Goal: Task Accomplishment & Management: Manage account settings

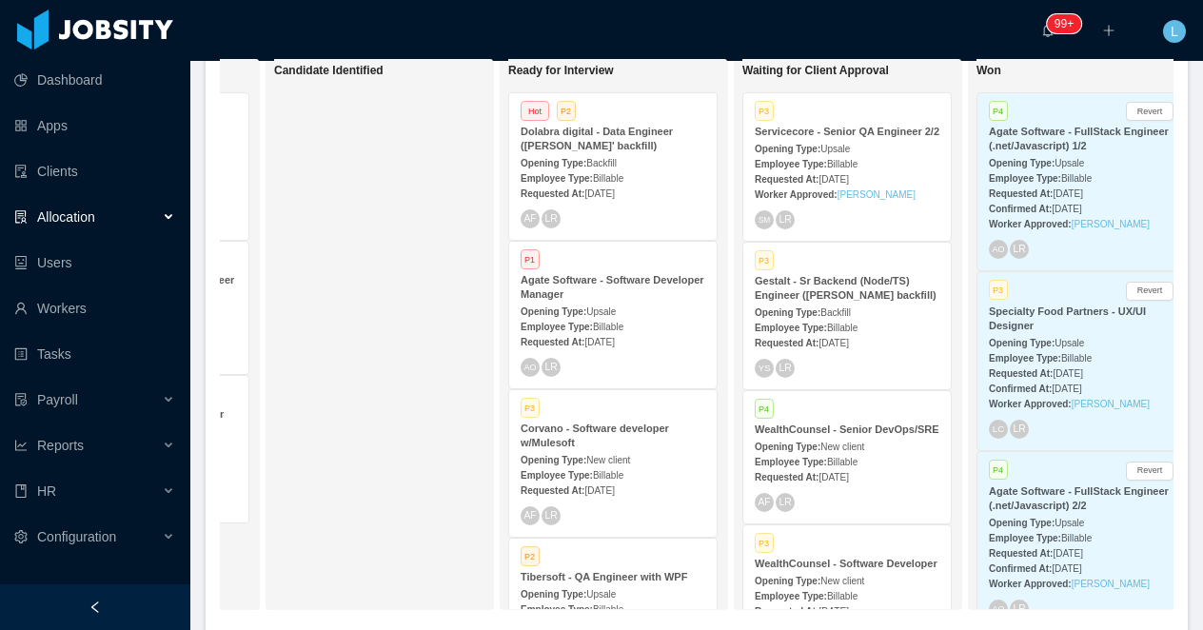
scroll to position [0, 454]
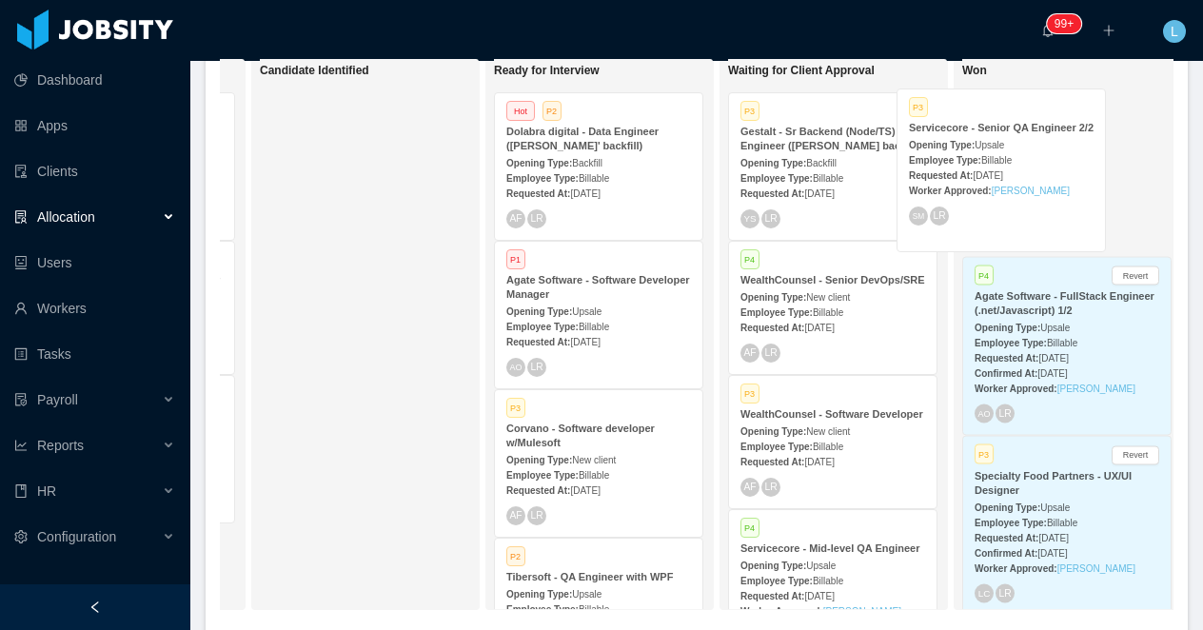
drag, startPoint x: 838, startPoint y: 156, endPoint x: 1007, endPoint y: 152, distance: 168.5
click at [1007, 152] on div "On Hold Looking for candidate Hot P3 Elephant Ventures - DevOps + Mobile Engine…" at bounding box center [697, 341] width 954 height 567
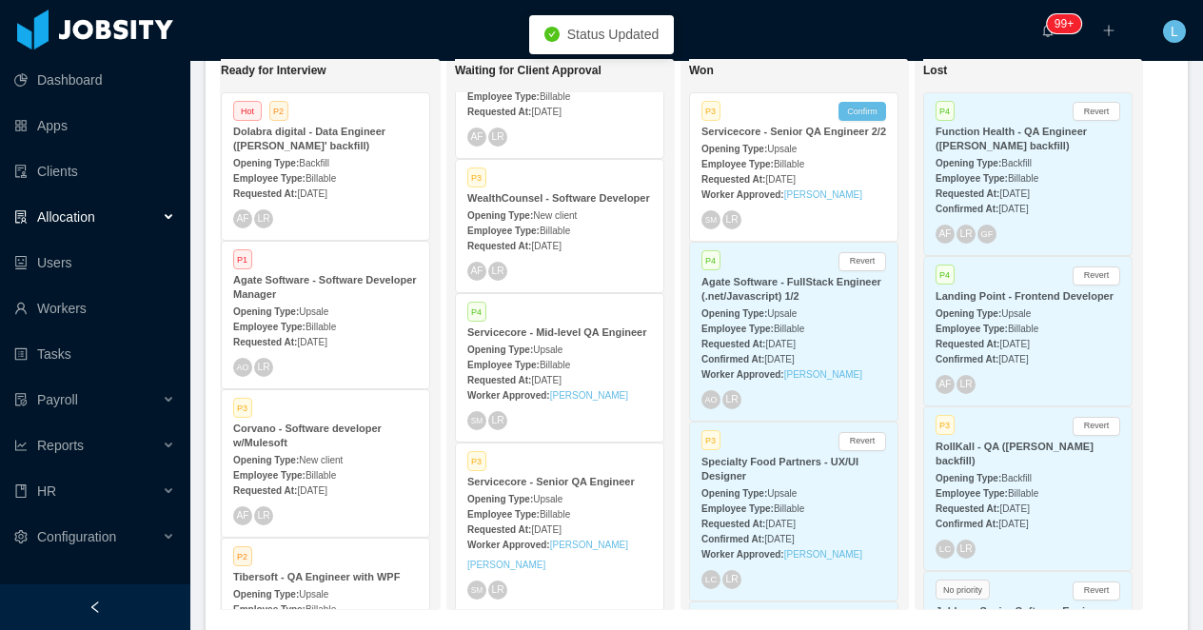
scroll to position [279, 0]
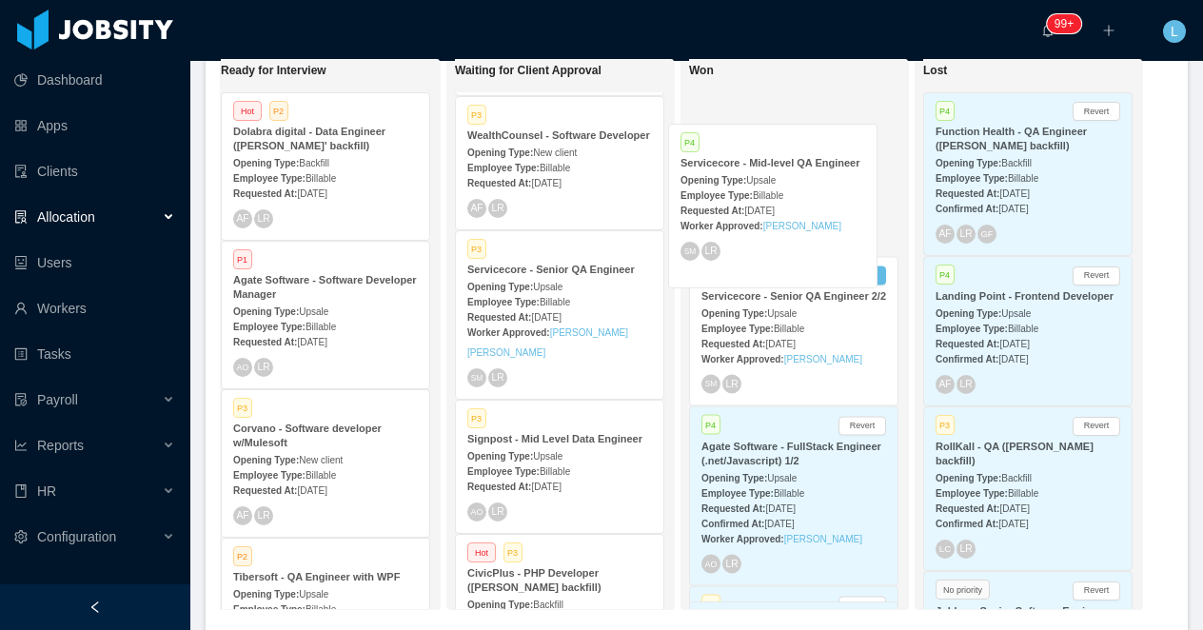
drag, startPoint x: 589, startPoint y: 344, endPoint x: 802, endPoint y: 193, distance: 260.9
click at [802, 193] on div "On Hold Looking for candidate Hot P3 Elephant Ventures - DevOps + Mobile Engine…" at bounding box center [697, 341] width 954 height 567
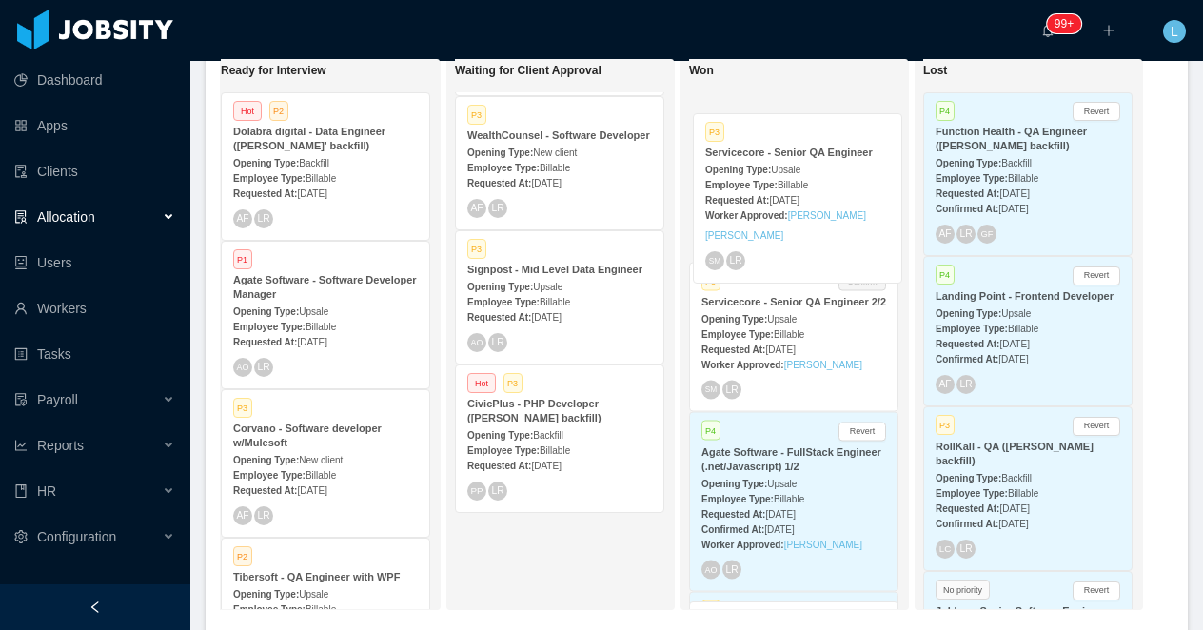
drag, startPoint x: 564, startPoint y: 345, endPoint x: 802, endPoint y: 185, distance: 287.2
click at [802, 185] on div "On Hold Looking for candidate Hot P3 Elephant Ventures - DevOps + Mobile Engine…" at bounding box center [697, 341] width 954 height 567
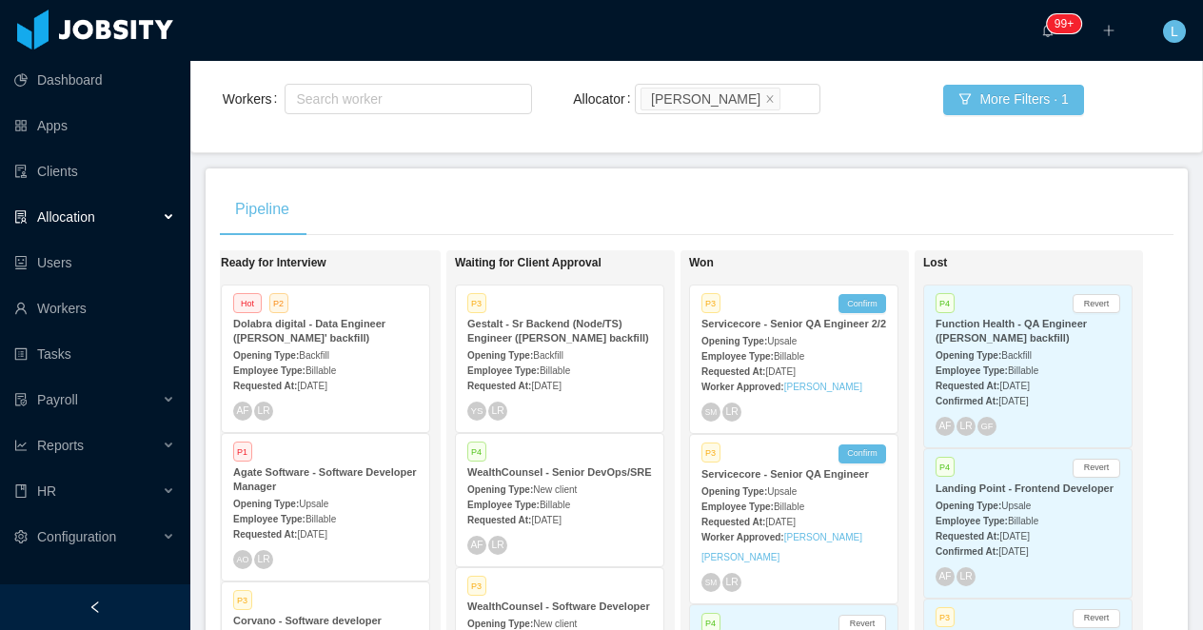
scroll to position [249, 0]
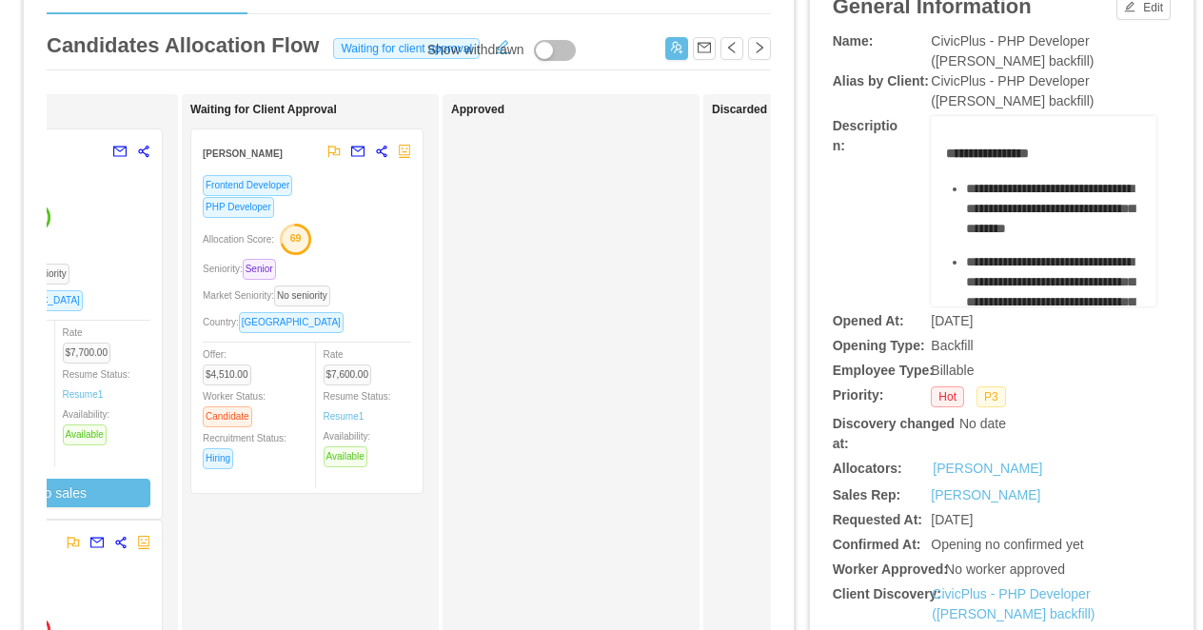
scroll to position [0, 665]
click at [107, 201] on div "Allocation Score: 74" at bounding box center [45, 216] width 208 height 30
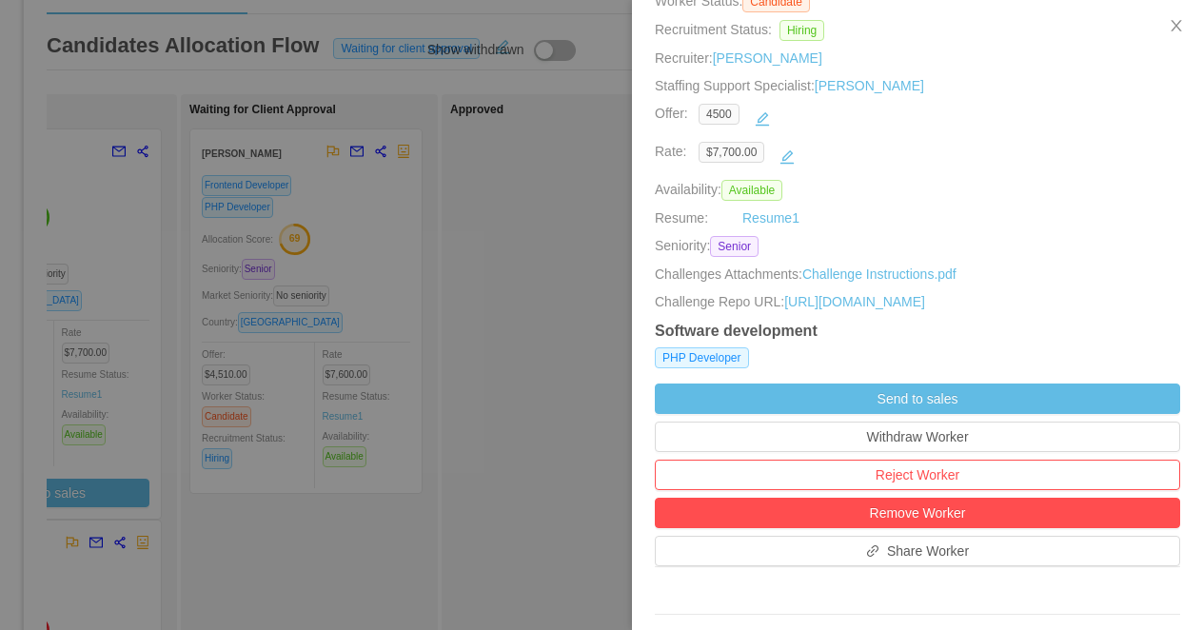
scroll to position [315, 0]
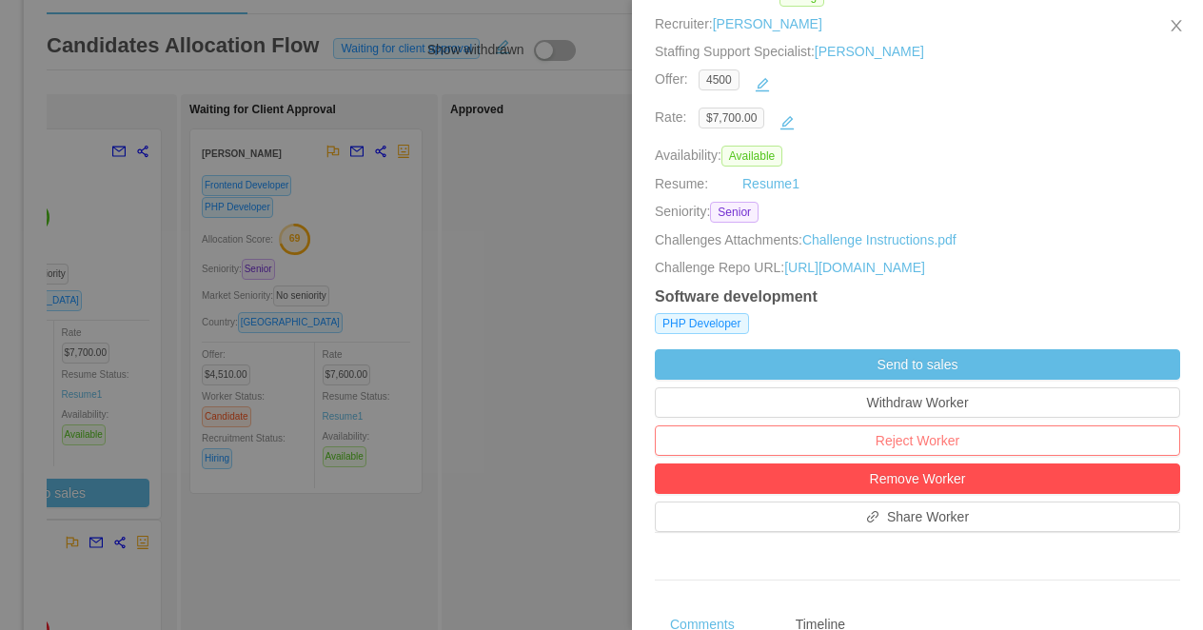
click at [904, 456] on button "Reject Worker" at bounding box center [917, 440] width 525 height 30
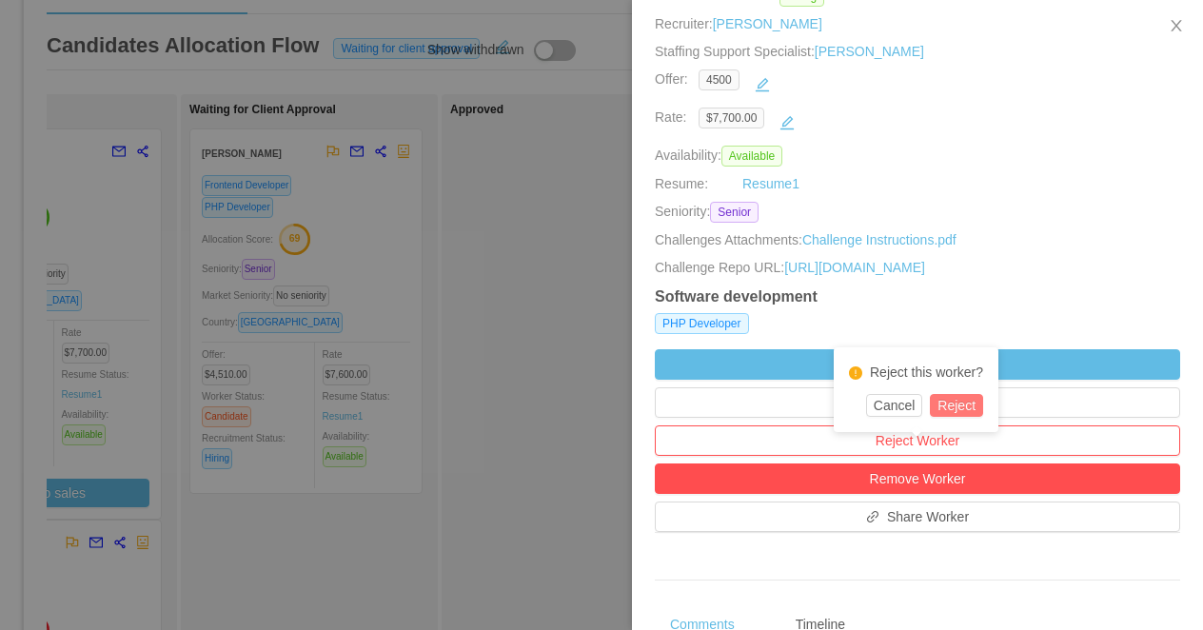
click at [970, 400] on button "Reject" at bounding box center [956, 405] width 53 height 23
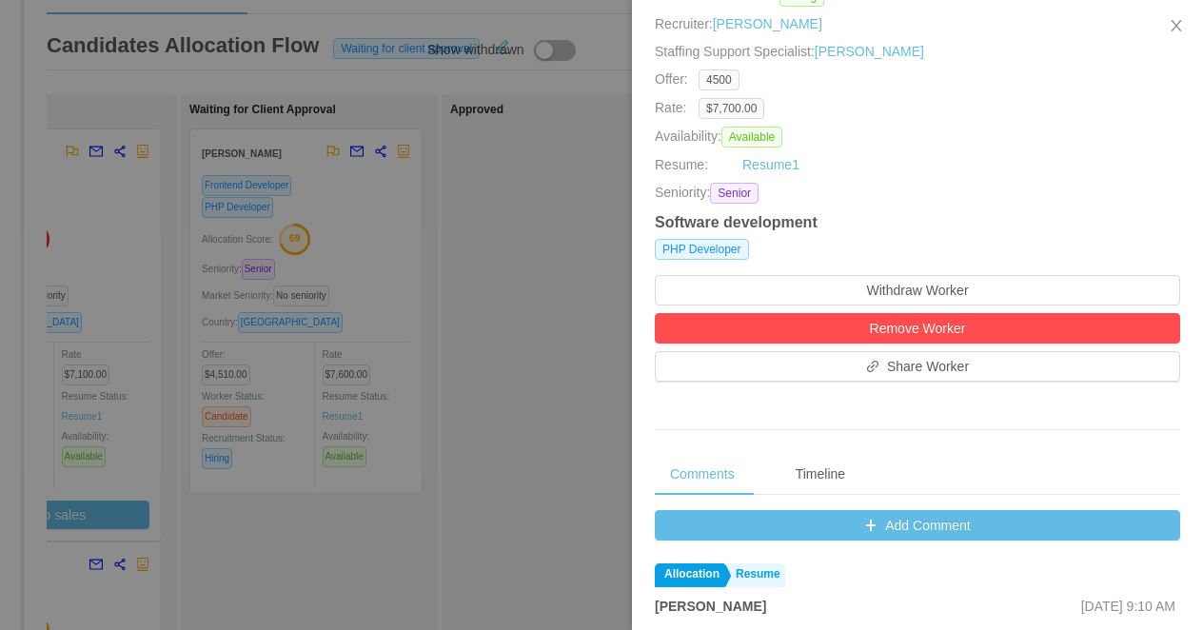
click at [542, 363] on div at bounding box center [601, 315] width 1203 height 630
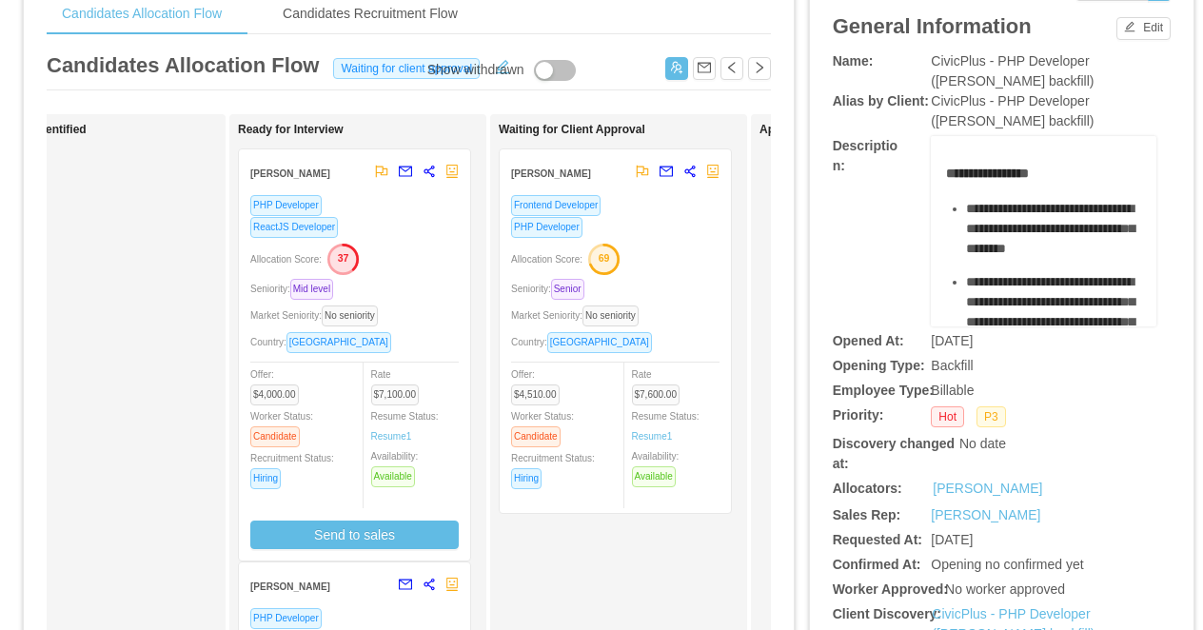
scroll to position [0, 0]
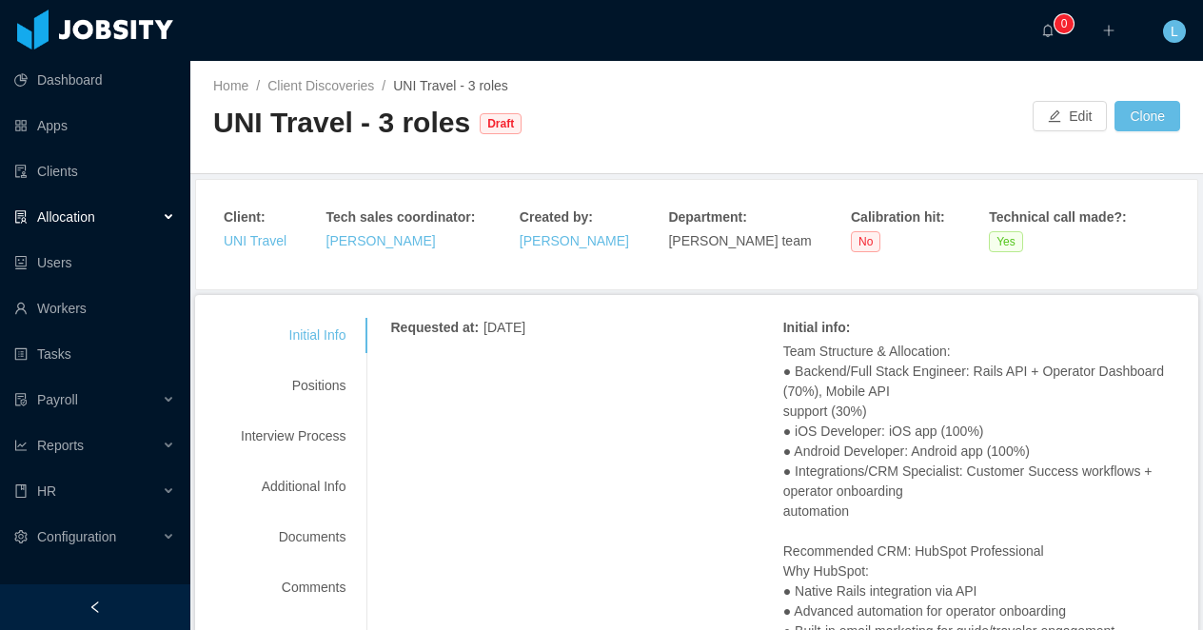
click at [77, 597] on div at bounding box center [95, 607] width 190 height 46
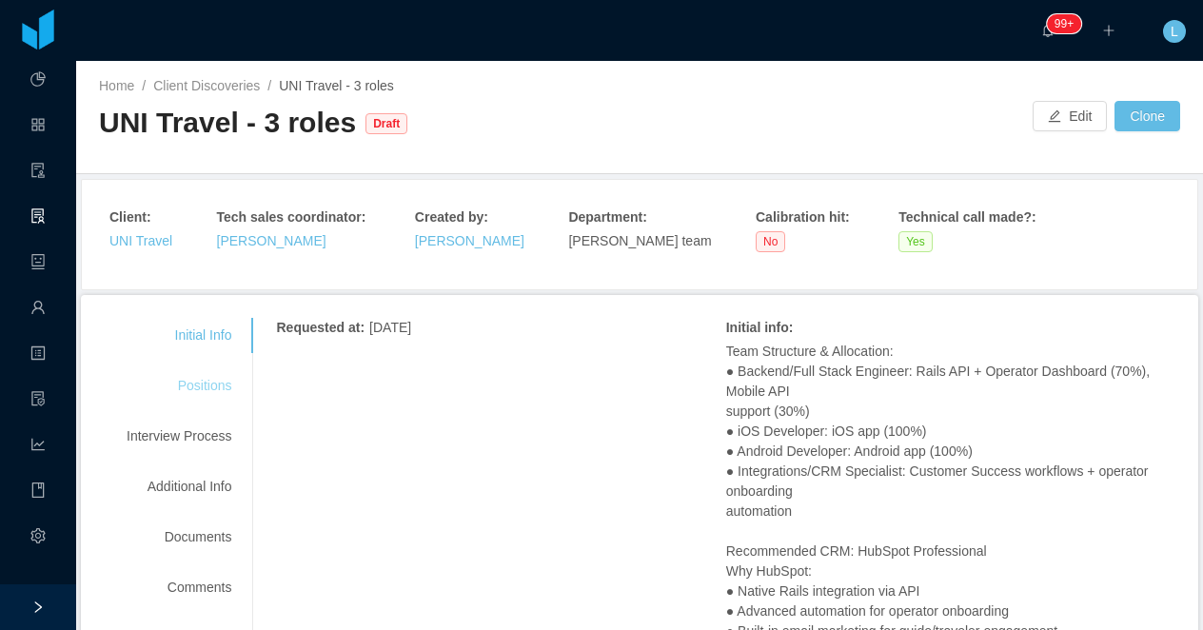
click at [204, 381] on div "Positions" at bounding box center [179, 385] width 150 height 35
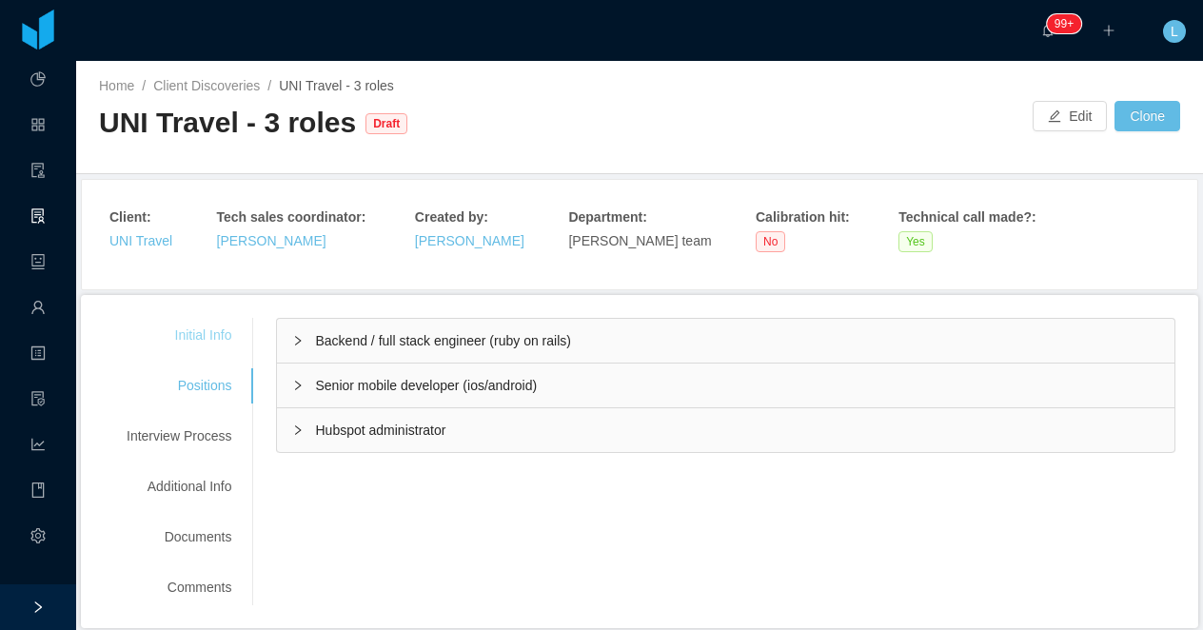
click at [211, 326] on div "Initial Info" at bounding box center [179, 335] width 150 height 35
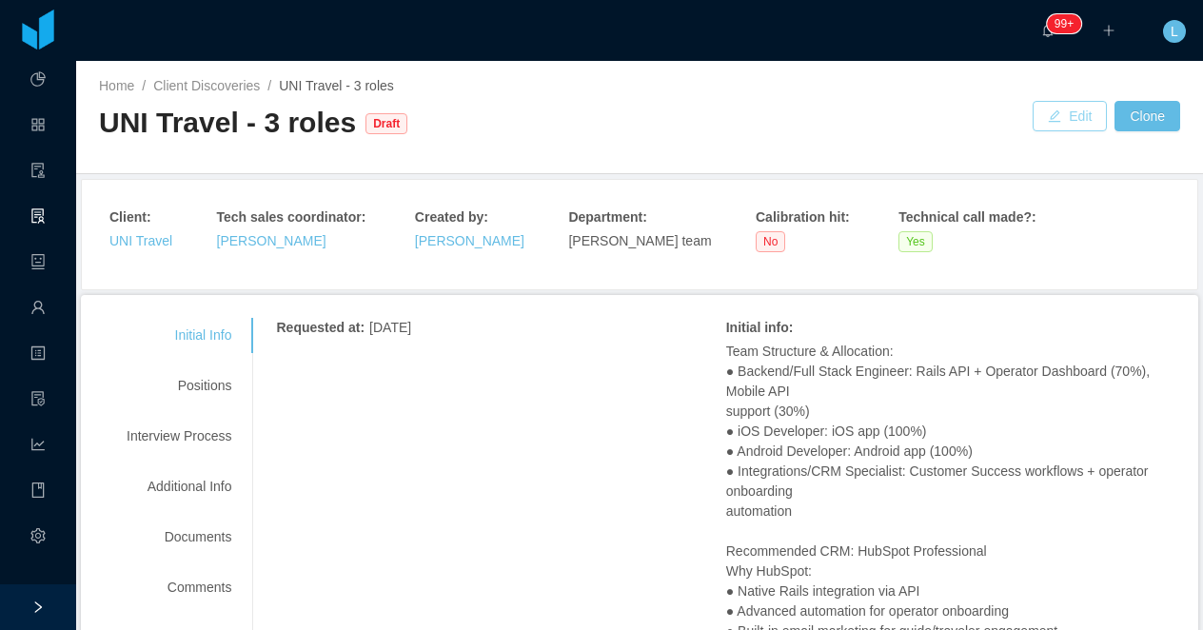
click at [1067, 109] on button "Edit" at bounding box center [1070, 116] width 74 height 30
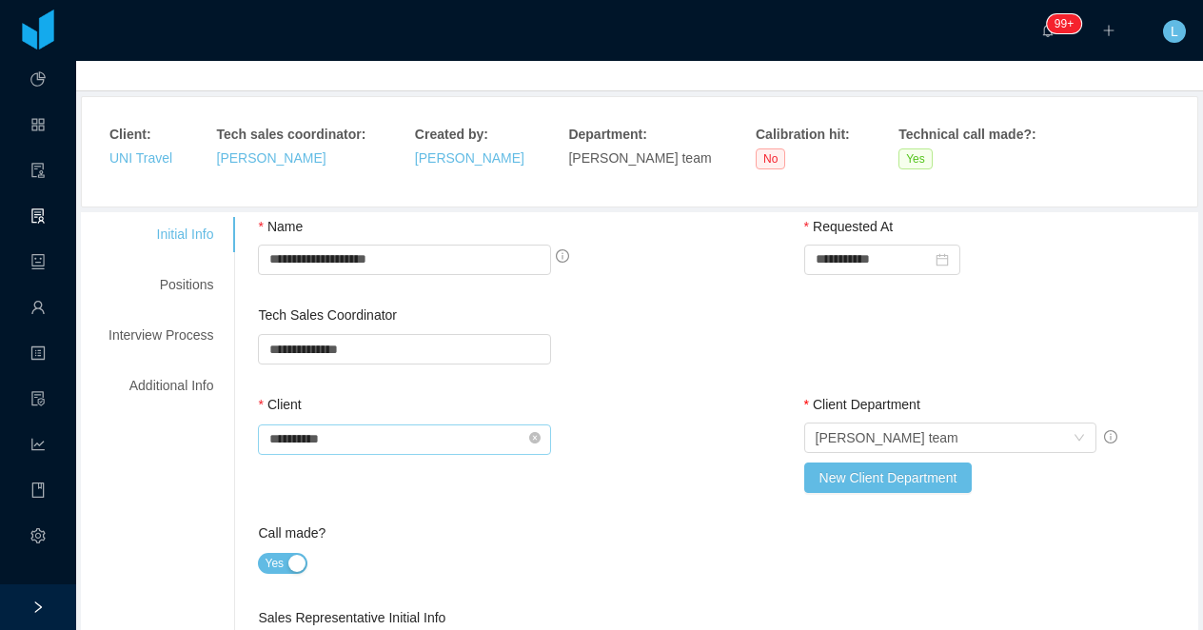
scroll to position [84, 0]
click at [195, 286] on div "Positions" at bounding box center [161, 283] width 150 height 35
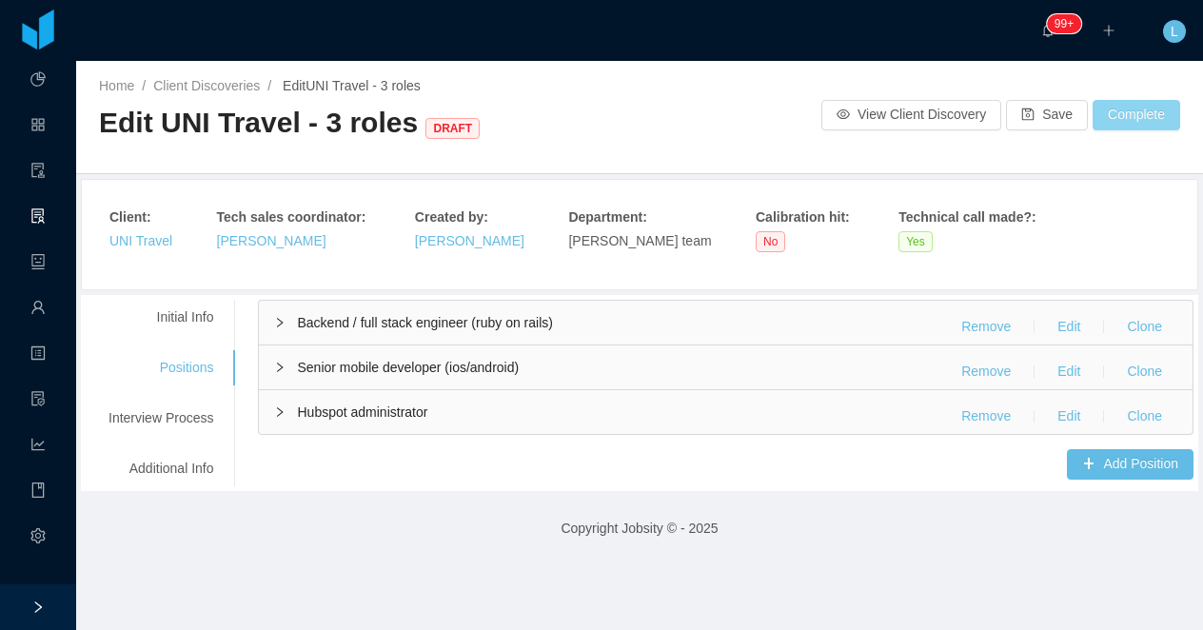
click at [1133, 109] on button "Complete" at bounding box center [1137, 115] width 88 height 30
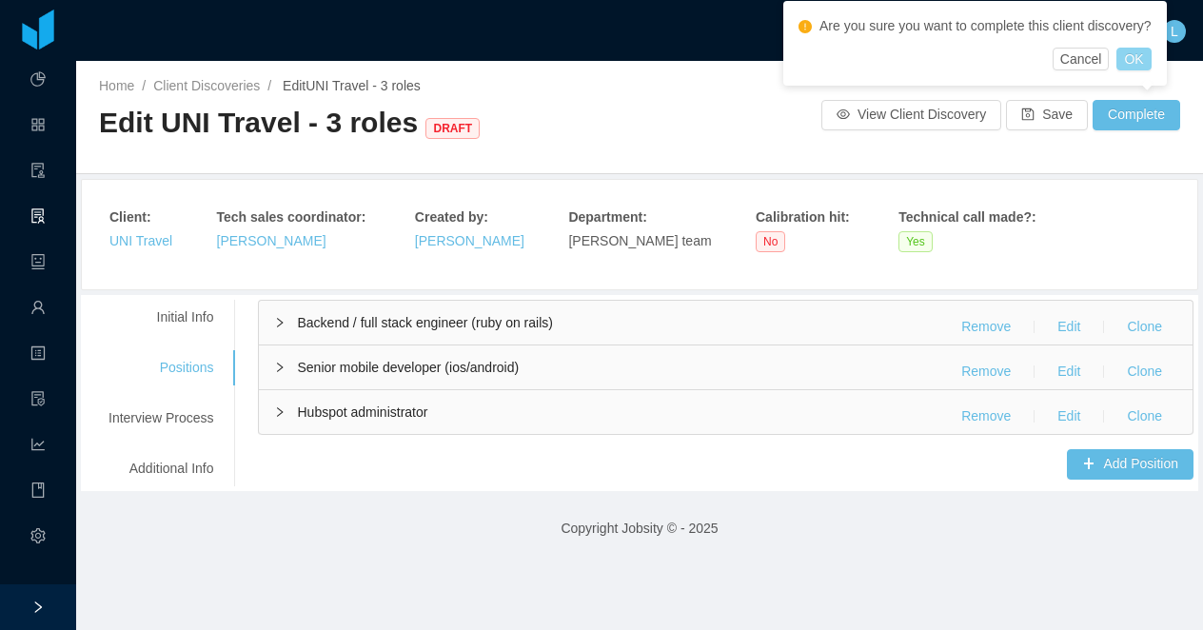
click at [1150, 51] on button "OK" at bounding box center [1133, 59] width 34 height 23
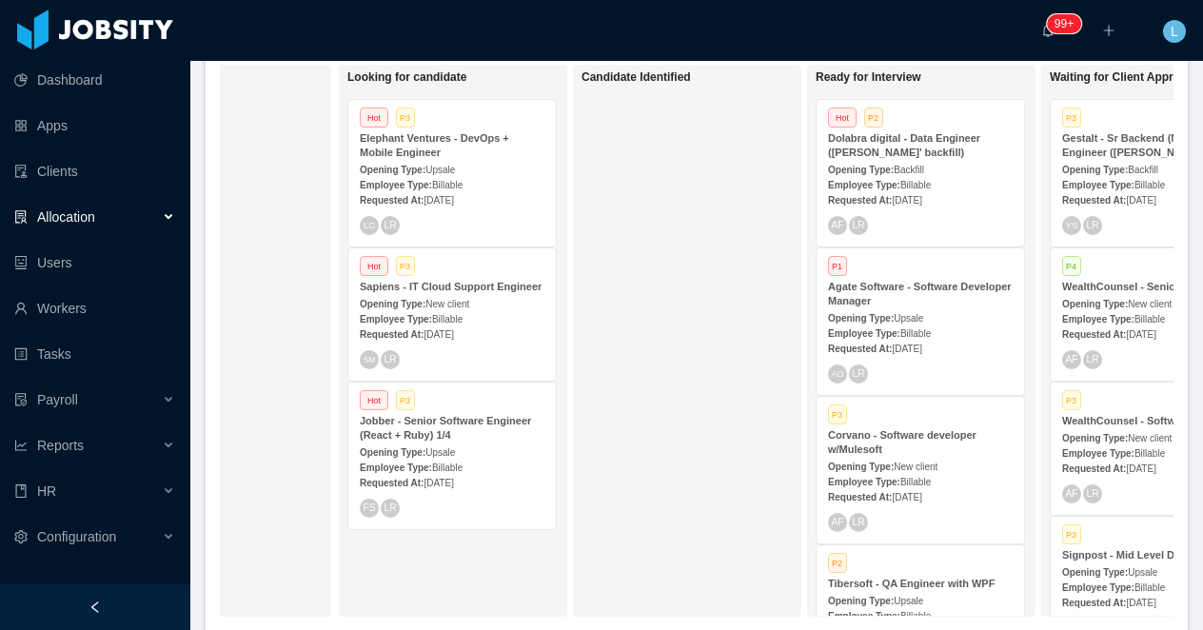
scroll to position [0, 186]
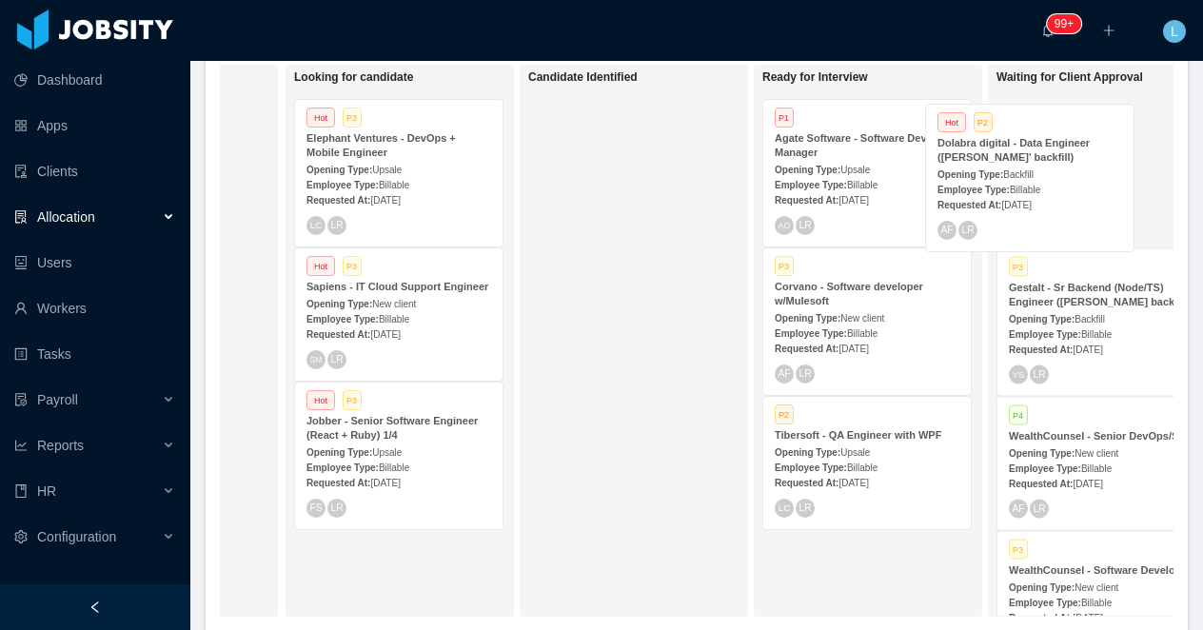
drag, startPoint x: 877, startPoint y: 159, endPoint x: 1040, endPoint y: 164, distance: 162.8
click at [1040, 164] on div "On Hold Looking for candidate Hot P3 Elephant Ventures - DevOps + Mobile Engine…" at bounding box center [697, 348] width 954 height 567
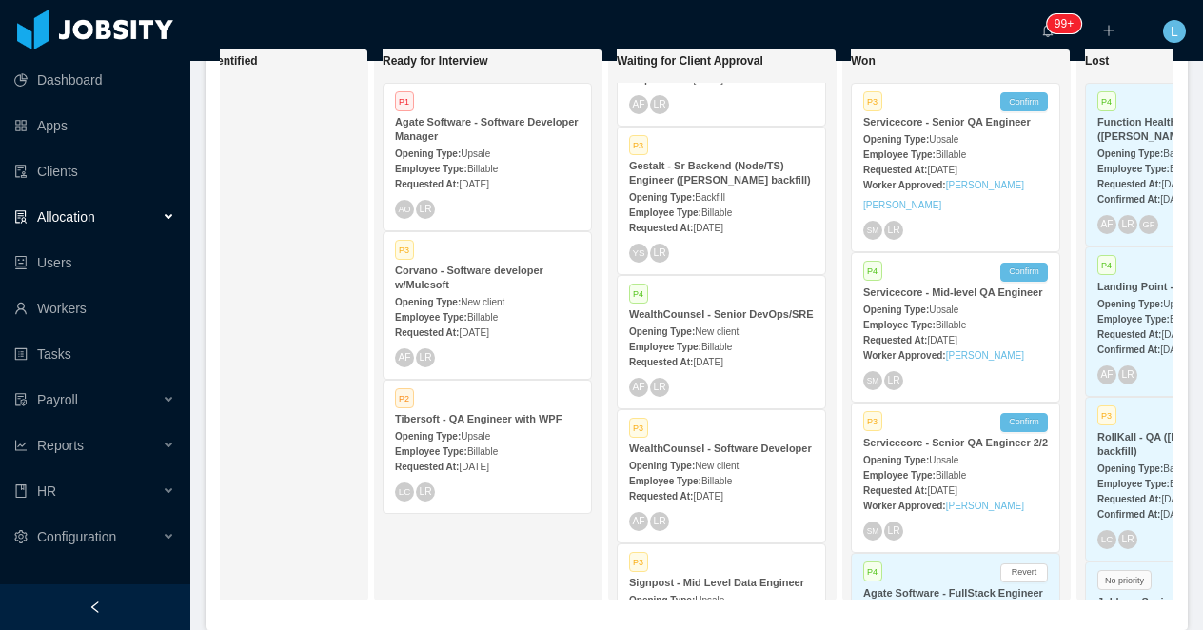
scroll to position [0, 0]
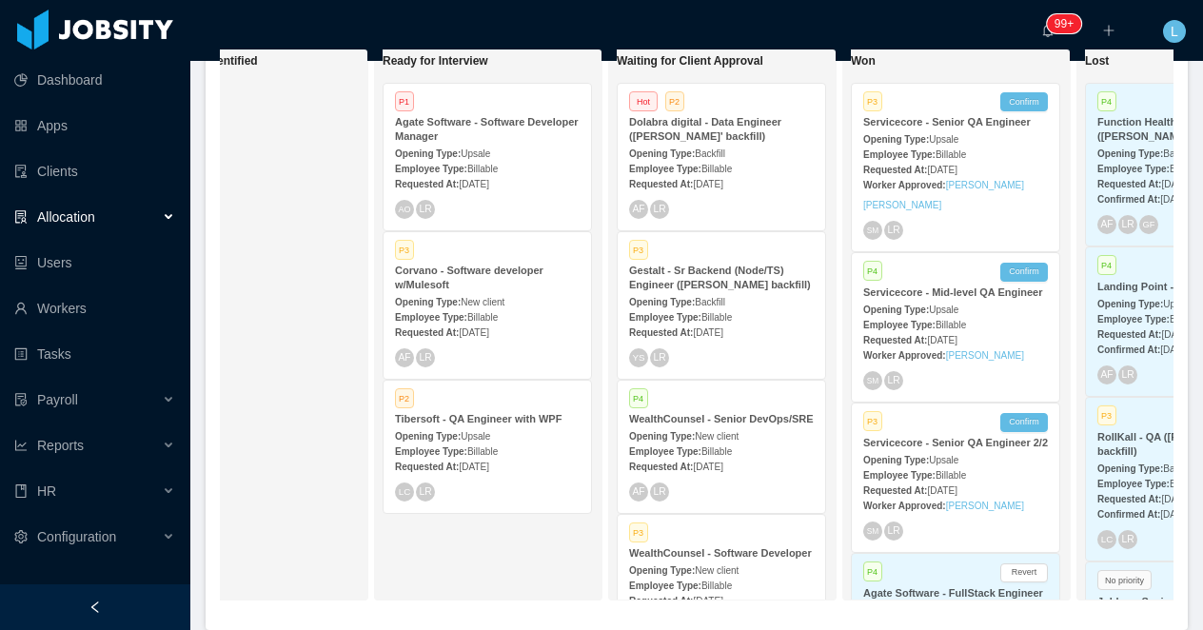
click at [754, 141] on strong "Dolabra digital - Data Engineer ([PERSON_NAME]' backfill)" at bounding box center [705, 129] width 152 height 26
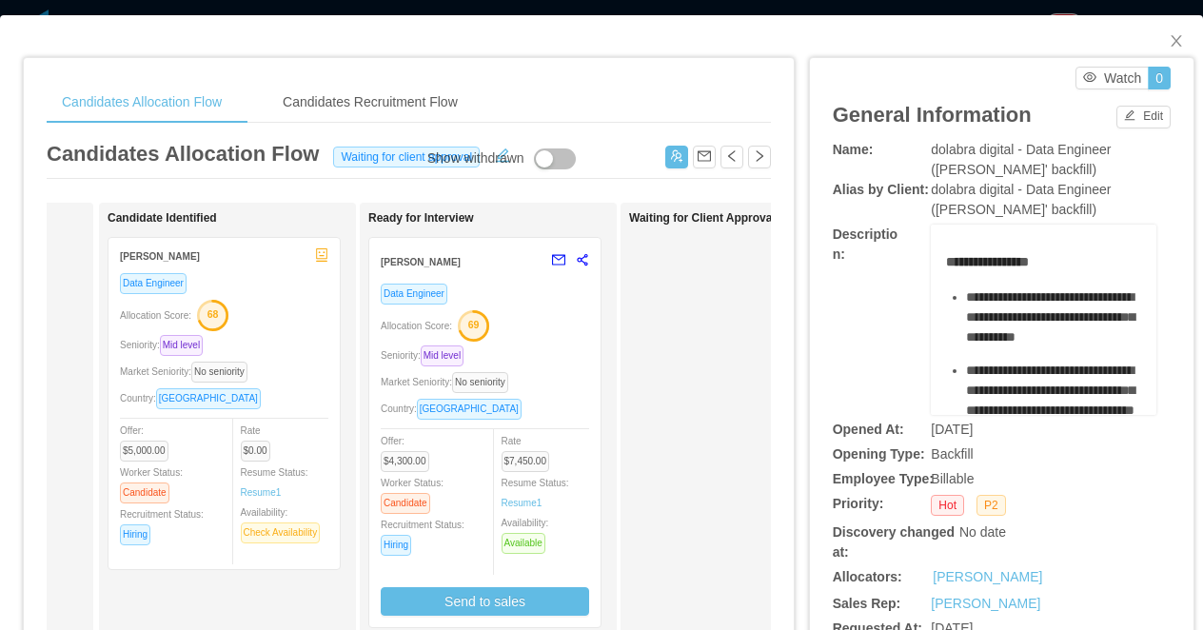
scroll to position [0, 283]
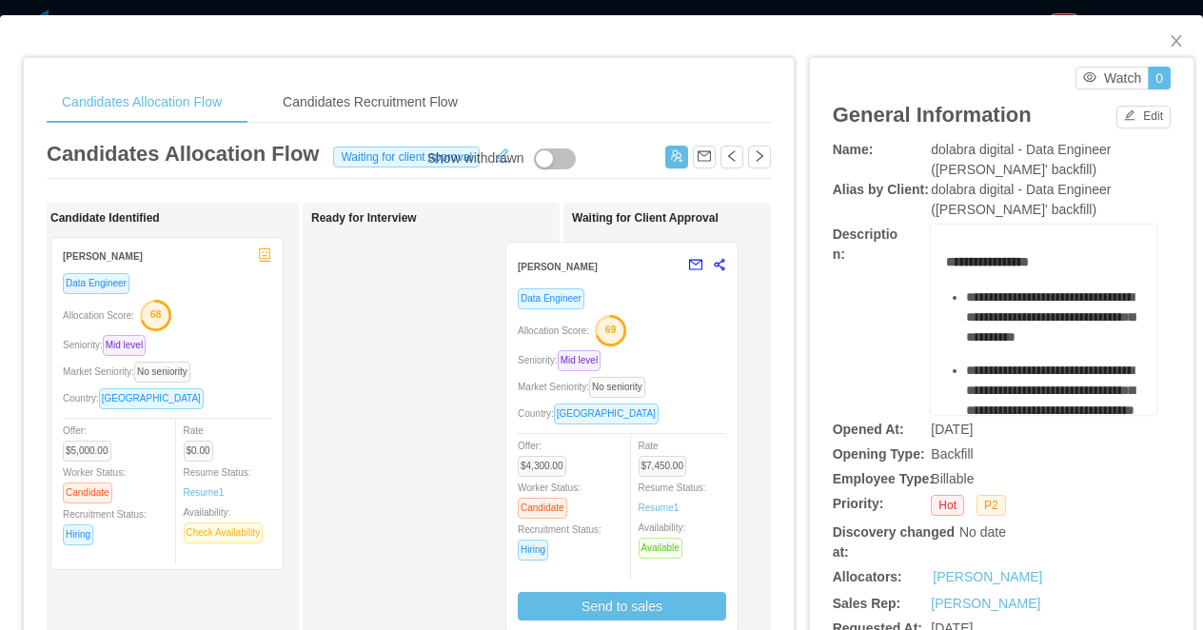
drag, startPoint x: 494, startPoint y: 302, endPoint x: 688, endPoint y: 306, distance: 194.2
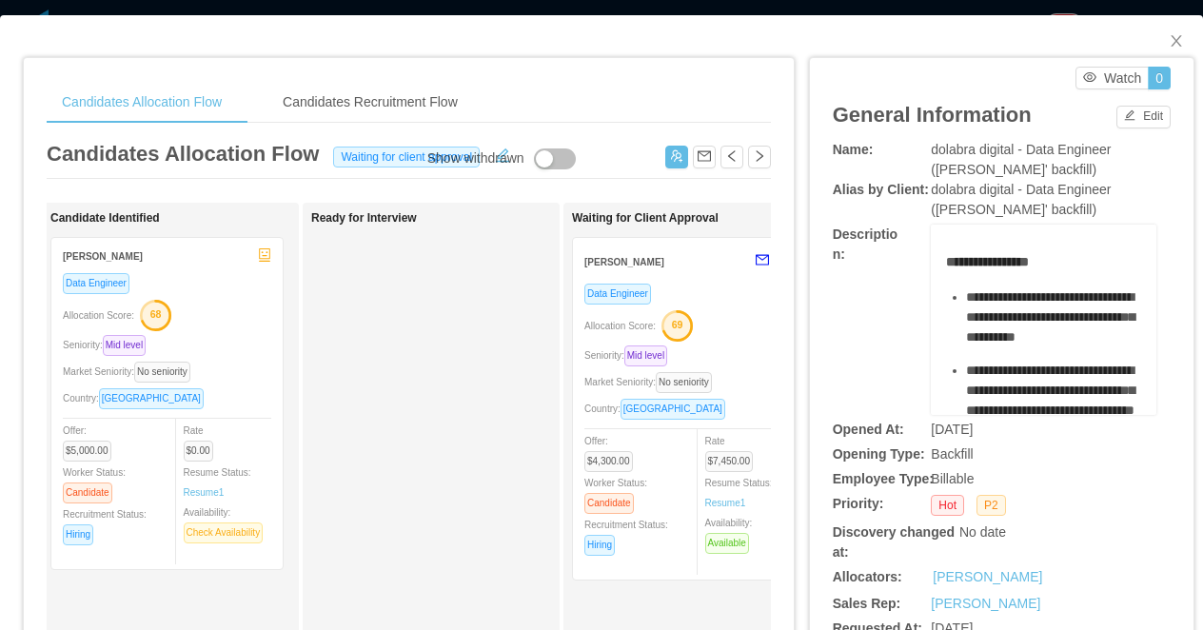
click at [660, 12] on div "Candidates Allocation Flow Candidates Recruitment Flow Candidates Allocation Fl…" at bounding box center [601, 315] width 1203 height 630
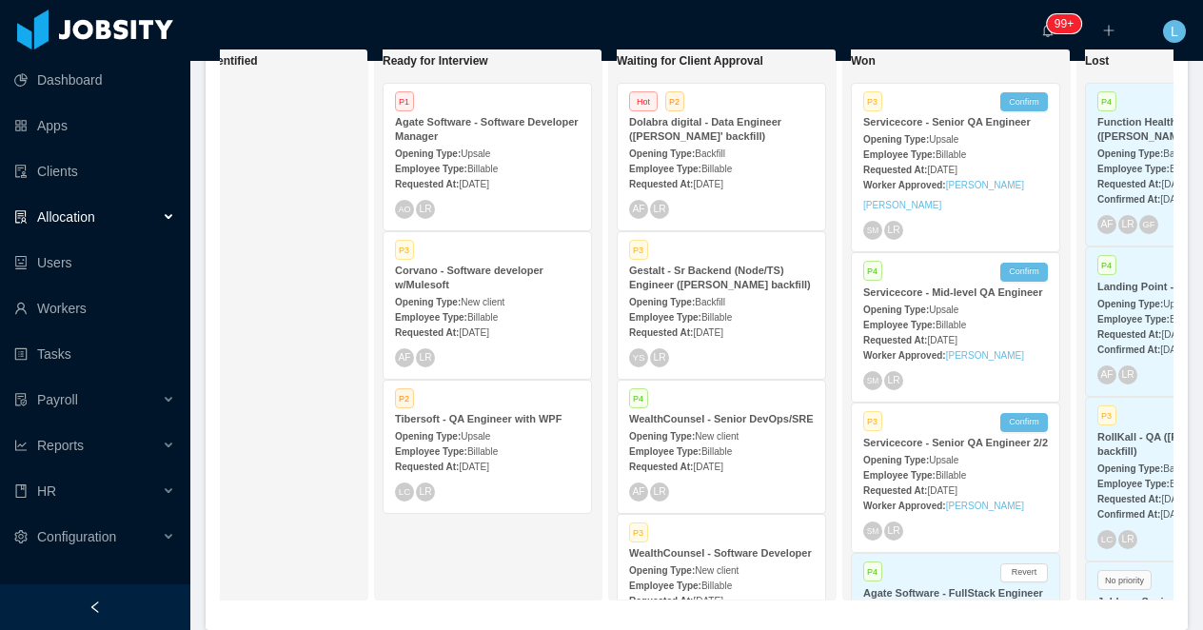
click at [749, 292] on div "Gestalt - Sr Backend (Node/TS) Engineer (Gabriel Guzman's backfill)" at bounding box center [721, 278] width 185 height 29
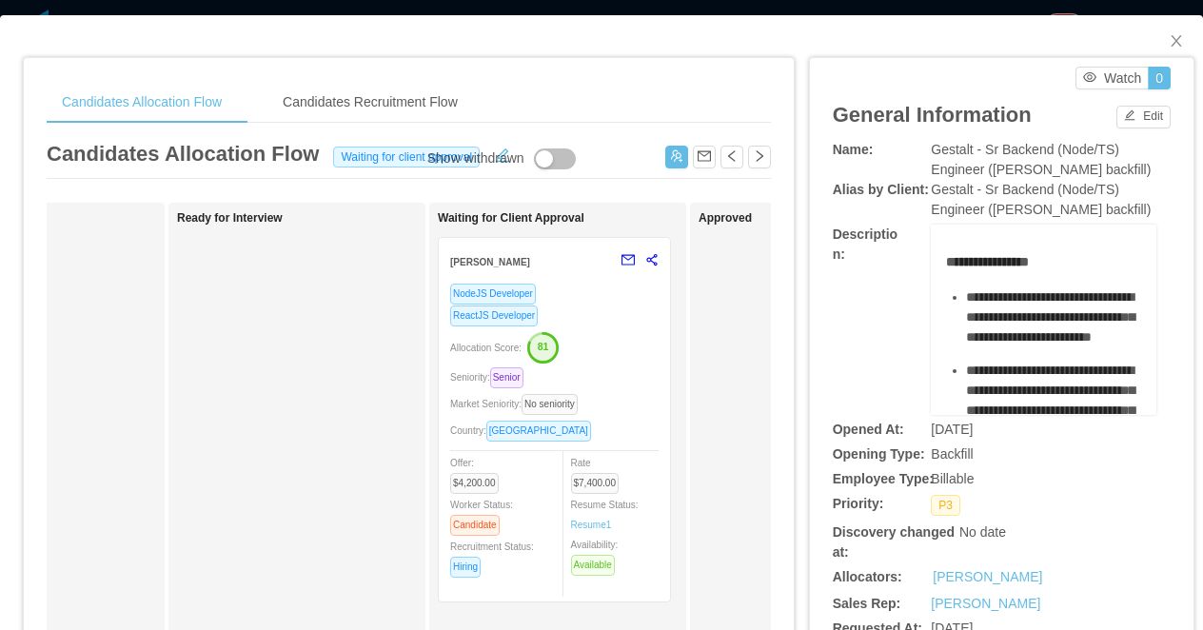
scroll to position [0, 459]
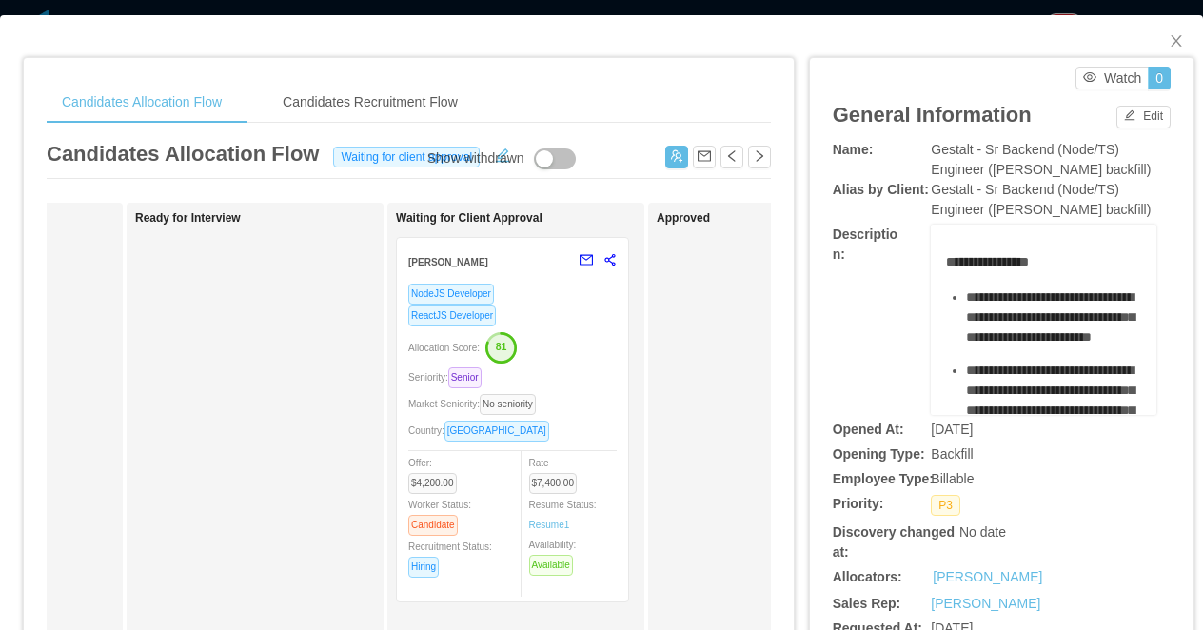
click at [545, 5] on div "**********" at bounding box center [601, 315] width 1203 height 630
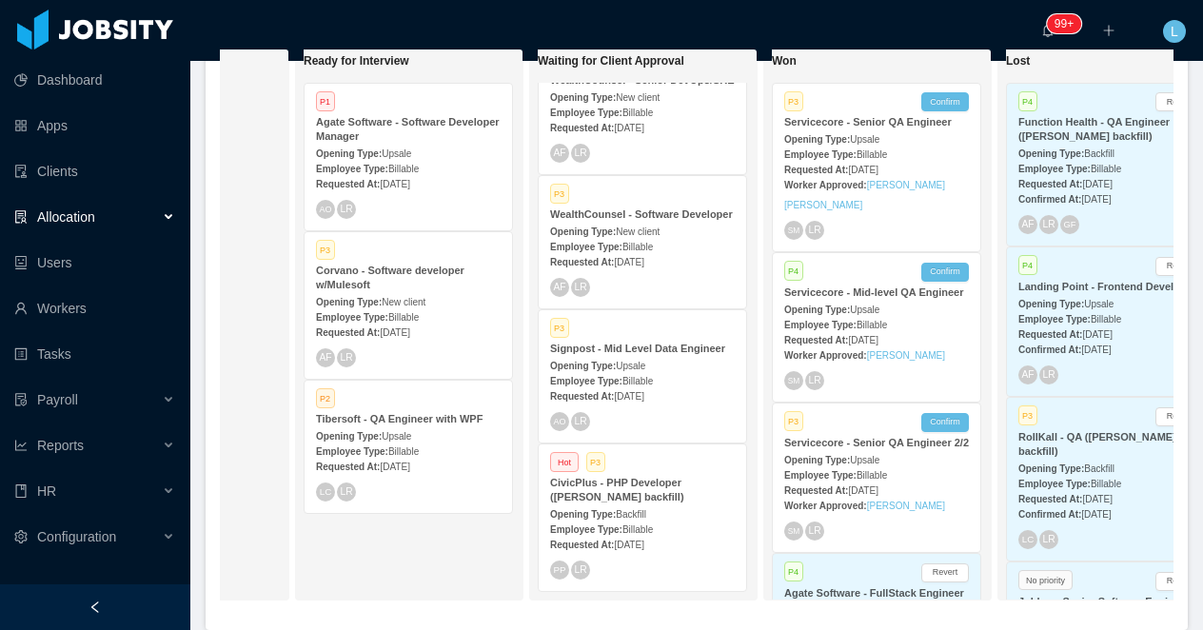
scroll to position [0, 727]
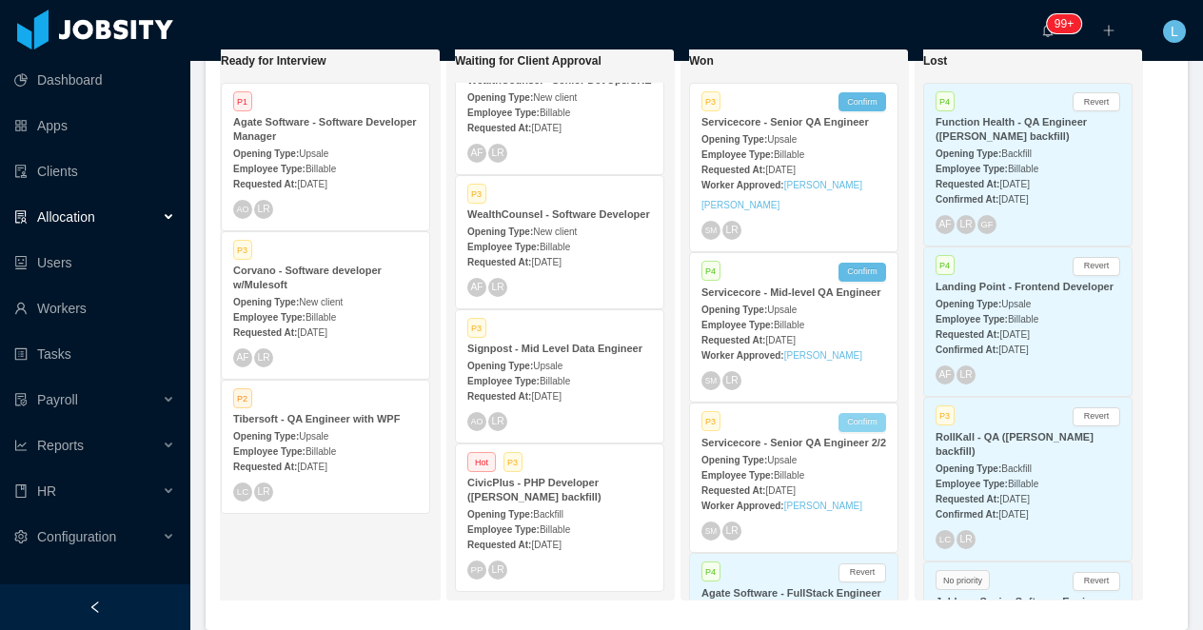
click at [860, 432] on button "Confirm" at bounding box center [862, 422] width 48 height 19
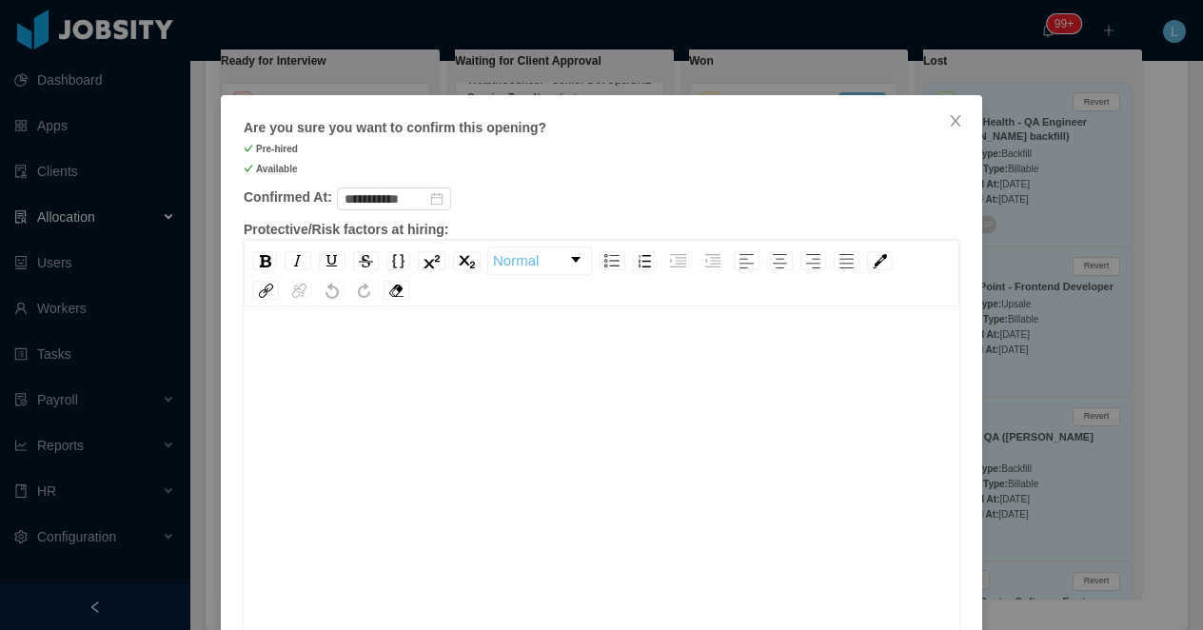
click at [591, 429] on div "rdw-editor" at bounding box center [602, 505] width 686 height 333
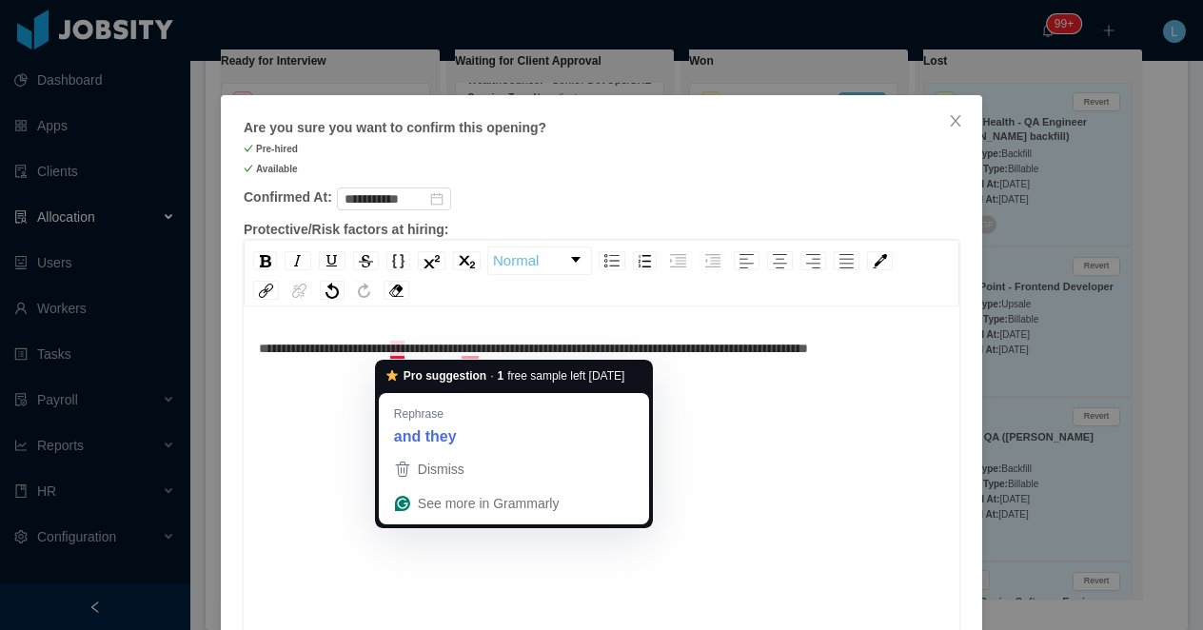
click at [404, 354] on span "**********" at bounding box center [533, 348] width 549 height 13
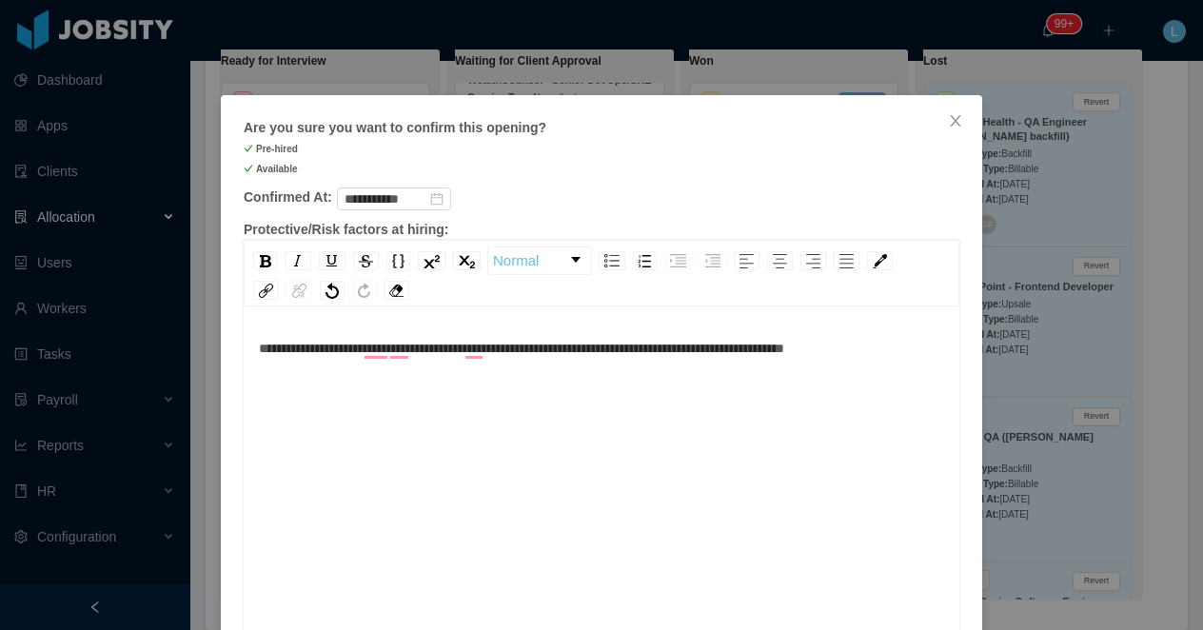
click at [933, 346] on div "**********" at bounding box center [602, 349] width 686 height 20
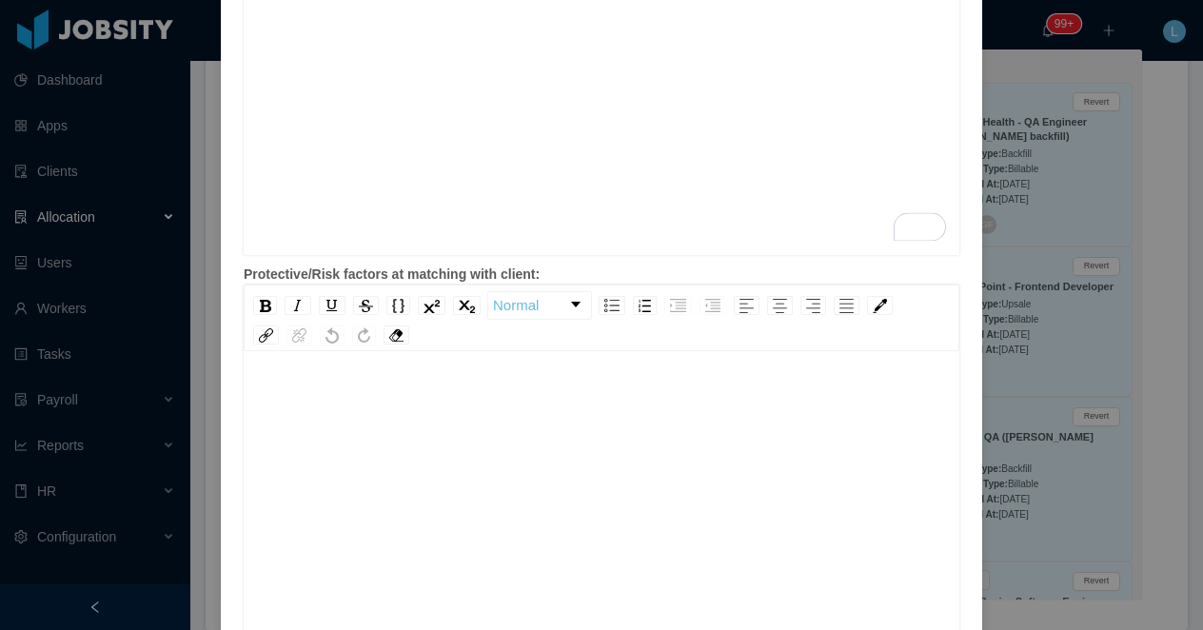
scroll to position [385, 0]
click at [498, 148] on div "**********" at bounding box center [602, 77] width 686 height 333
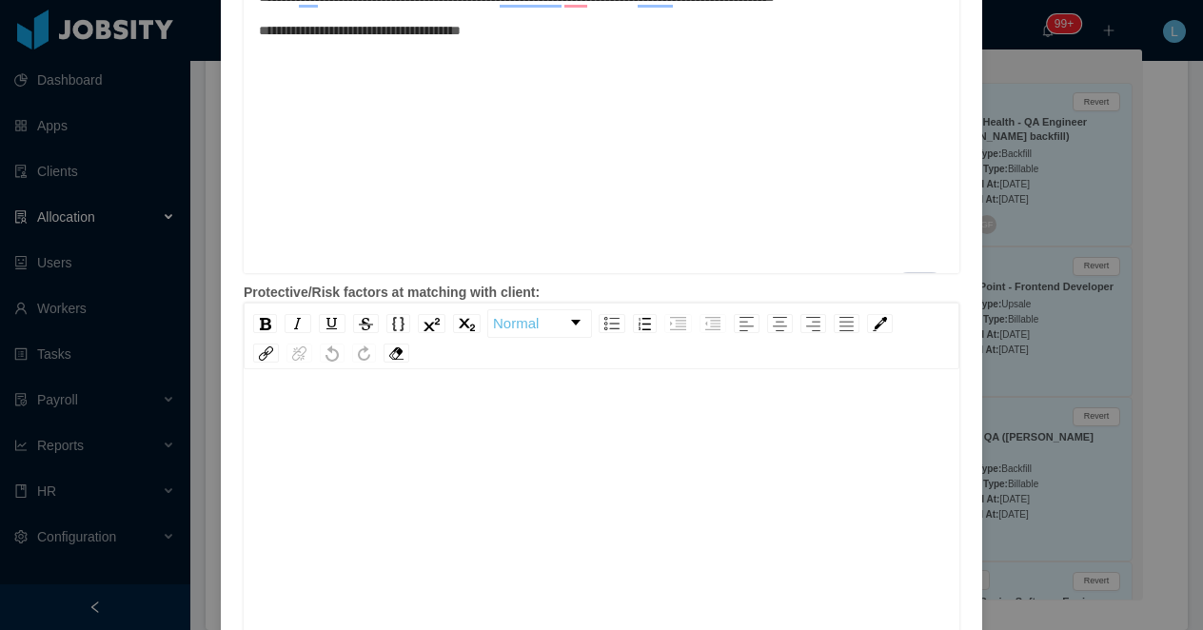
click at [447, 462] on div "rdw-editor" at bounding box center [602, 568] width 686 height 333
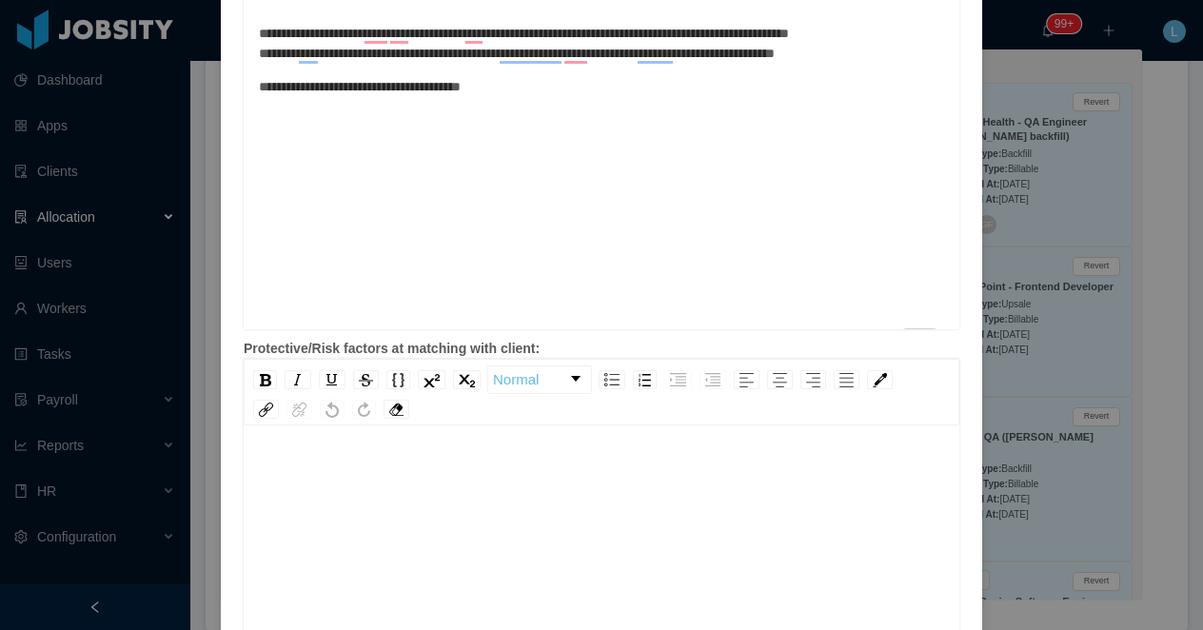
scroll to position [42, 0]
click at [438, 478] on div "To enrich screen reader interactions, please activate Accessibility in Grammarl…" at bounding box center [602, 582] width 686 height 333
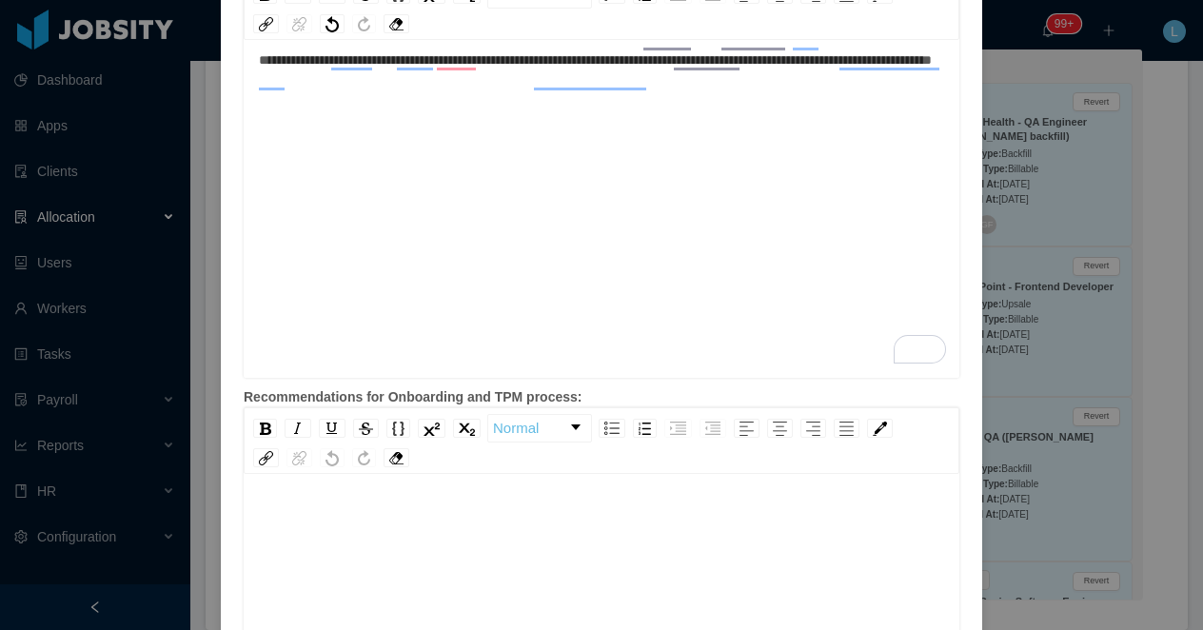
scroll to position [754, 0]
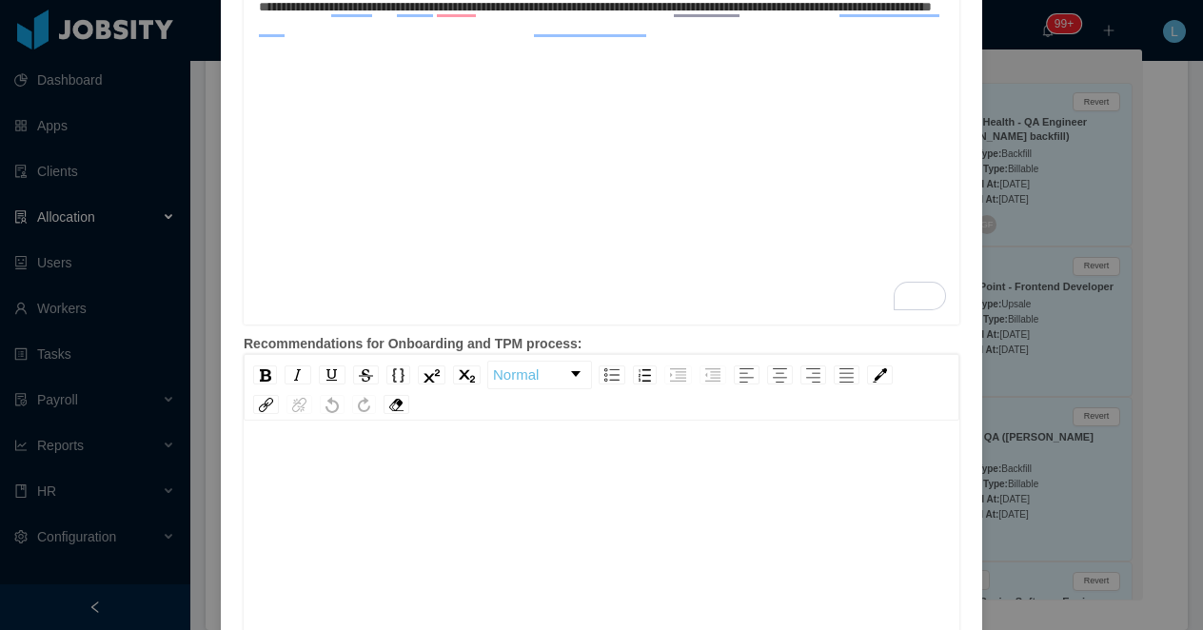
click at [404, 457] on div "rdw-editor" at bounding box center [602, 463] width 686 height 20
click at [722, 469] on div "**********" at bounding box center [602, 463] width 686 height 20
drag, startPoint x: 504, startPoint y: 464, endPoint x: 448, endPoint y: 465, distance: 56.2
click at [448, 465] on span "**********" at bounding box center [421, 462] width 325 height 13
click at [707, 483] on div "**********" at bounding box center [602, 619] width 686 height 333
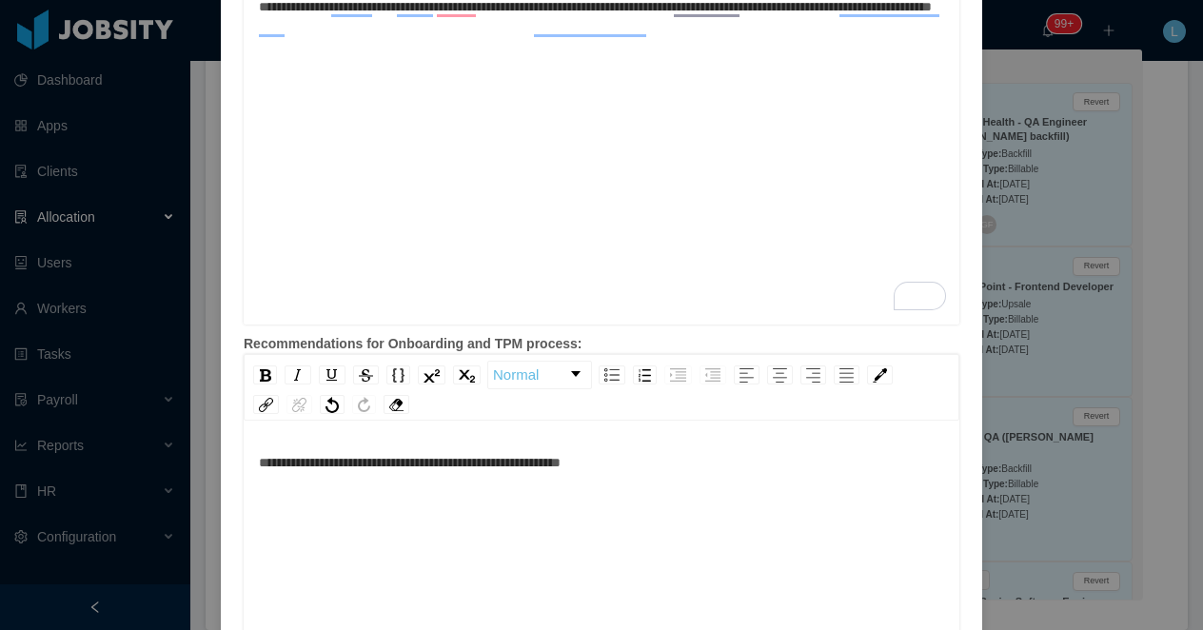
click at [667, 457] on div "**********" at bounding box center [602, 463] width 686 height 20
click at [471, 464] on span "**********" at bounding box center [410, 462] width 302 height 13
drag, startPoint x: 442, startPoint y: 465, endPoint x: 423, endPoint y: 465, distance: 19.0
click at [423, 465] on span "**********" at bounding box center [502, 462] width 487 height 13
click at [886, 468] on div "**********" at bounding box center [602, 463] width 686 height 20
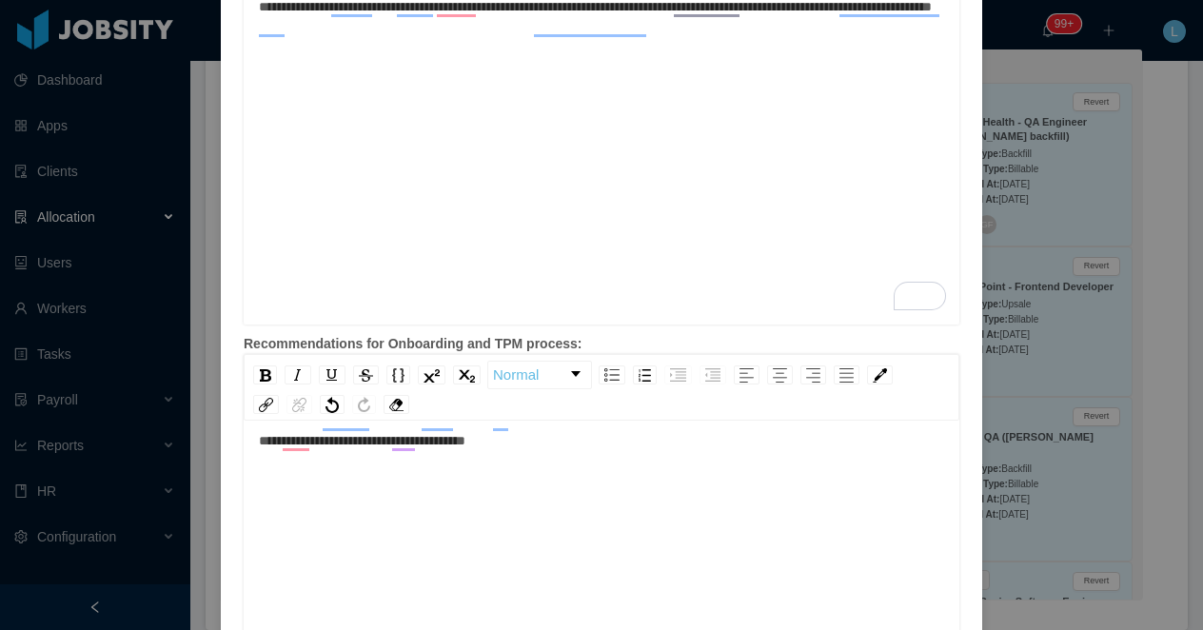
scroll to position [978, 0]
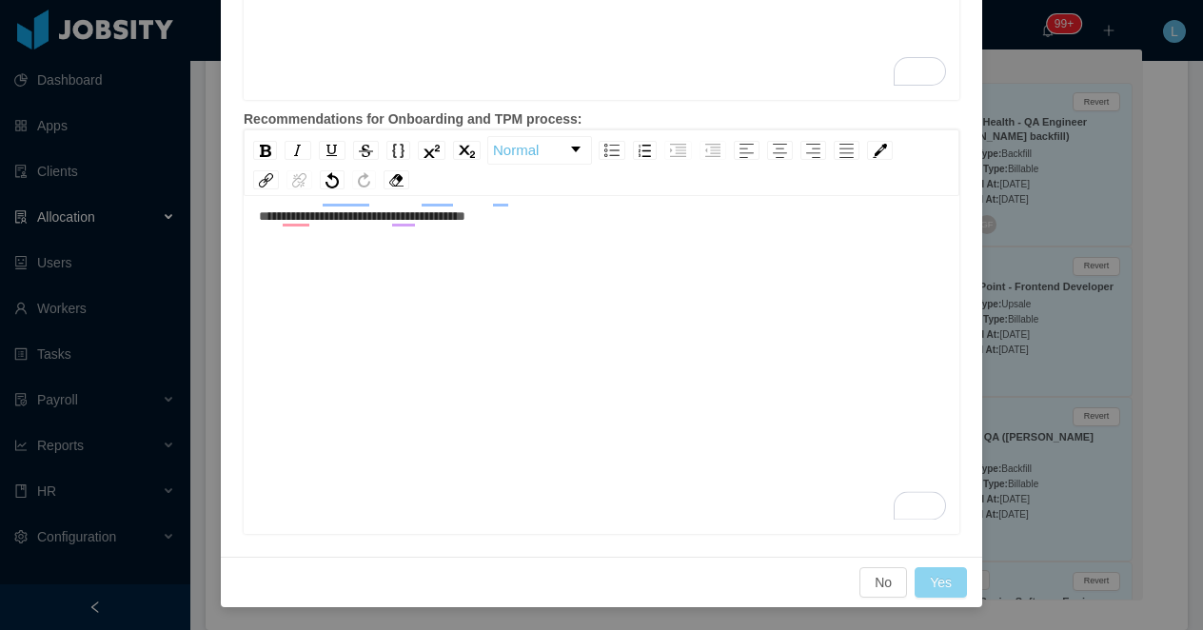
click at [916, 577] on button "Yes" at bounding box center [941, 582] width 52 height 30
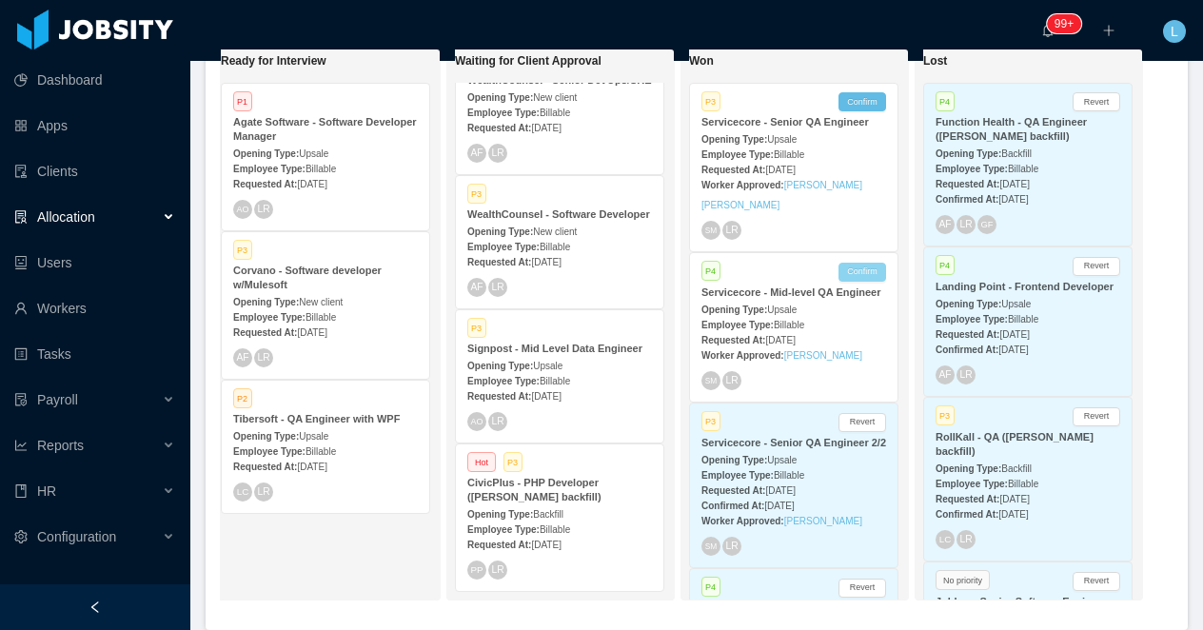
click at [862, 268] on button "Confirm" at bounding box center [862, 272] width 48 height 19
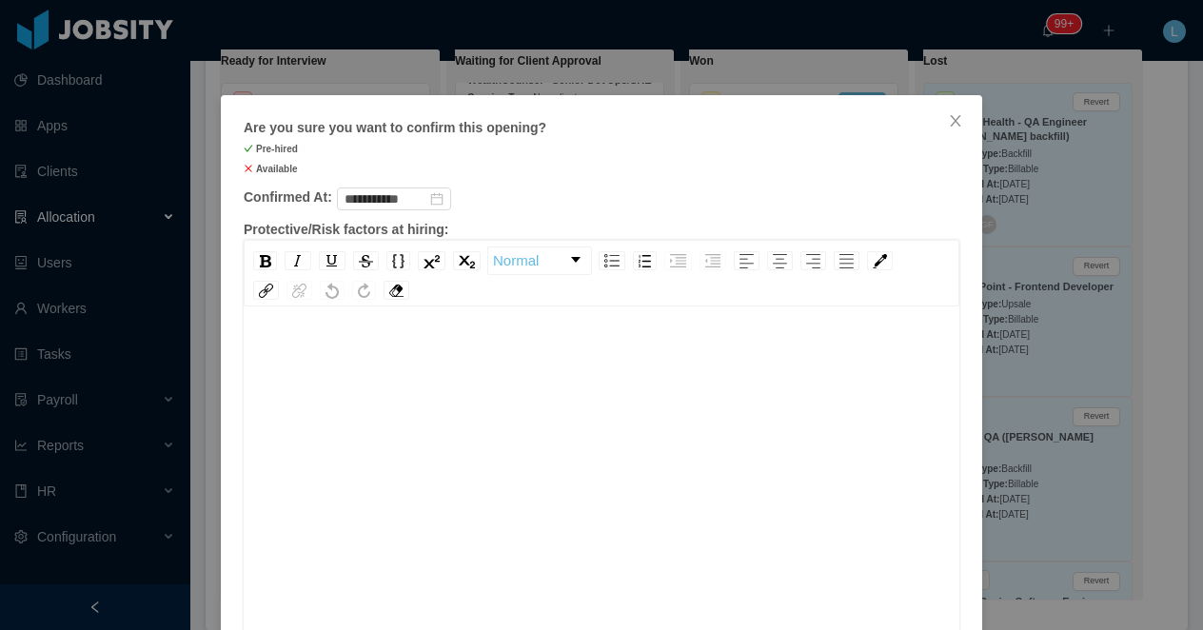
click at [455, 435] on div "To enrich screen reader interactions, please activate Accessibility in Grammarl…" at bounding box center [602, 505] width 686 height 333
drag, startPoint x: 669, startPoint y: 339, endPoint x: 461, endPoint y: 359, distance: 209.4
click at [461, 359] on div "**********" at bounding box center [602, 505] width 686 height 333
drag, startPoint x: 640, startPoint y: 356, endPoint x: 466, endPoint y: 354, distance: 173.2
click at [466, 354] on div "**********" at bounding box center [602, 349] width 686 height 20
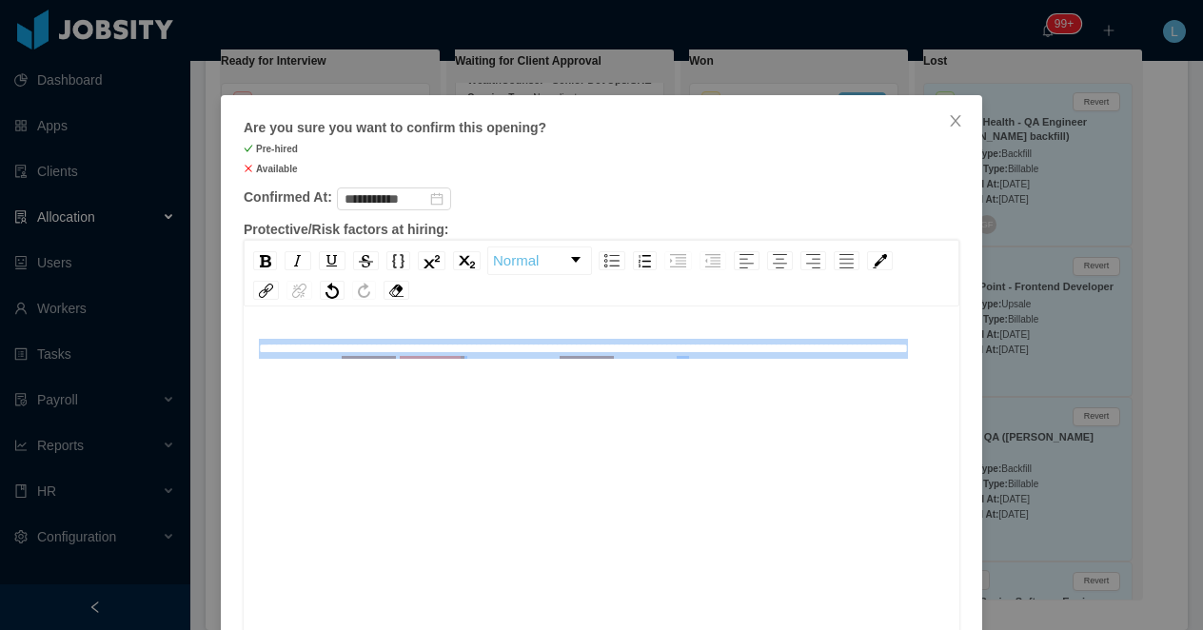
drag, startPoint x: 410, startPoint y: 367, endPoint x: 223, endPoint y: 340, distance: 189.5
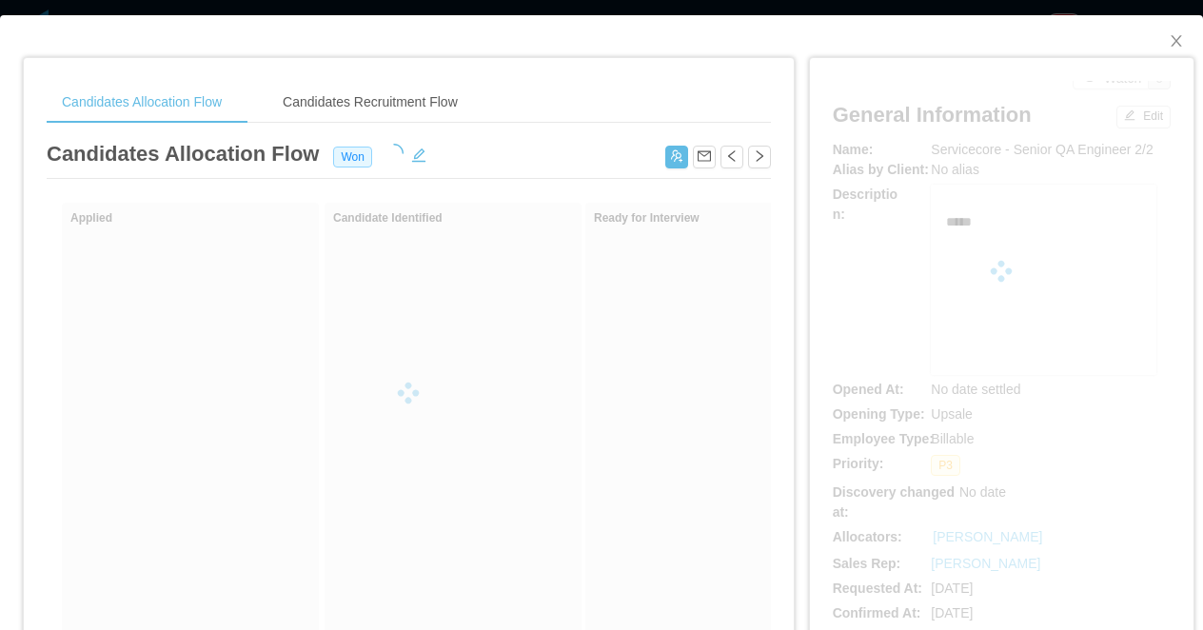
click at [408, 8] on div "Candidates Allocation Flow Candidates Recruitment Flow Candidates Allocation Fl…" at bounding box center [601, 315] width 1203 height 630
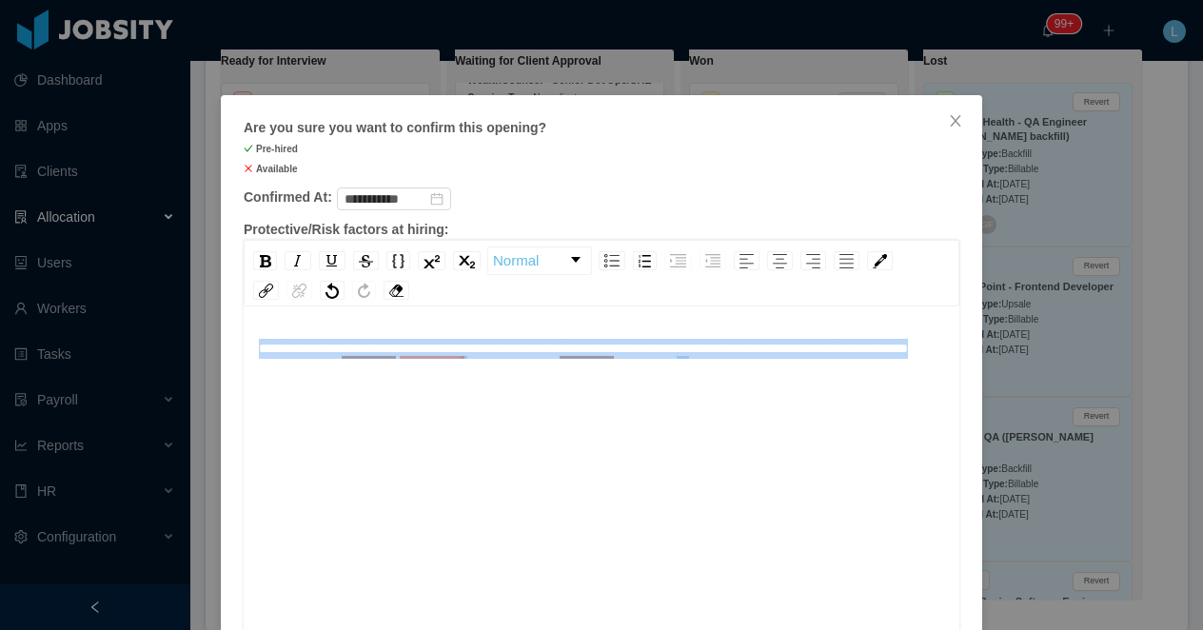
drag, startPoint x: 412, startPoint y: 376, endPoint x: 257, endPoint y: 340, distance: 159.3
click at [258, 340] on div "**********" at bounding box center [601, 505] width 687 height 333
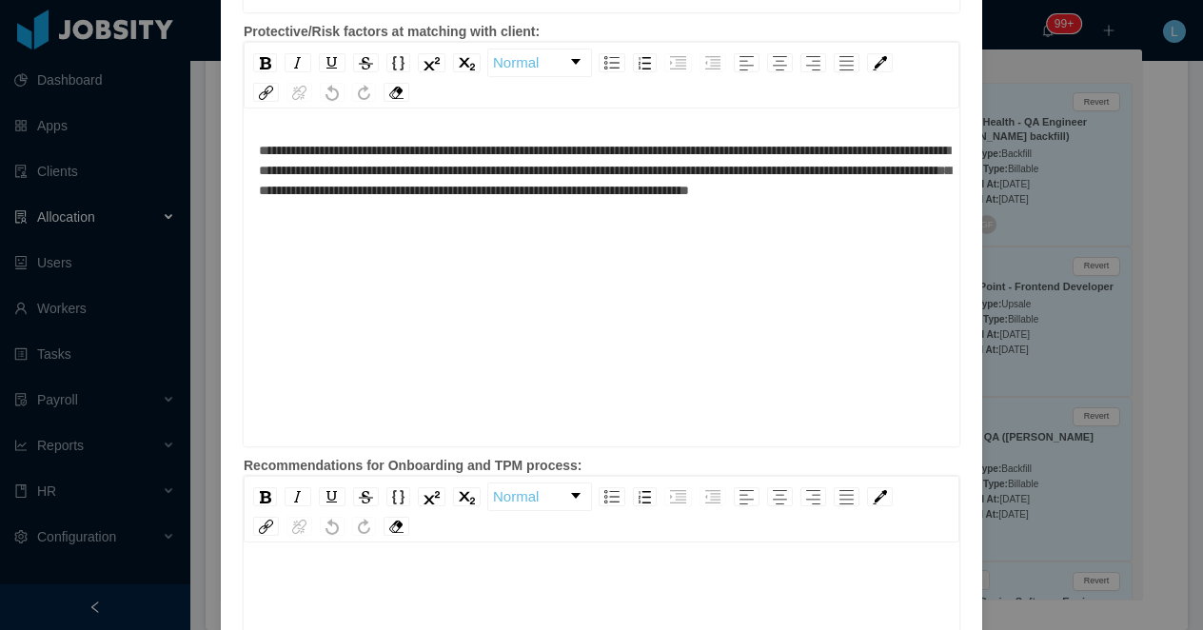
scroll to position [644, 0]
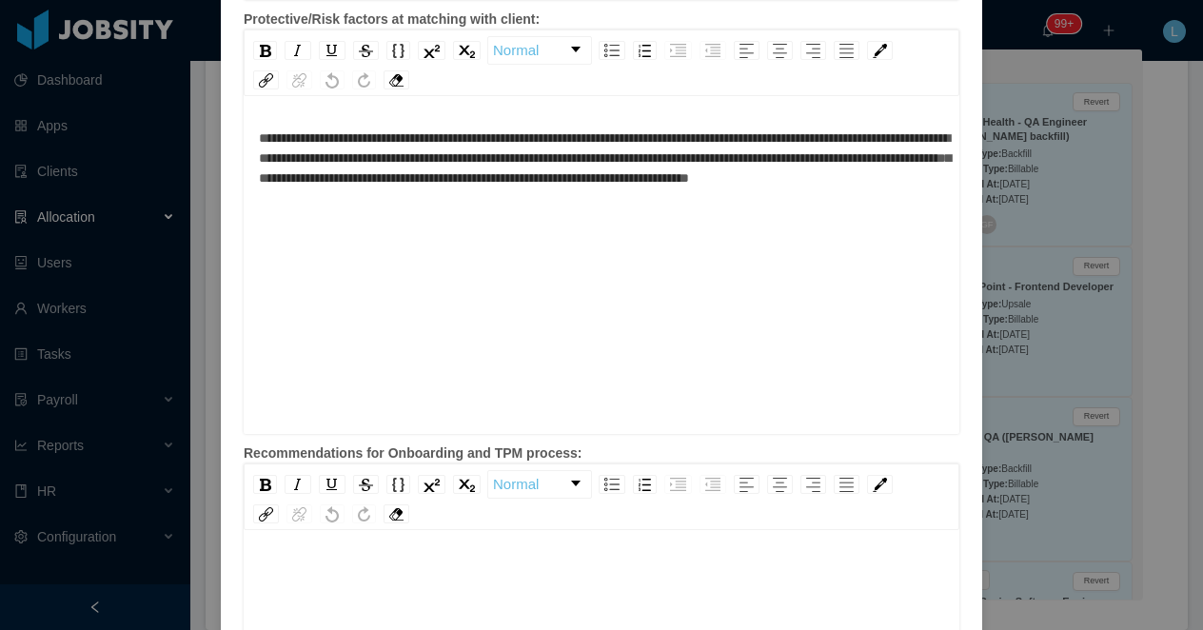
click at [318, 569] on div "To enrich screen reader interactions, please activate Accessibility in Grammarl…" at bounding box center [602, 572] width 686 height 20
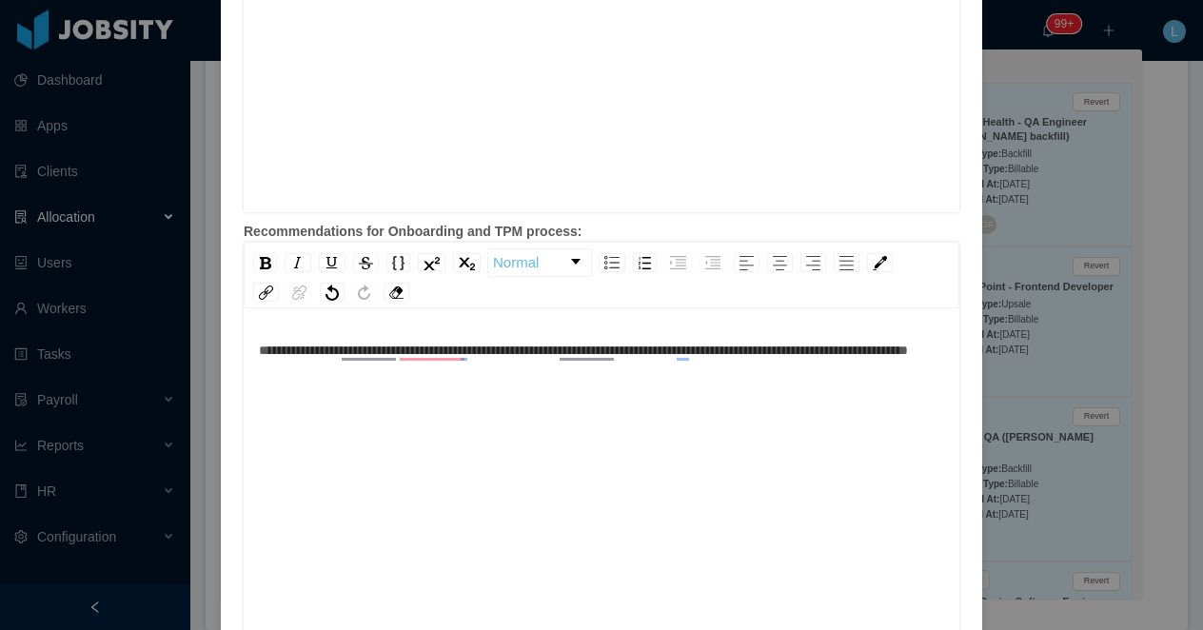
scroll to position [868, 0]
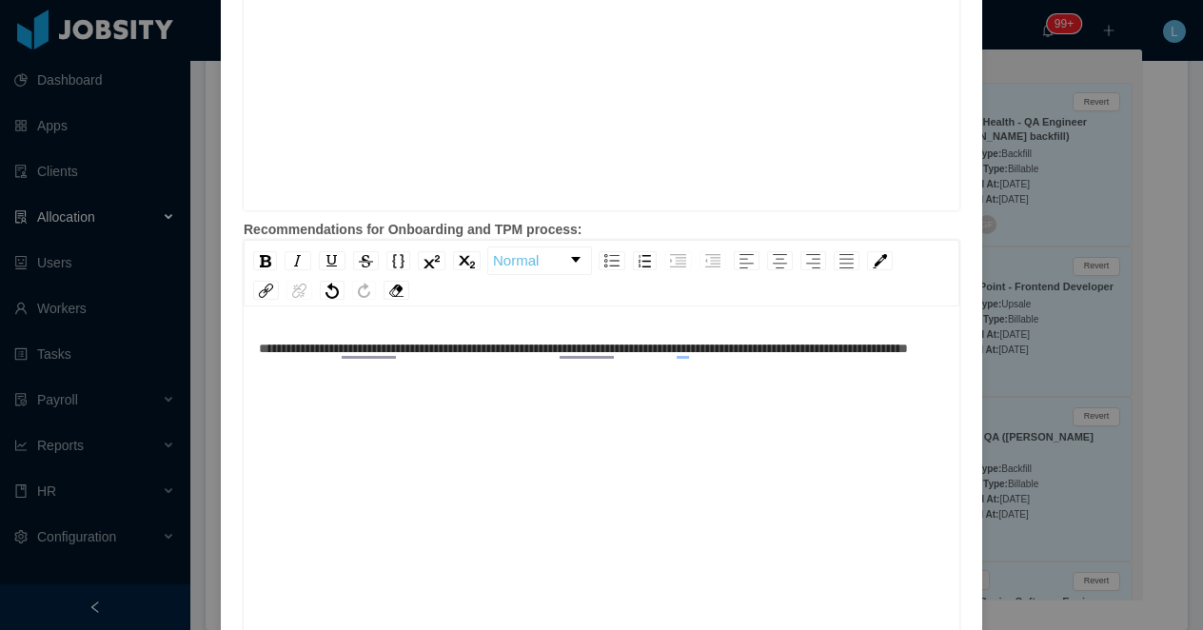
click at [456, 359] on div "**********" at bounding box center [602, 349] width 686 height 20
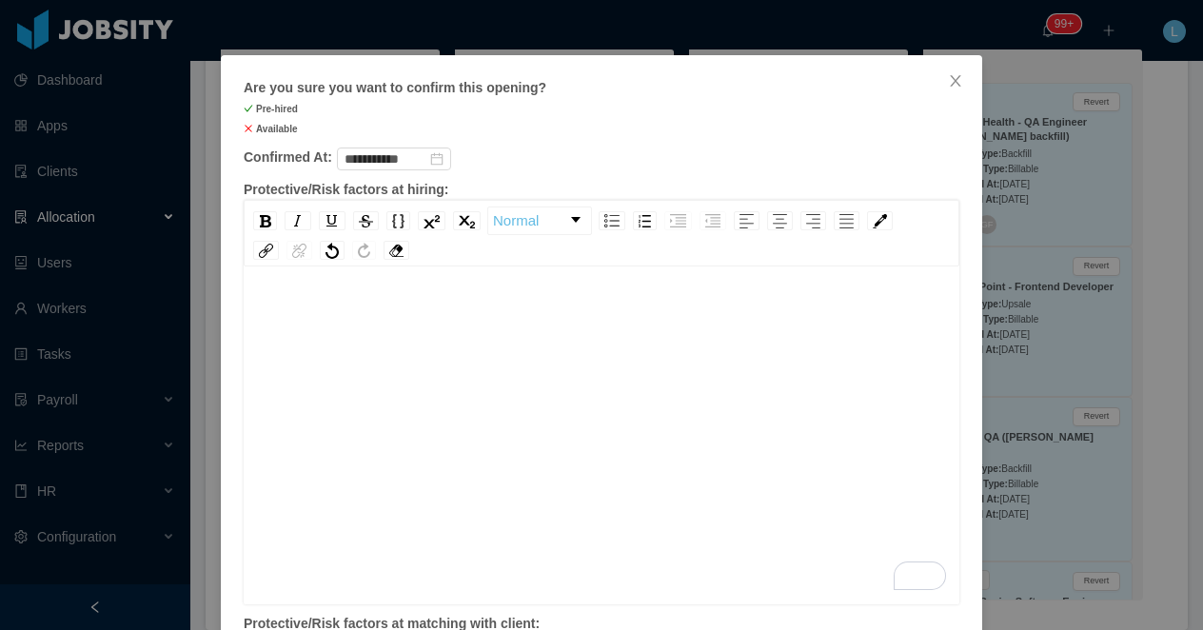
scroll to position [33, 0]
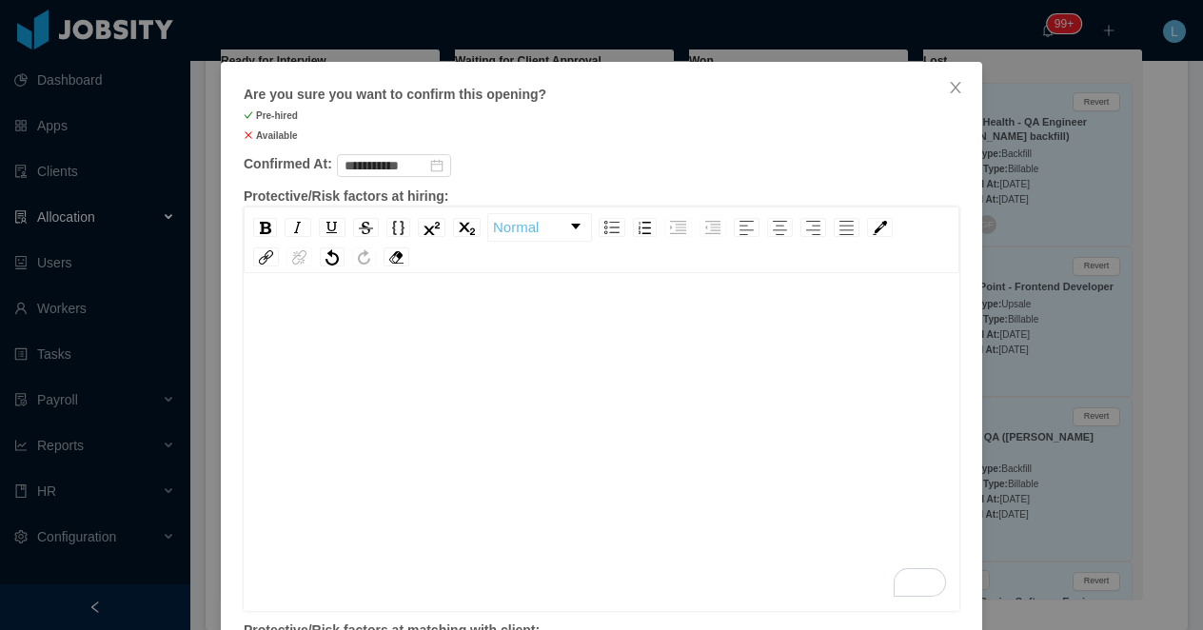
click at [455, 371] on div "To enrich screen reader interactions, please activate Accessibility in Grammarl…" at bounding box center [602, 430] width 686 height 333
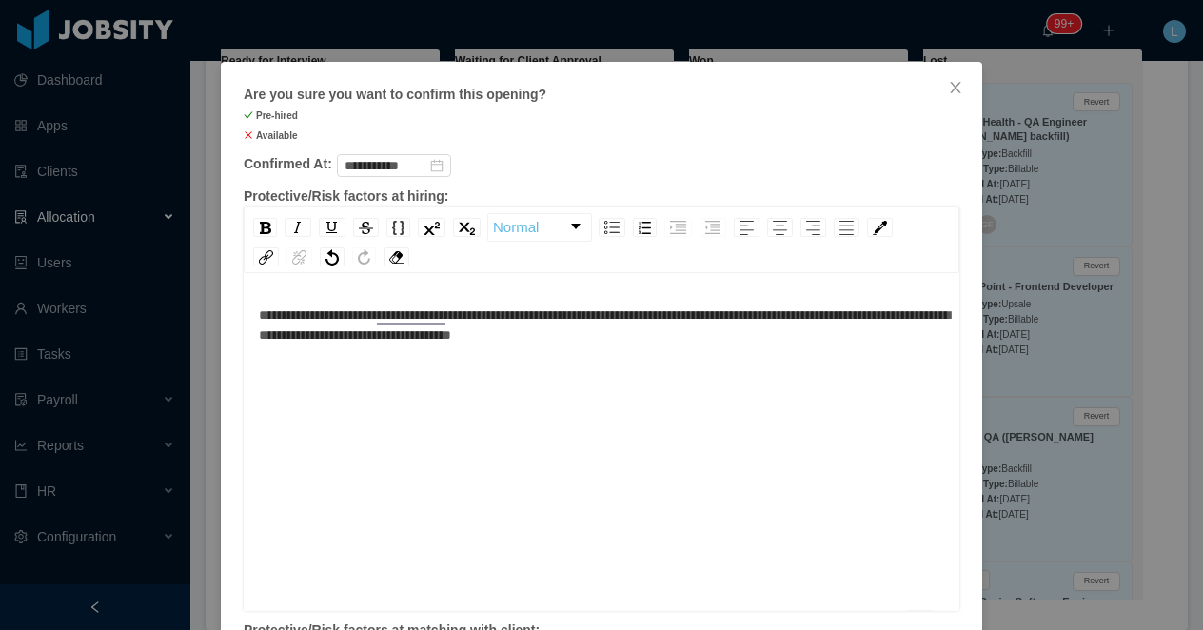
click at [788, 340] on div "**********" at bounding box center [602, 325] width 686 height 40
click at [752, 337] on div "**********" at bounding box center [602, 325] width 686 height 40
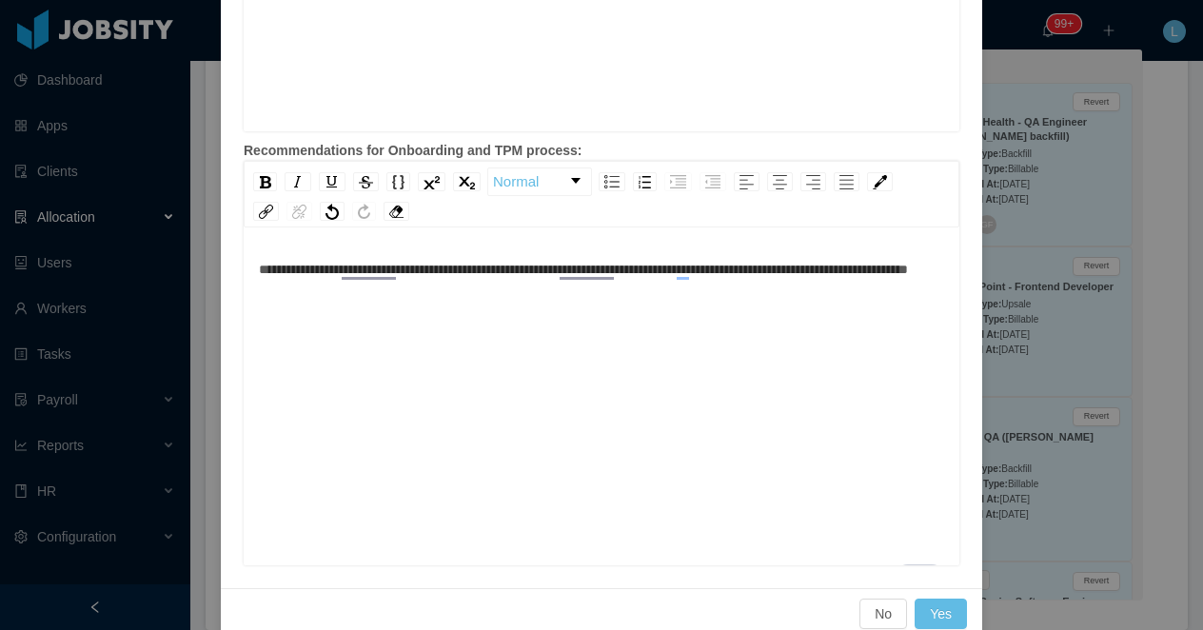
scroll to position [978, 0]
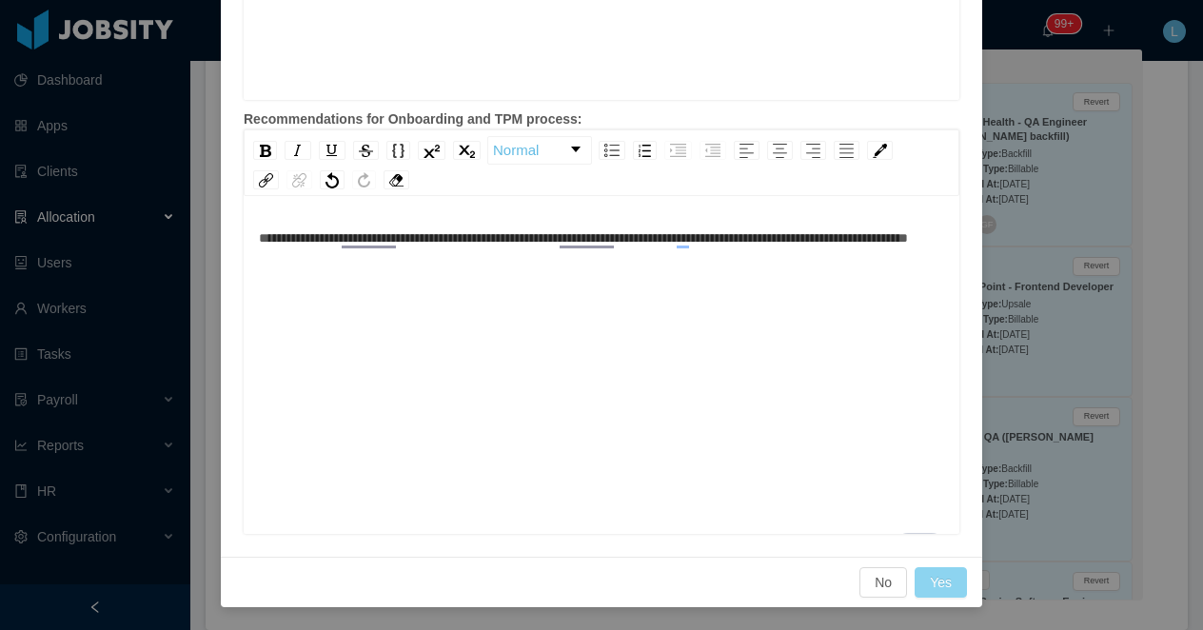
click at [930, 584] on button "Yes" at bounding box center [941, 582] width 52 height 30
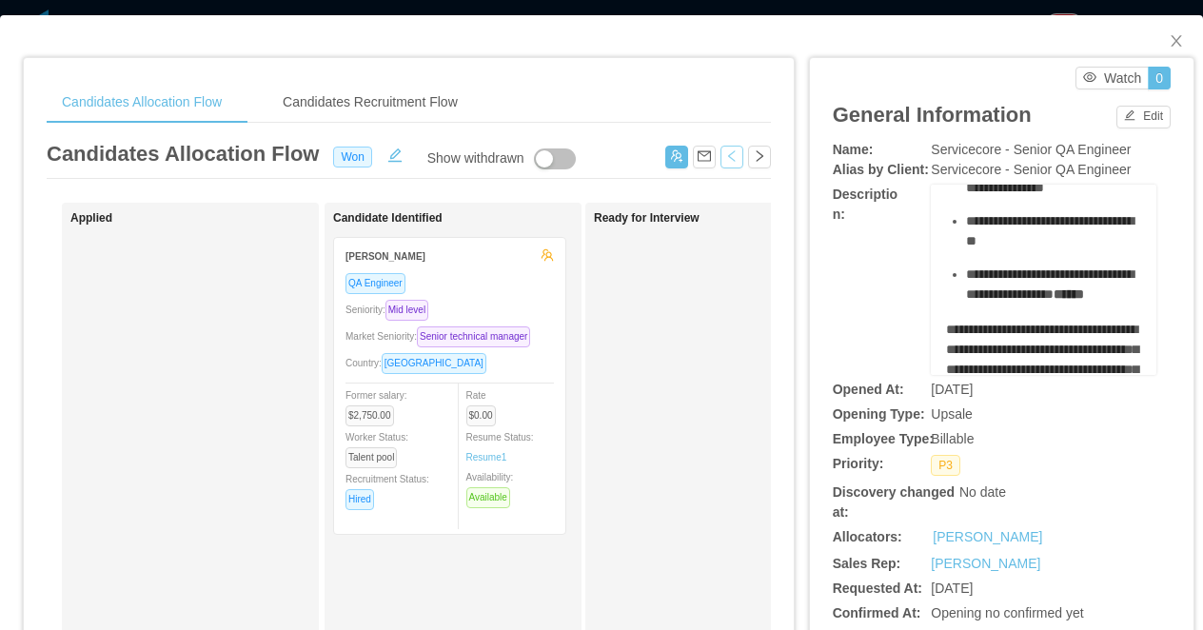
scroll to position [884, 0]
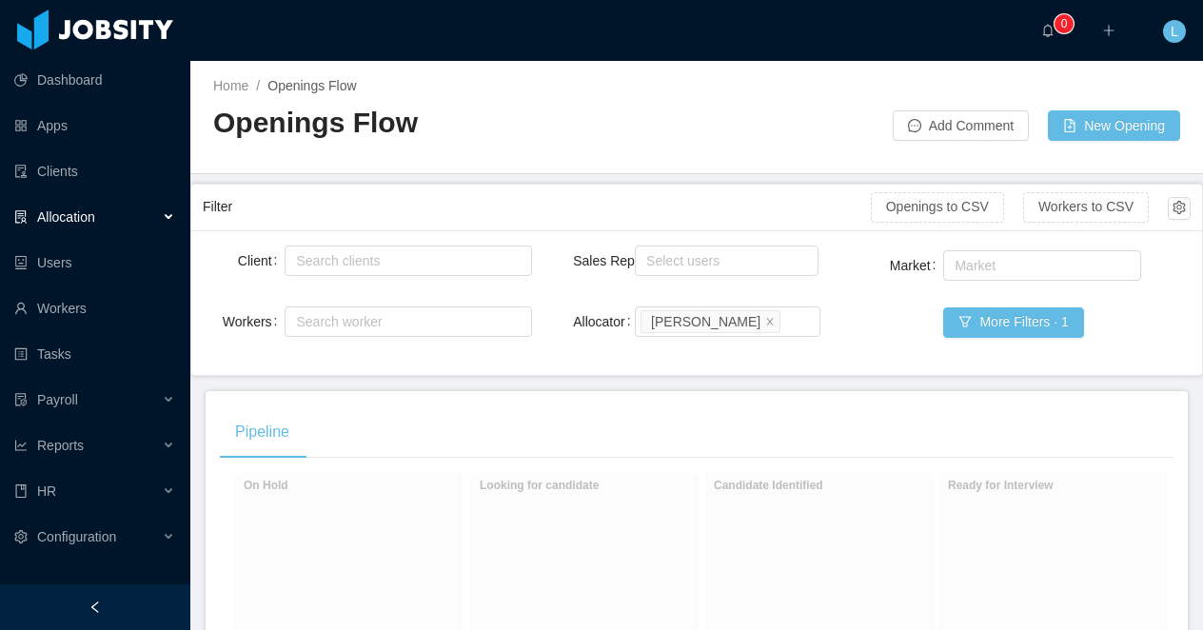
click at [102, 601] on div at bounding box center [95, 607] width 190 height 46
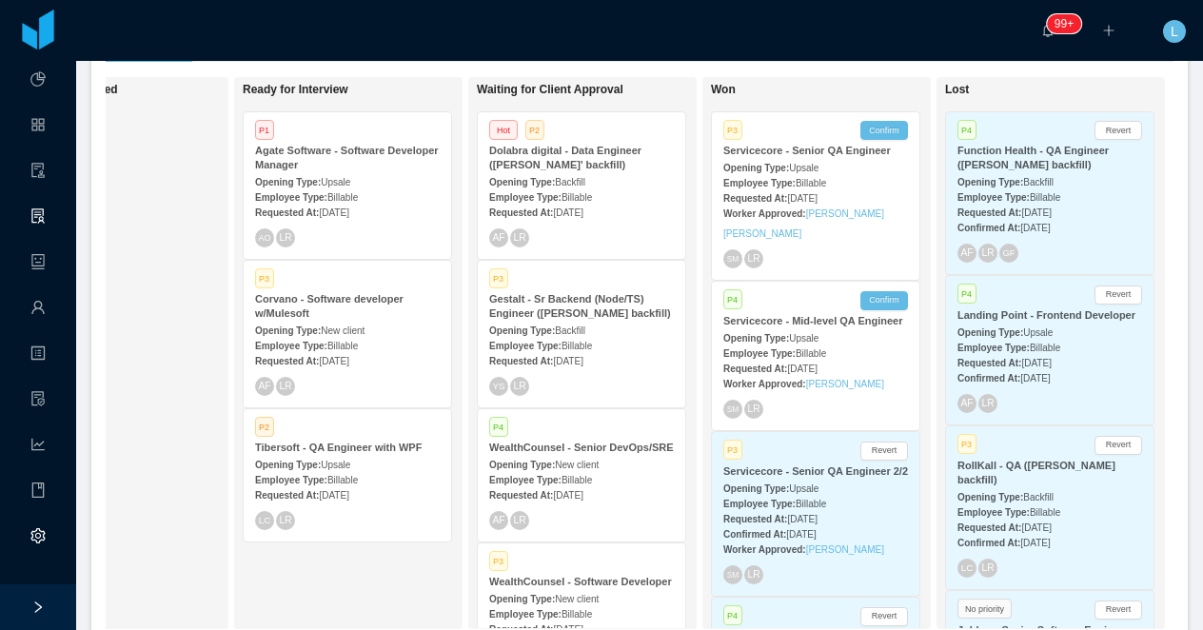
scroll to position [0, 613]
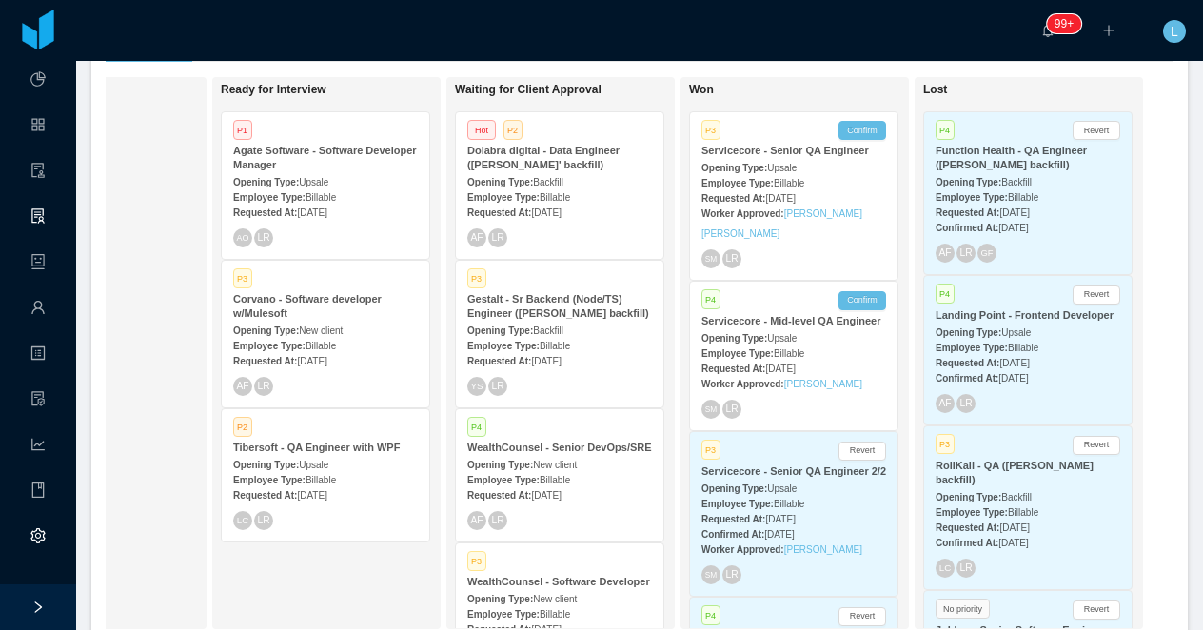
click at [813, 347] on div "Opening Type: Upsale" at bounding box center [793, 337] width 185 height 20
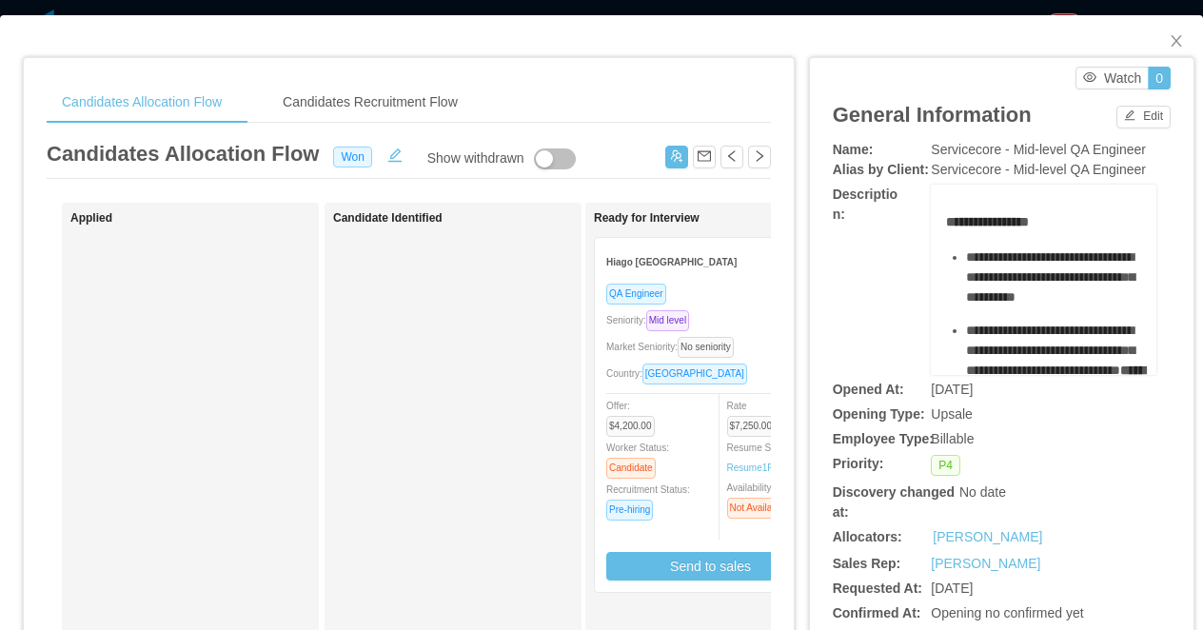
click at [874, 6] on div "**********" at bounding box center [601, 315] width 1203 height 630
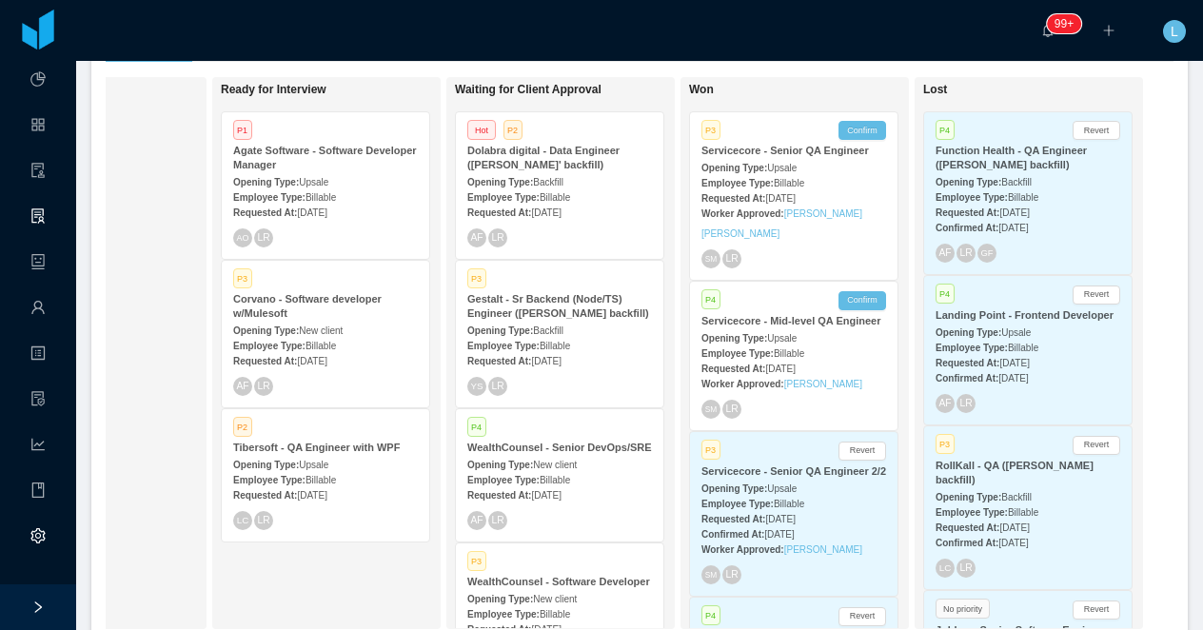
scroll to position [360, 0]
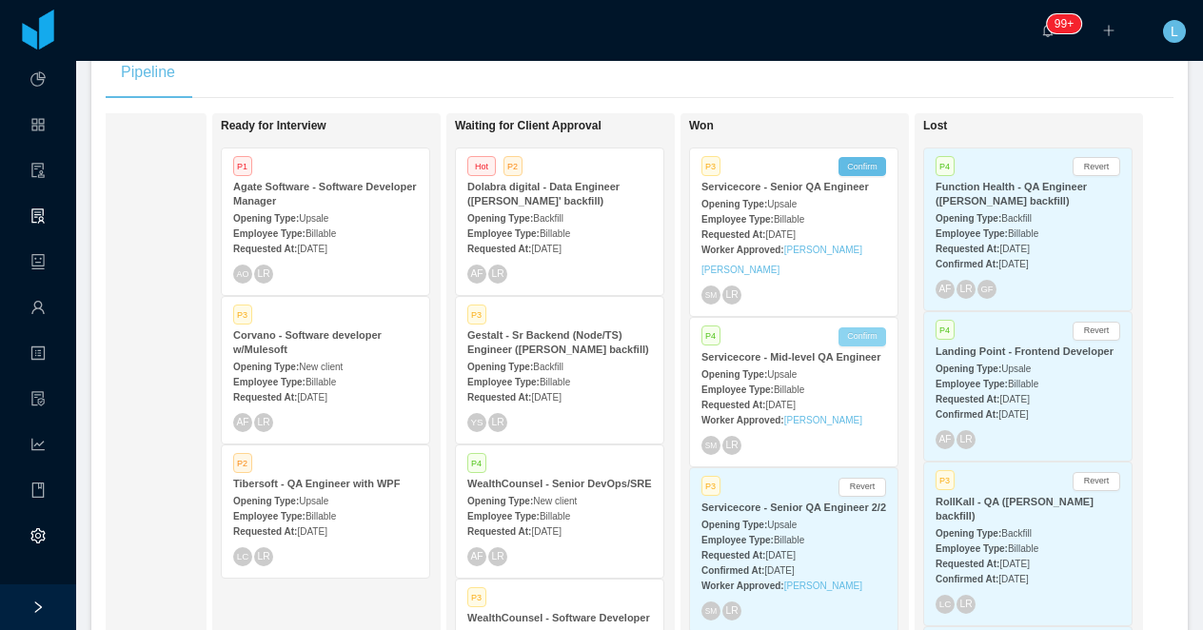
click at [866, 341] on button "Confirm" at bounding box center [862, 336] width 48 height 19
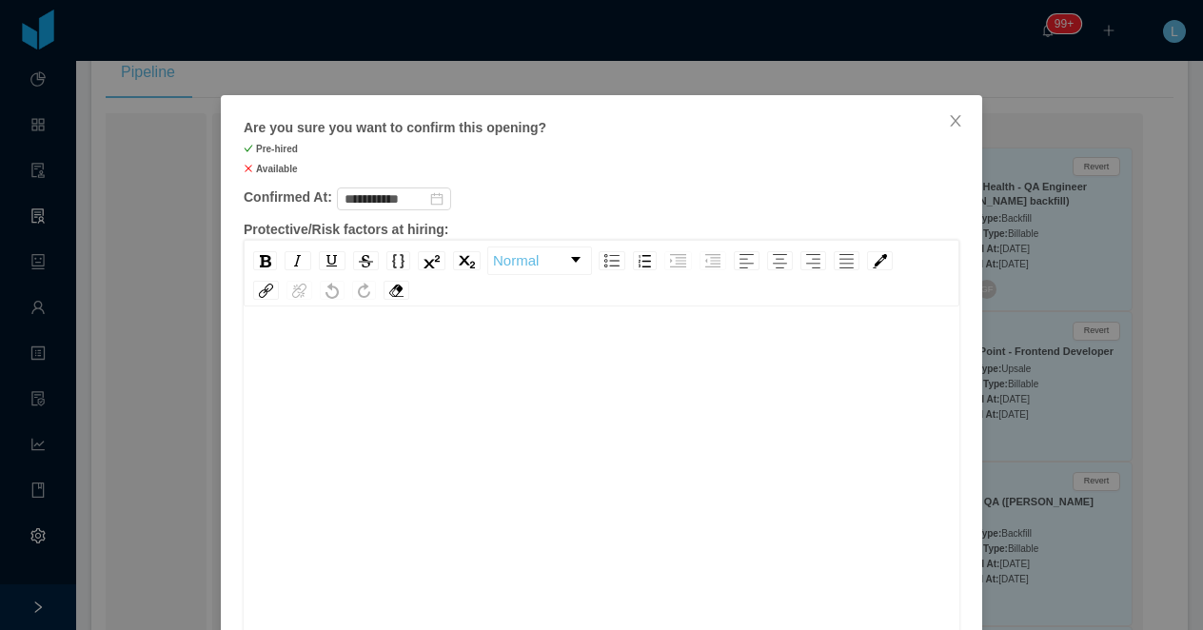
click at [573, 454] on div "rdw-editor" at bounding box center [602, 505] width 686 height 333
click at [832, 358] on div "**********" at bounding box center [602, 349] width 686 height 20
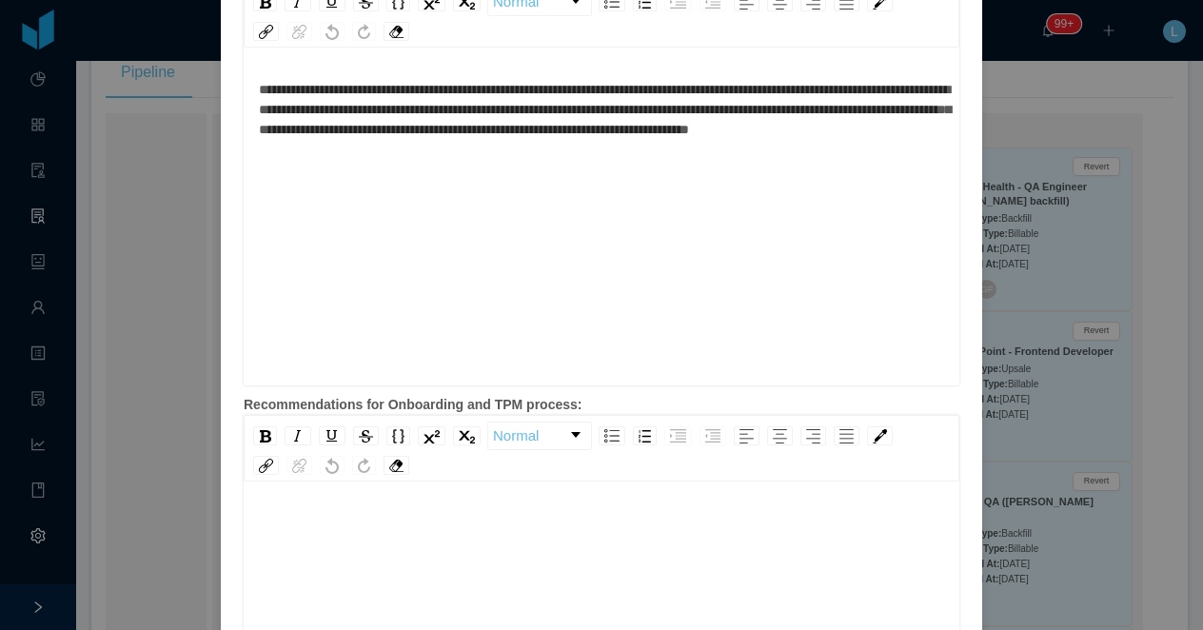
scroll to position [829, 0]
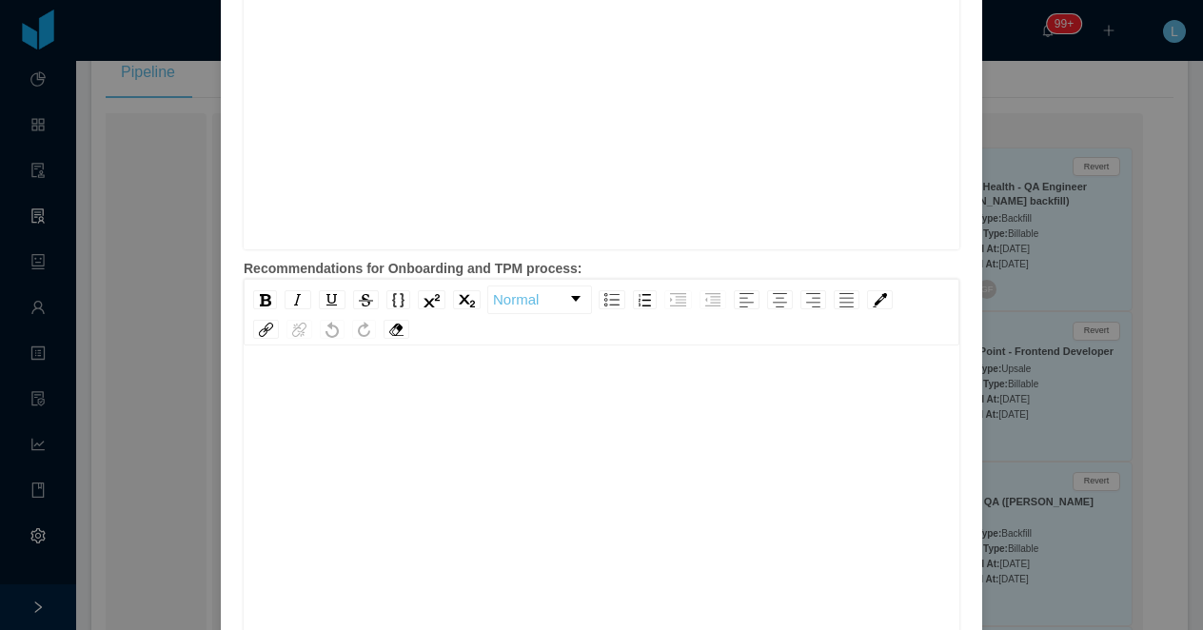
click at [468, 448] on div "To enrich screen reader interactions, please activate Accessibility in Grammarl…" at bounding box center [602, 544] width 686 height 333
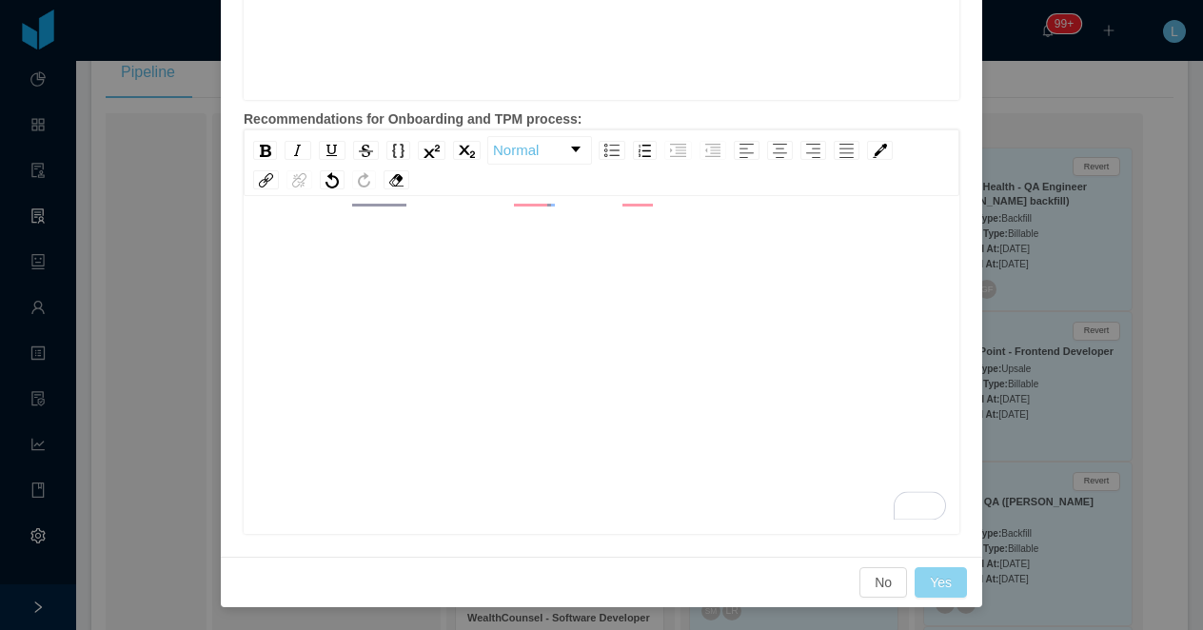
click at [938, 579] on button "Yes" at bounding box center [941, 582] width 52 height 30
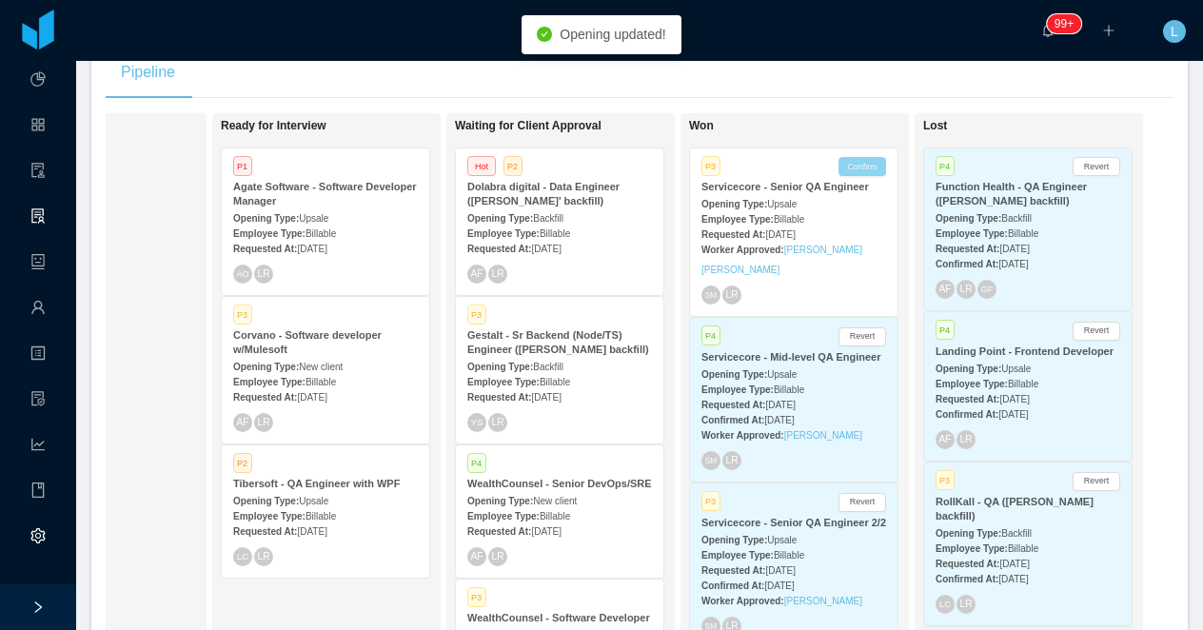
click at [861, 168] on button "Confirm" at bounding box center [862, 166] width 48 height 19
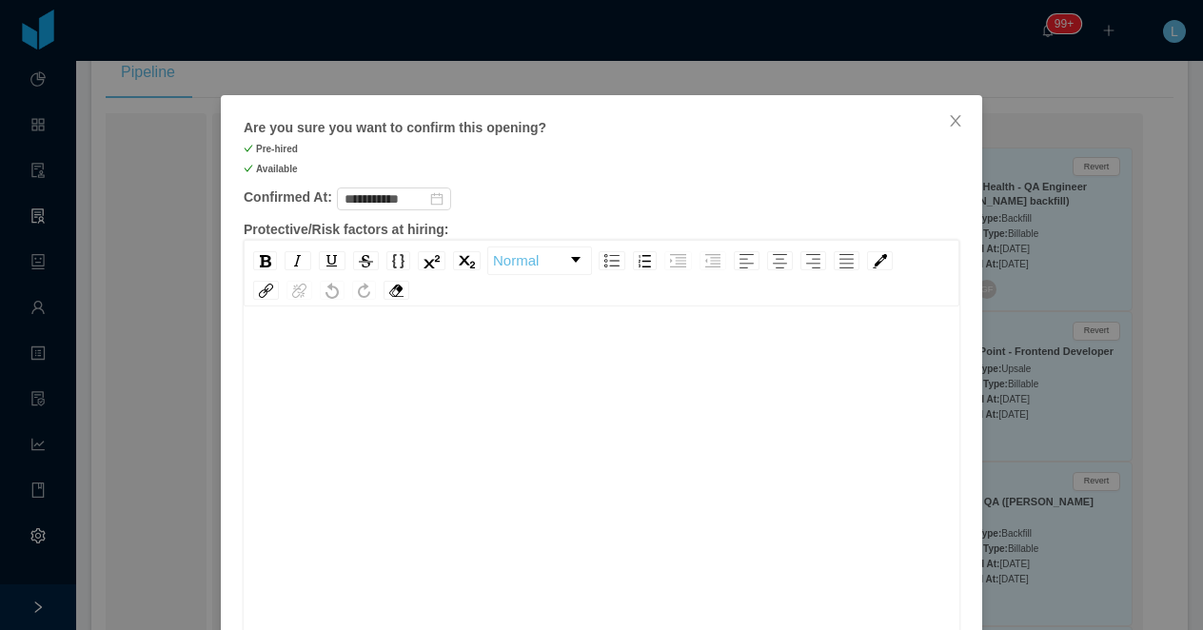
click at [562, 397] on div "To enrich screen reader interactions, please activate Accessibility in Grammarl…" at bounding box center [602, 505] width 686 height 333
click at [604, 360] on div "**********" at bounding box center [602, 505] width 686 height 333
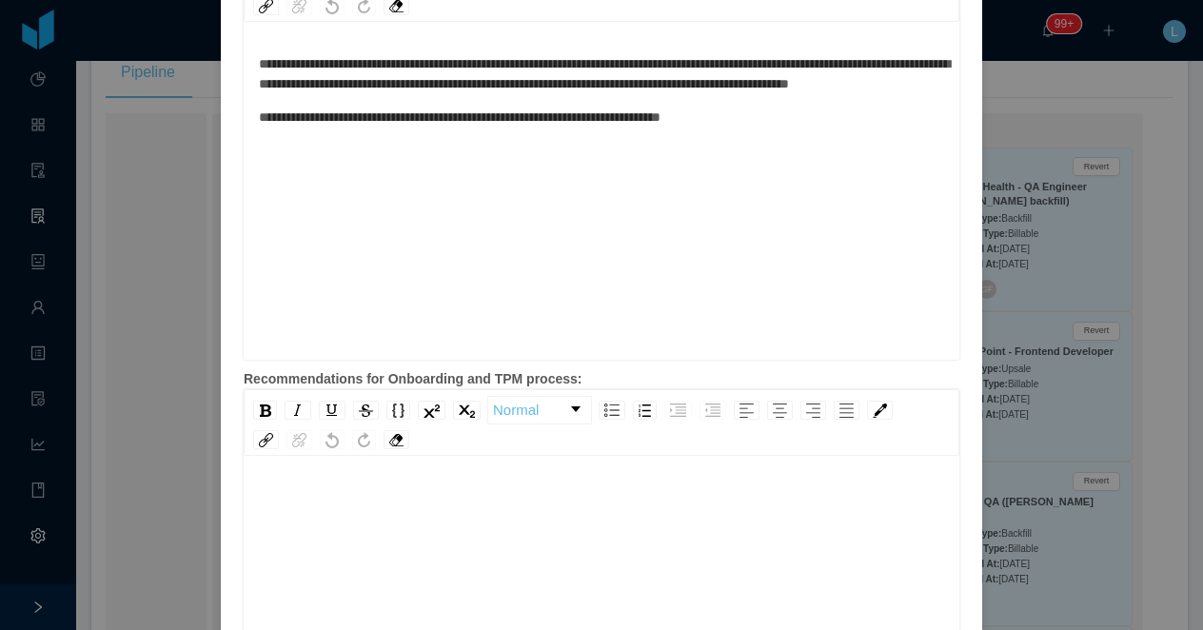
scroll to position [42, 0]
click at [543, 546] on div "rdw-editor" at bounding box center [602, 612] width 686 height 333
drag, startPoint x: 443, startPoint y: 473, endPoint x: 412, endPoint y: 473, distance: 31.4
click at [412, 473] on span "**********" at bounding box center [381, 468] width 245 height 13
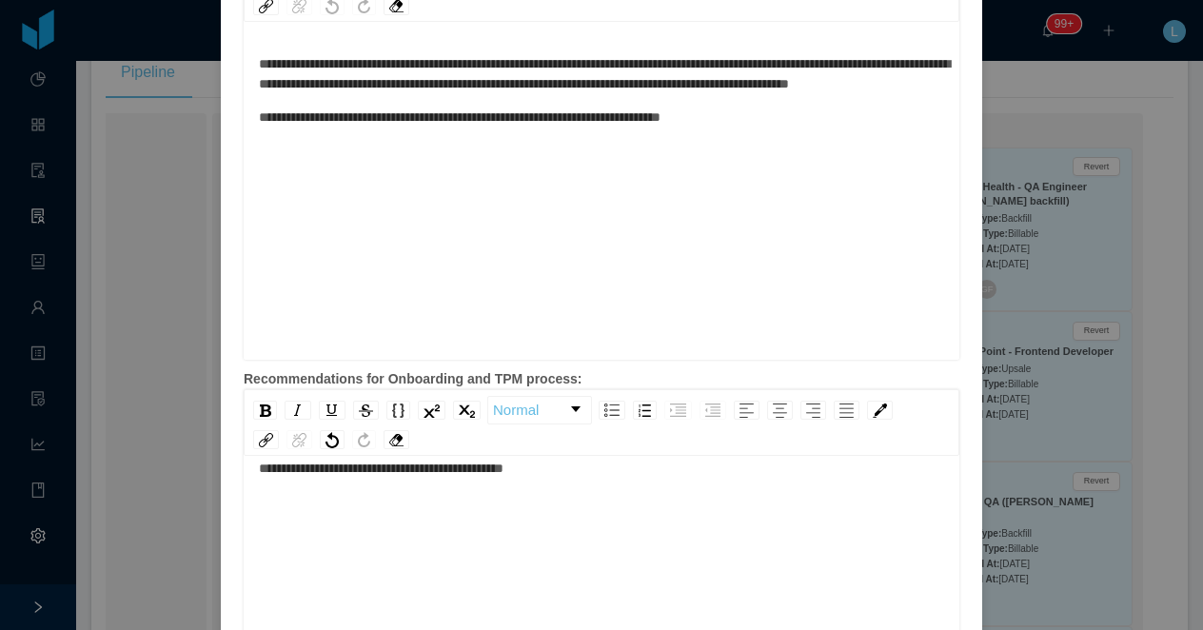
click at [581, 470] on div "**********" at bounding box center [602, 469] width 686 height 20
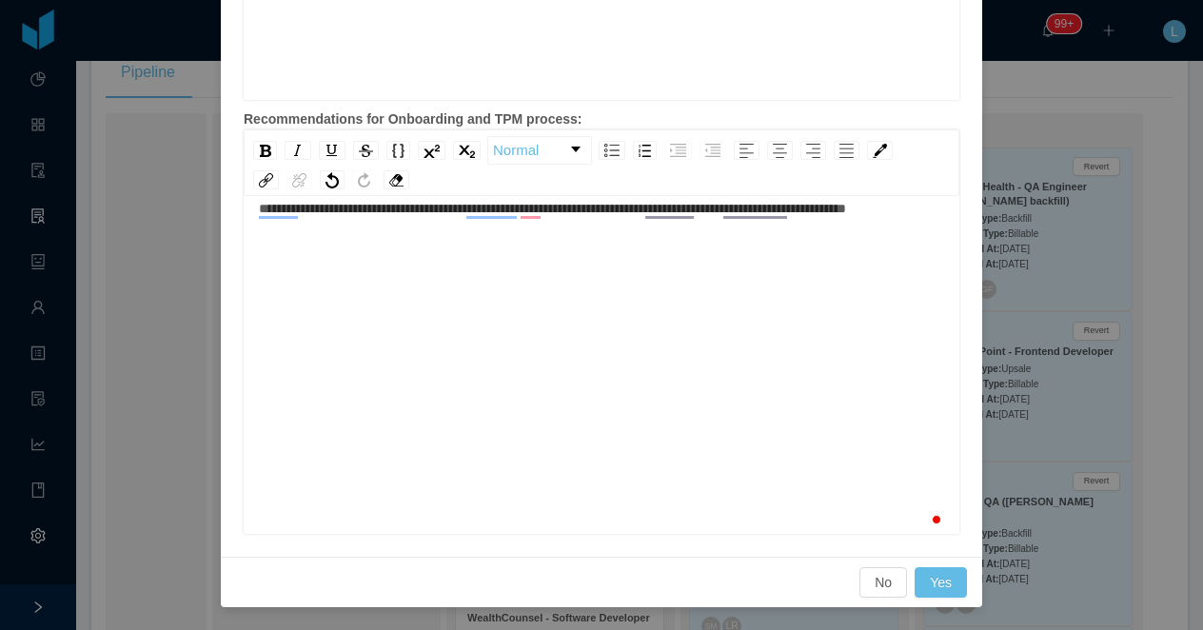
scroll to position [42, 0]
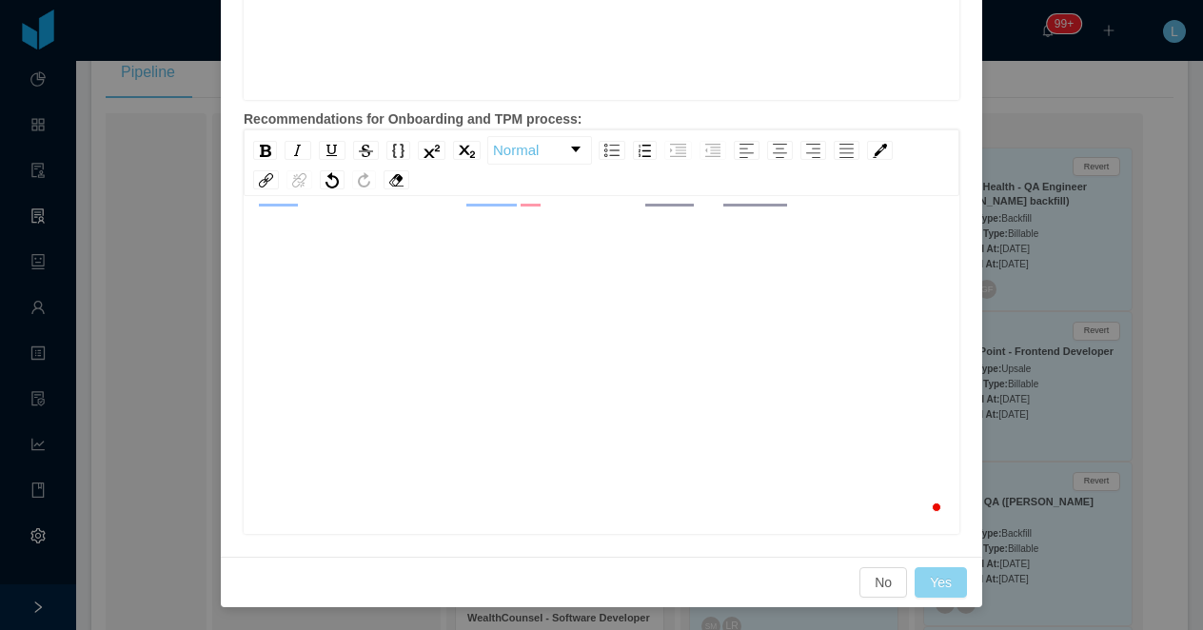
click at [936, 584] on button "Yes" at bounding box center [941, 582] width 52 height 30
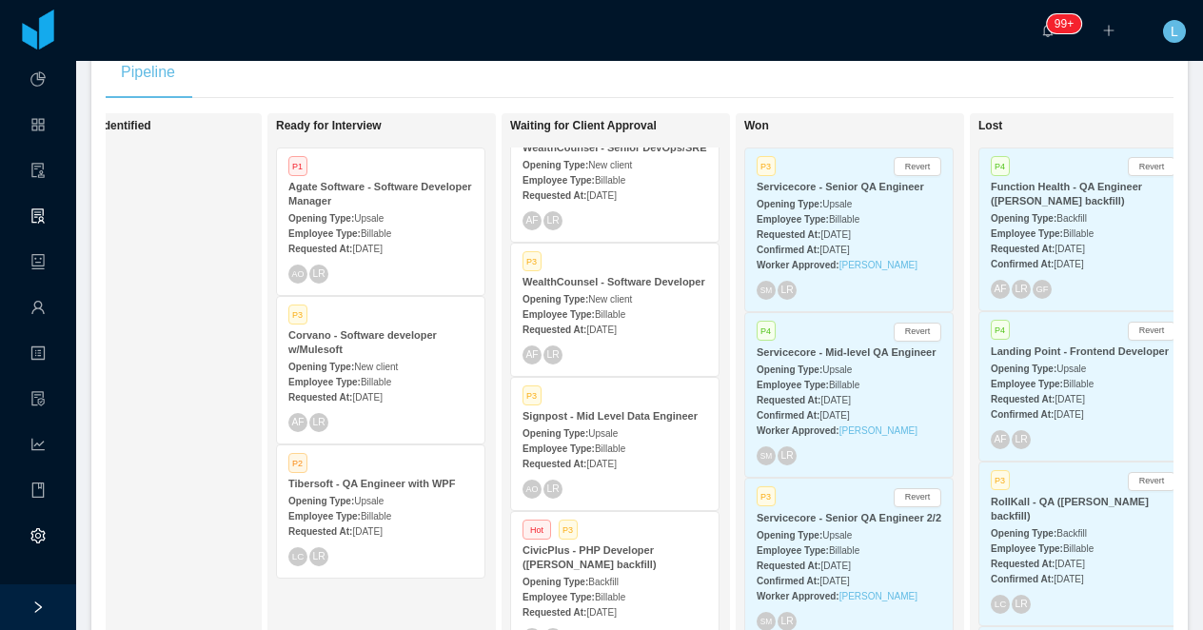
scroll to position [339, 0]
click at [395, 503] on div "Opening Type: Upsale" at bounding box center [380, 500] width 185 height 20
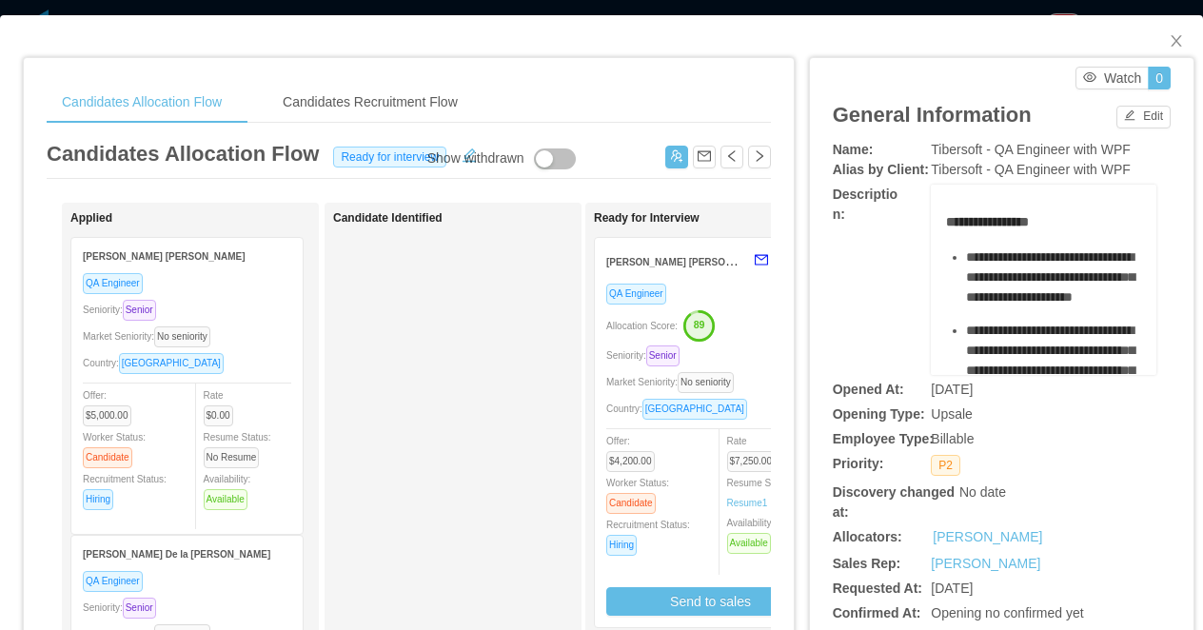
click at [616, 13] on div "Candidates Allocation Flow Candidates Recruitment Flow Candidates Allocation Fl…" at bounding box center [601, 315] width 1203 height 630
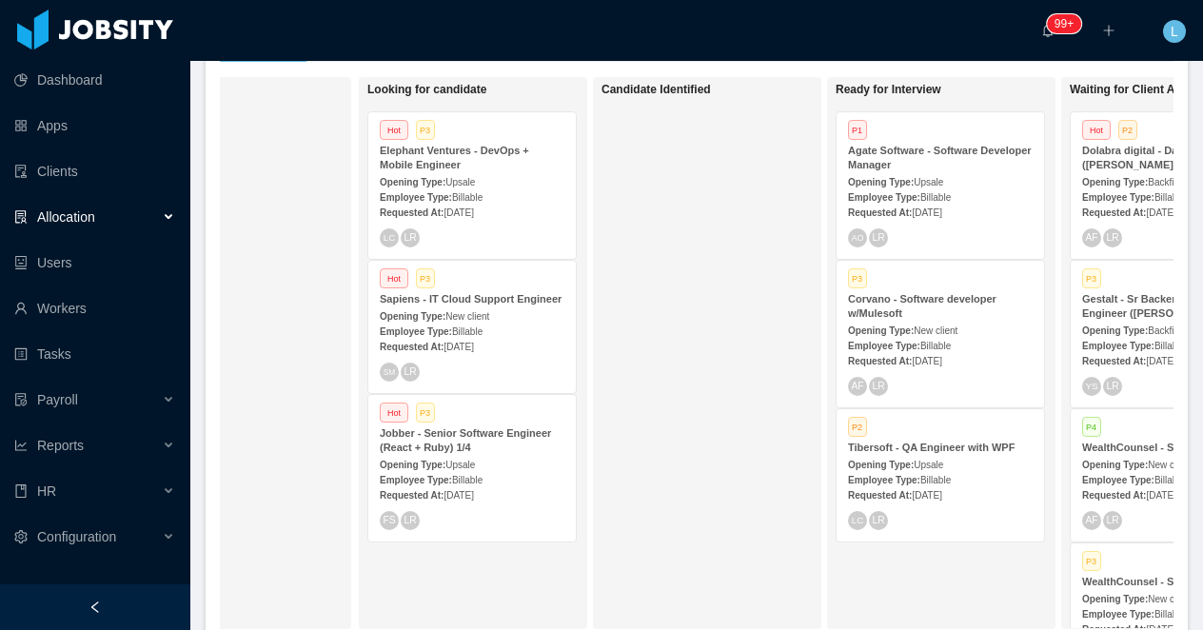
scroll to position [0, 152]
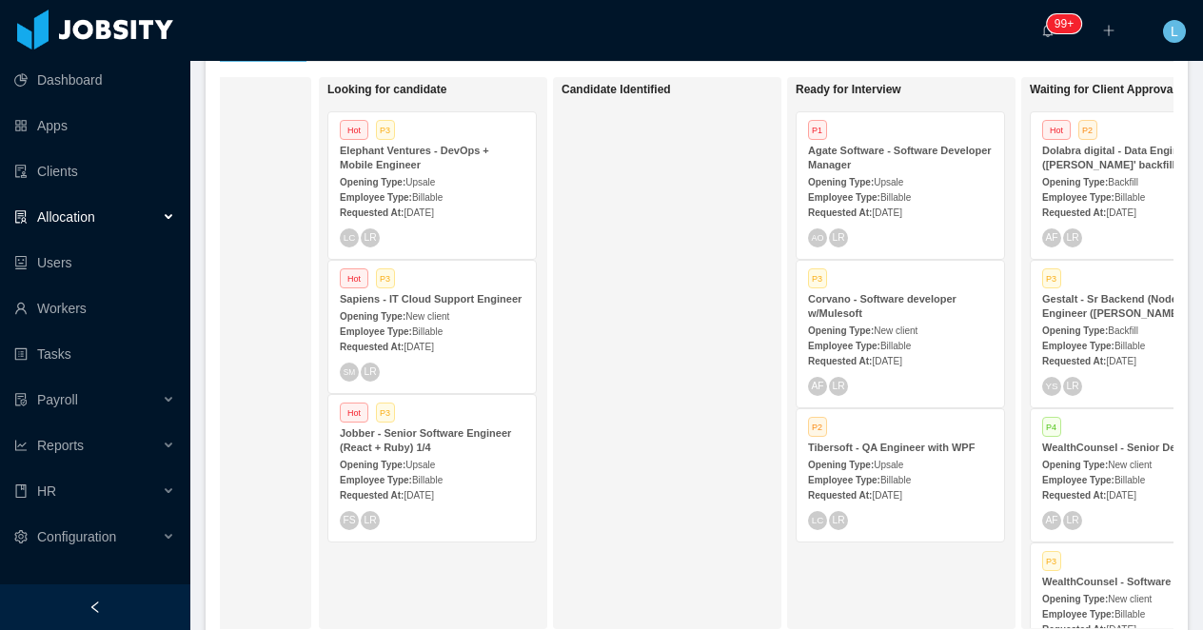
click at [852, 460] on strong "Opening Type:" at bounding box center [841, 465] width 66 height 10
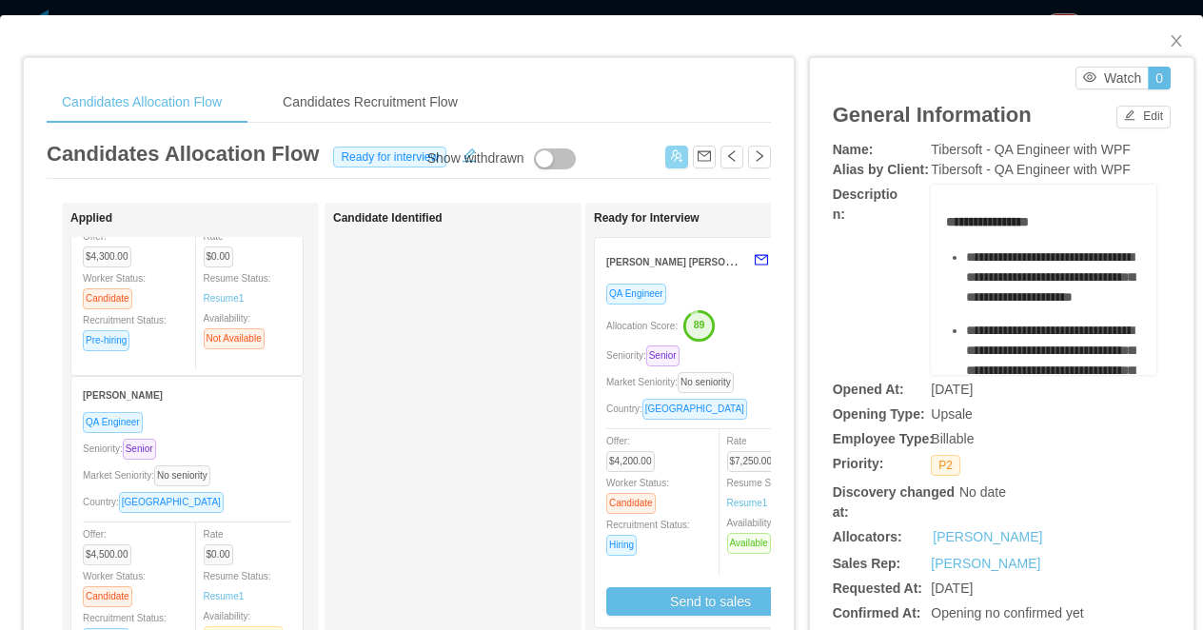
click at [674, 157] on button "button" at bounding box center [676, 157] width 23 height 23
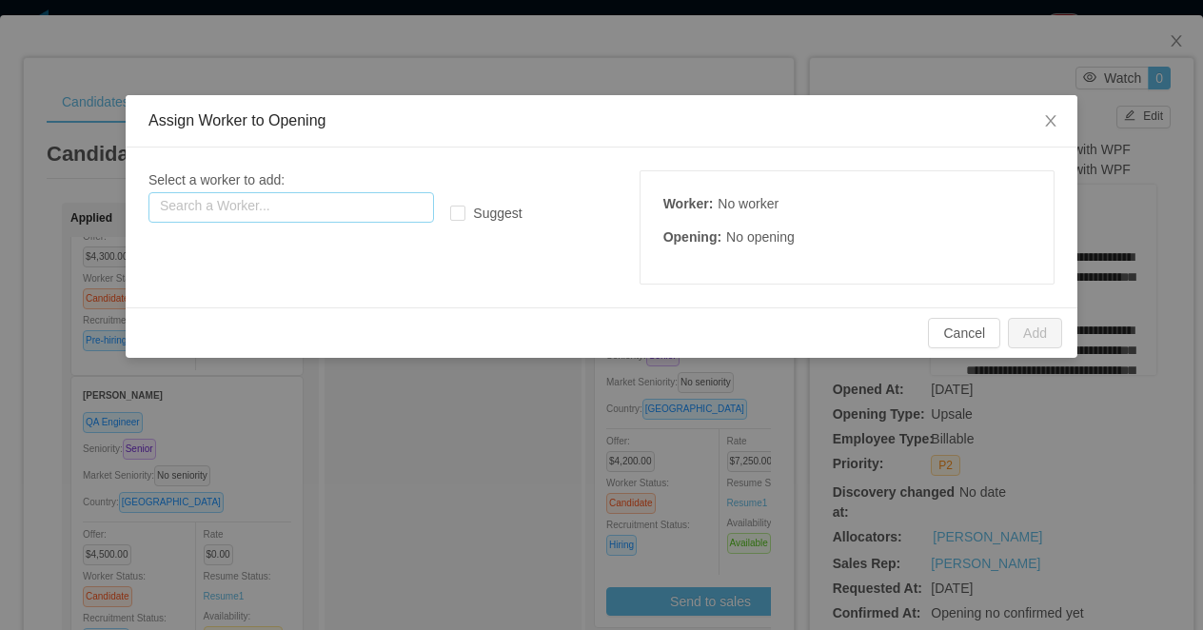
click at [345, 206] on input "text" at bounding box center [291, 207] width 286 height 30
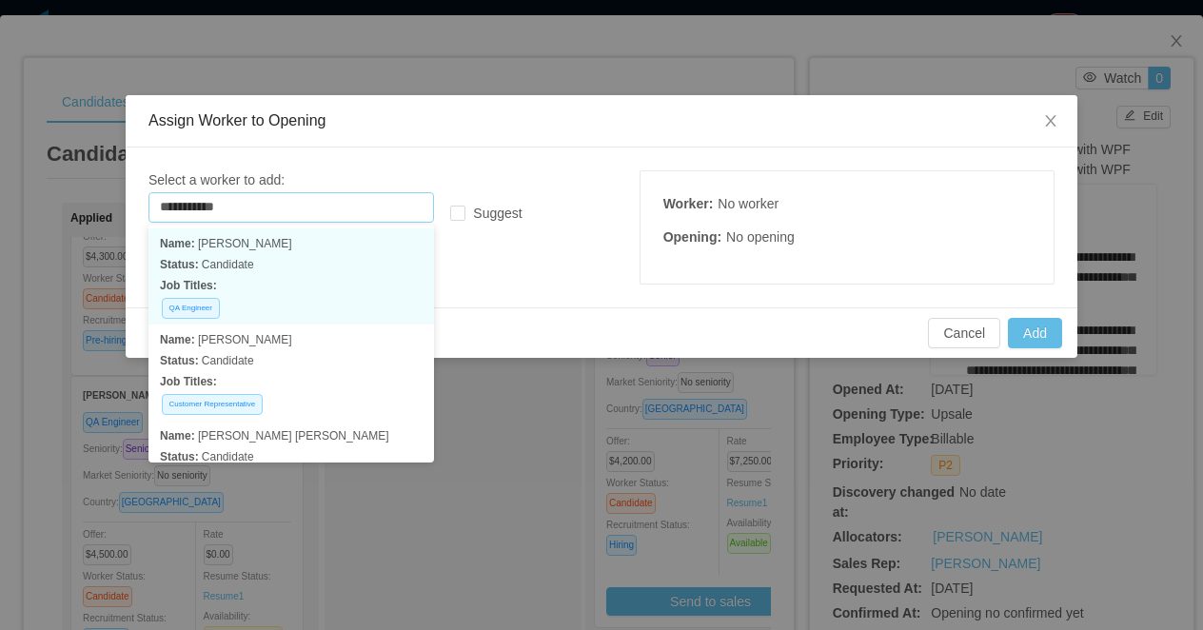
click at [304, 249] on p "Name: Giovanny de leon" at bounding box center [291, 243] width 263 height 21
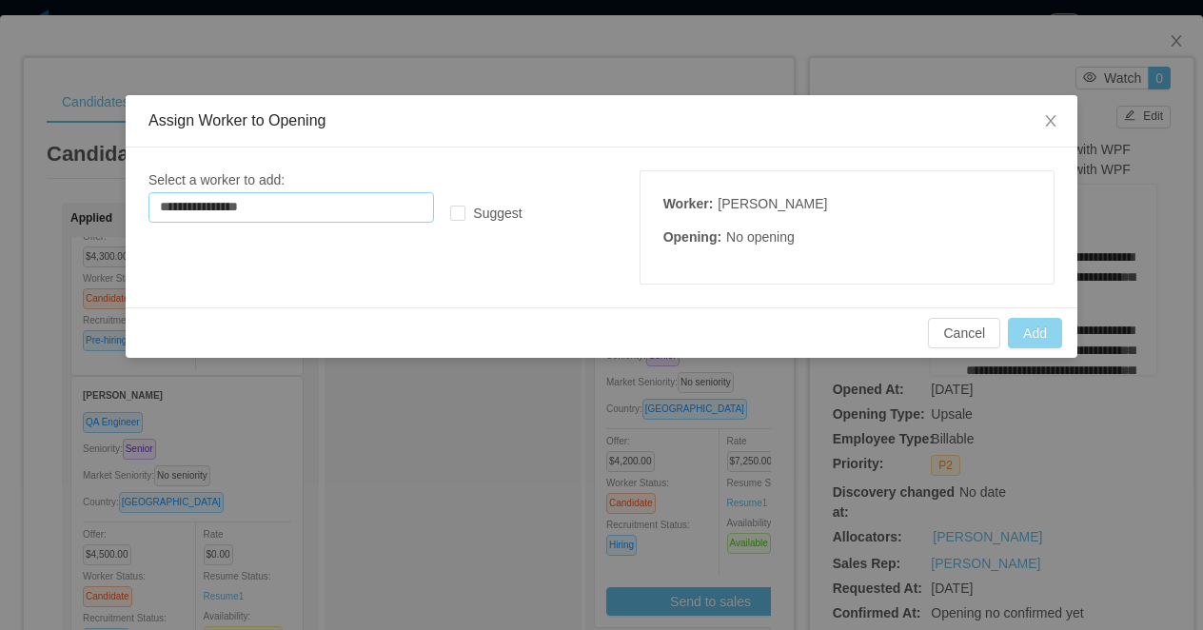
type input "**********"
click at [1033, 335] on button "Add" at bounding box center [1035, 333] width 54 height 30
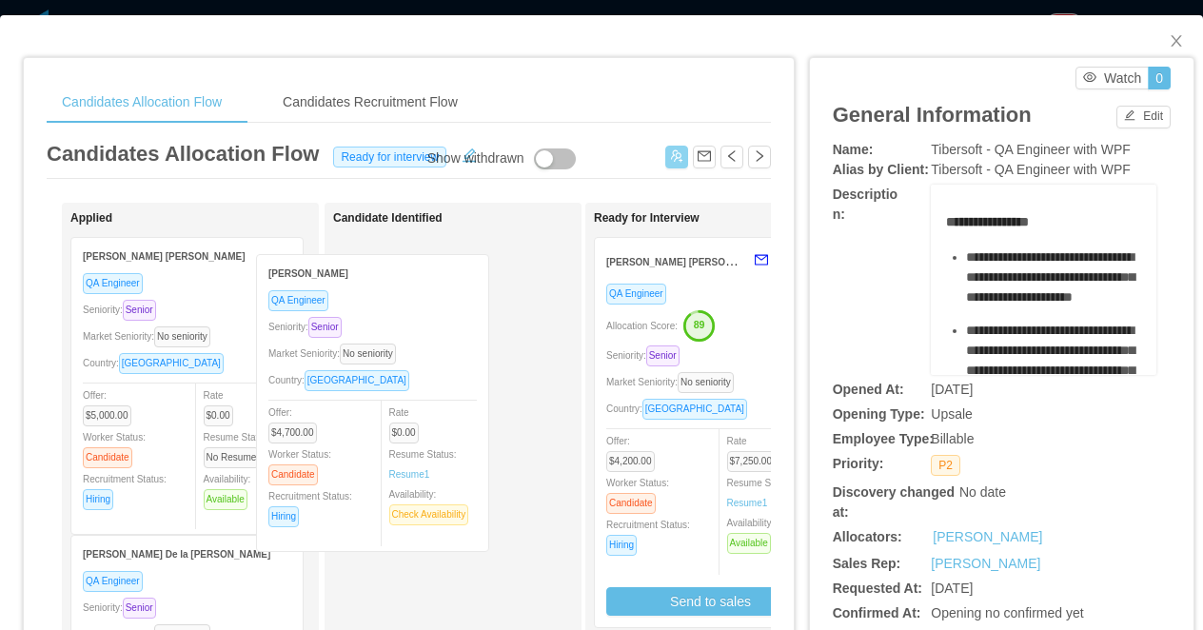
drag, startPoint x: 232, startPoint y: 300, endPoint x: 419, endPoint y: 317, distance: 187.3
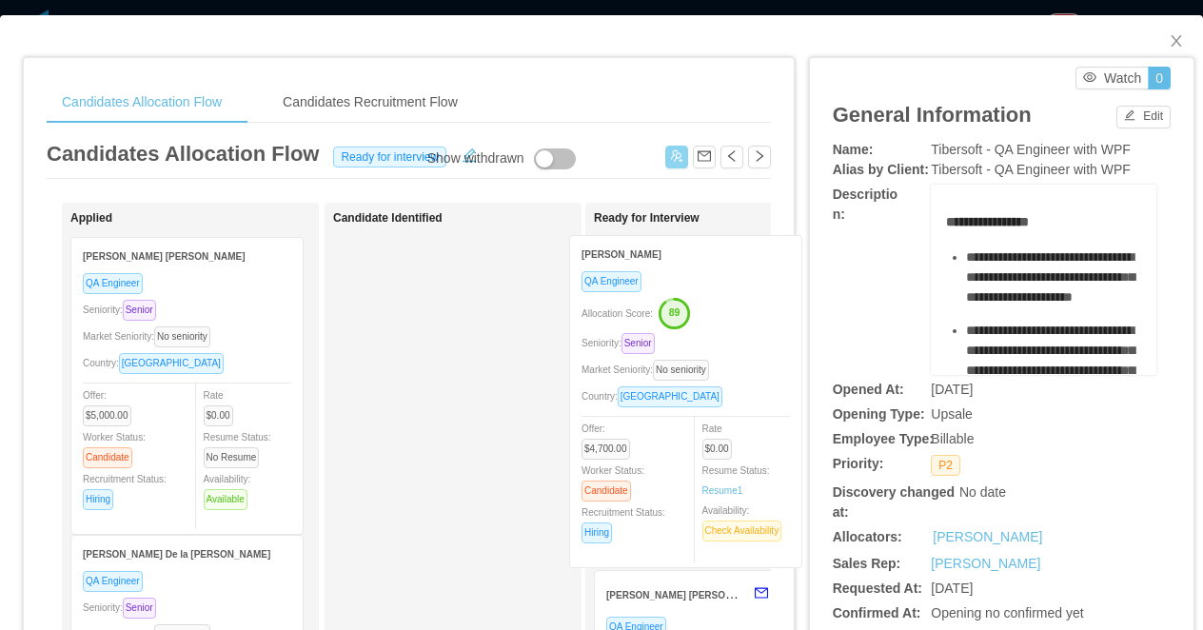
drag, startPoint x: 522, startPoint y: 335, endPoint x: 758, endPoint y: 333, distance: 236.0
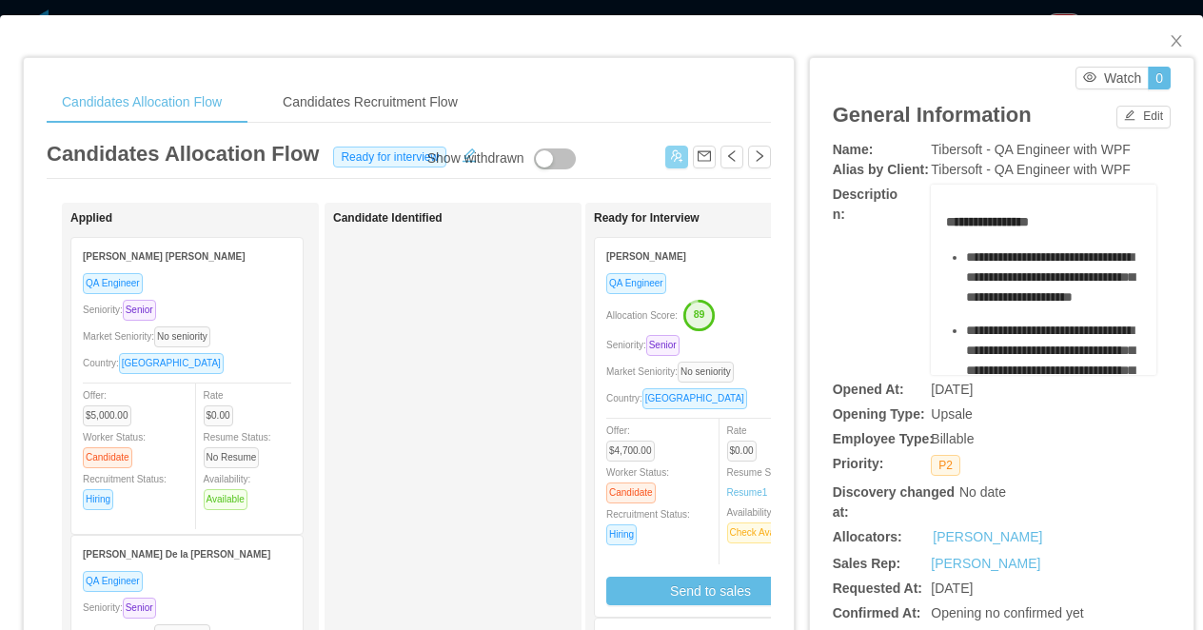
click at [745, 300] on div "Allocation Score: 89" at bounding box center [710, 314] width 208 height 30
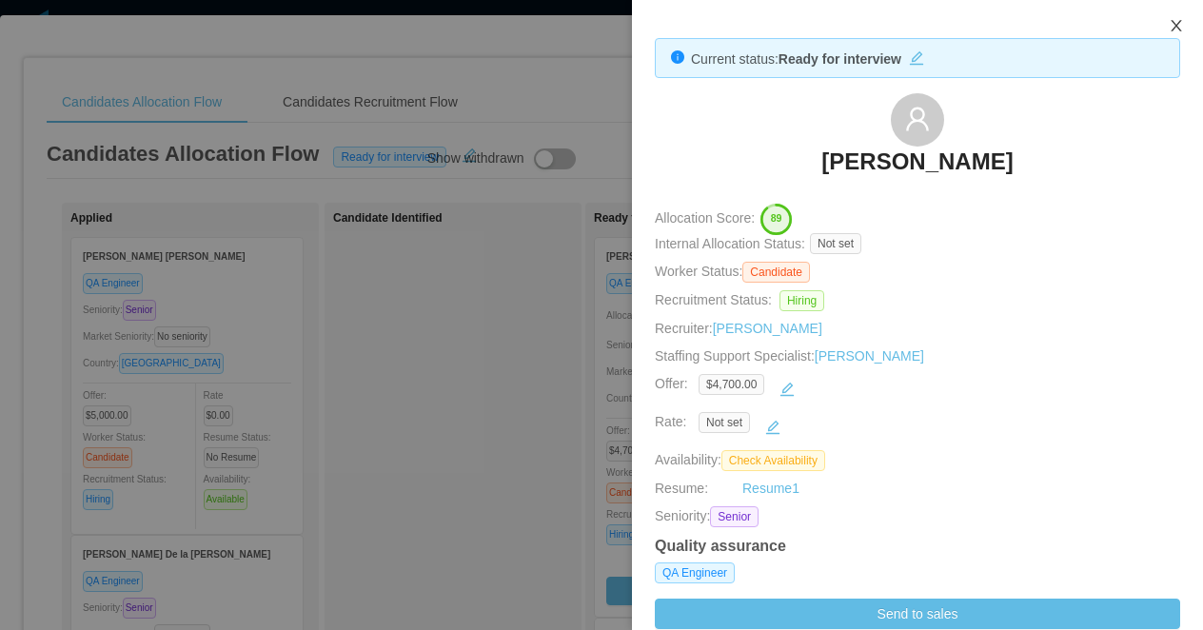
click at [1174, 21] on icon "icon: close" at bounding box center [1176, 25] width 15 height 15
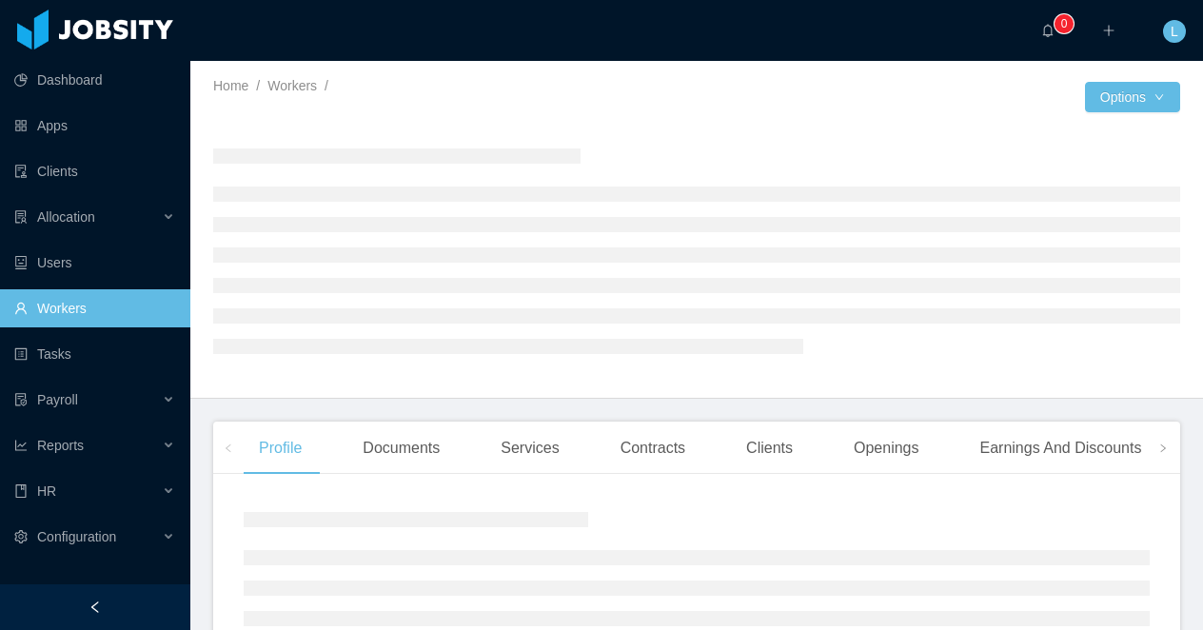
click at [123, 610] on div at bounding box center [95, 607] width 190 height 46
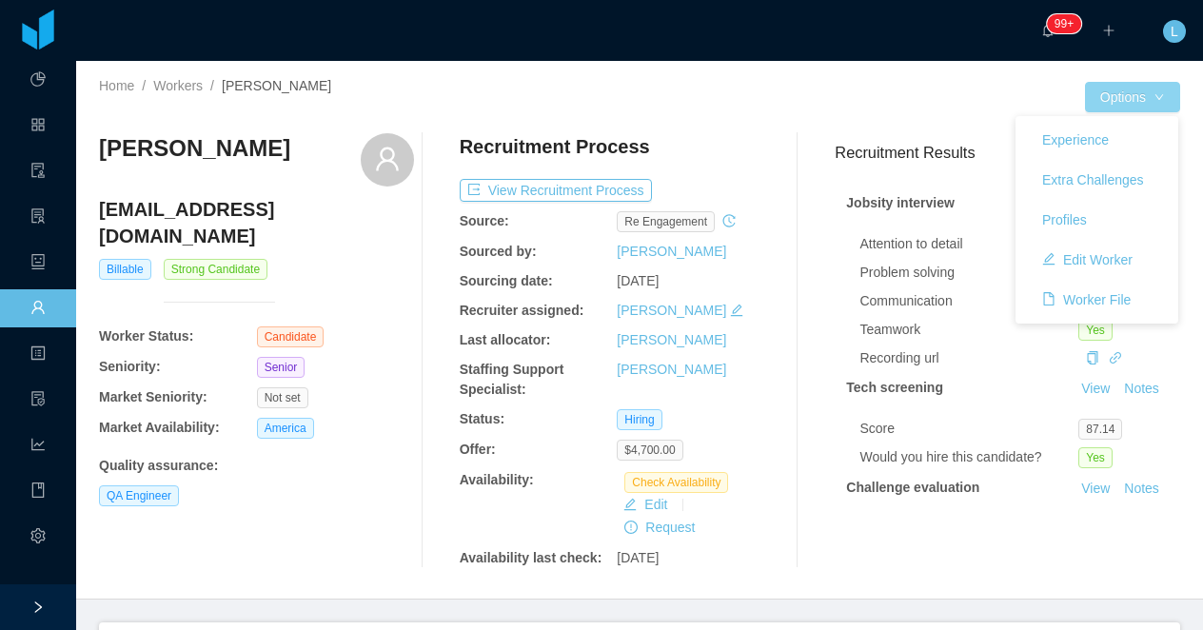
click at [1115, 92] on button "Options" at bounding box center [1132, 97] width 95 height 30
click at [1061, 253] on button "Edit Worker" at bounding box center [1087, 260] width 121 height 30
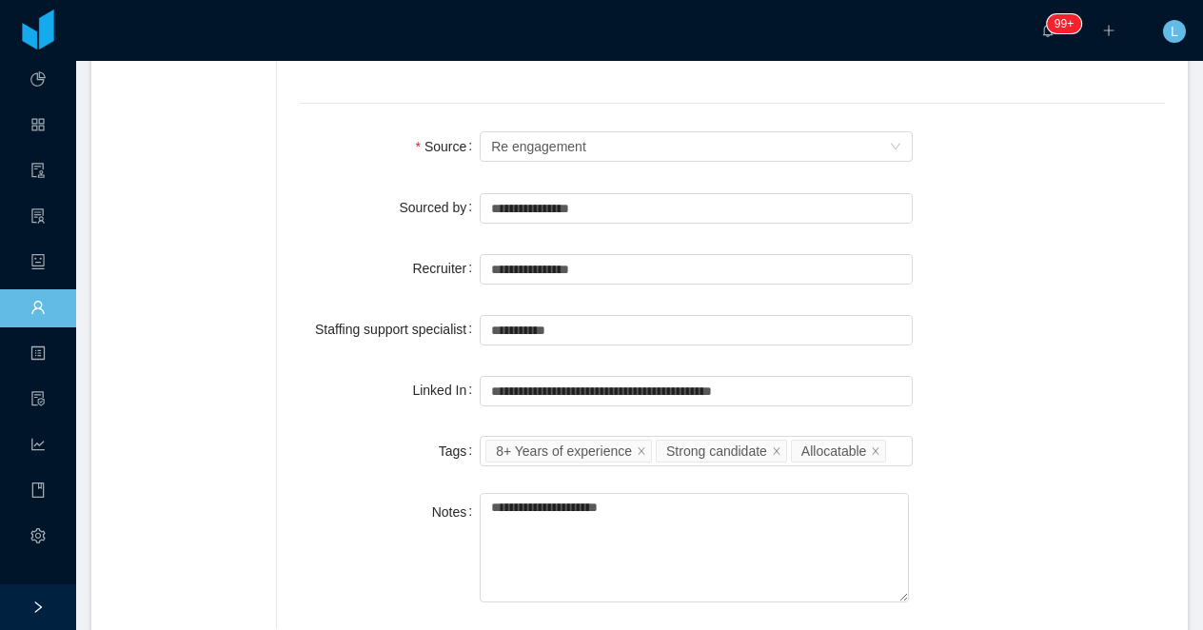
scroll to position [1359, 0]
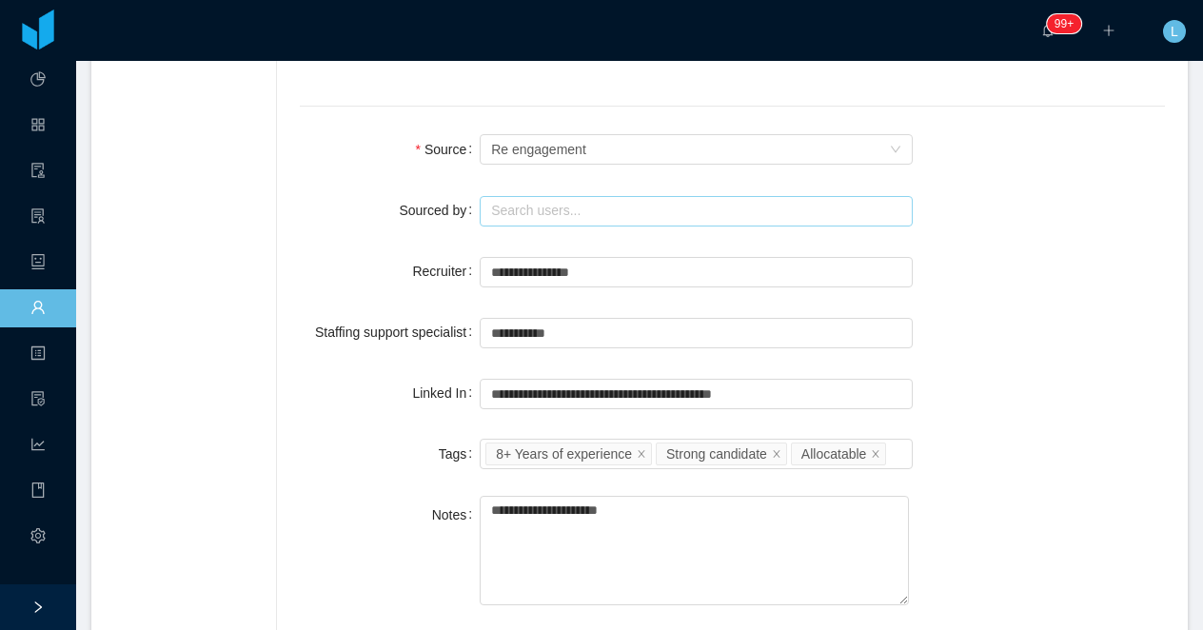
click at [595, 196] on input "text" at bounding box center [696, 211] width 433 height 30
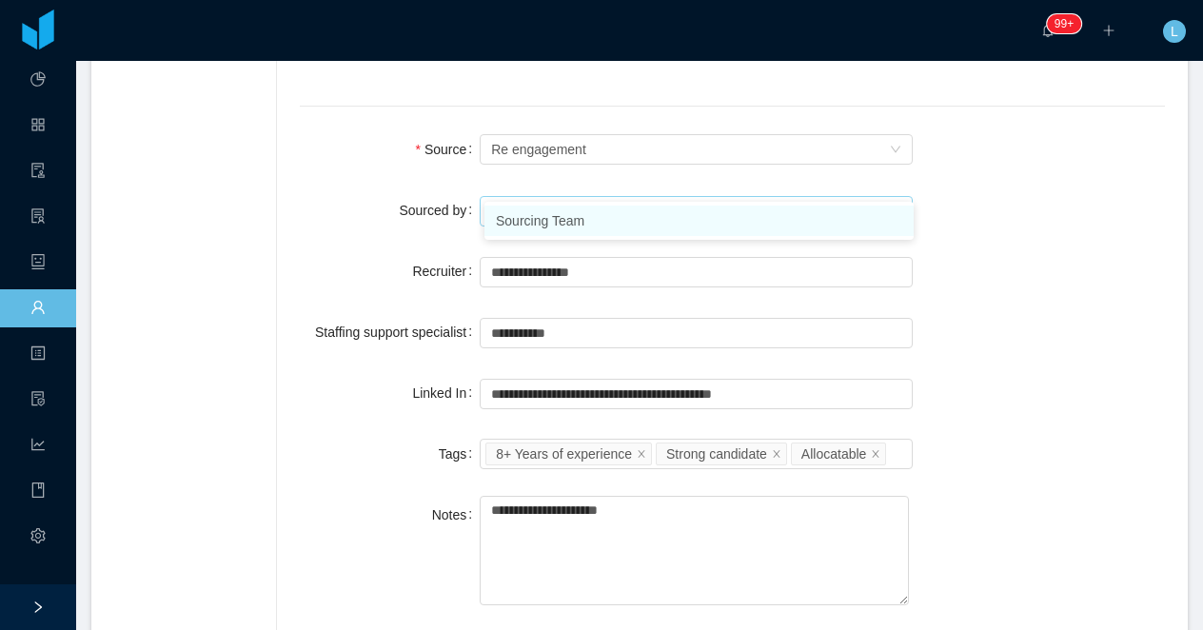
click at [606, 217] on li "Sourcing Team" at bounding box center [698, 221] width 429 height 30
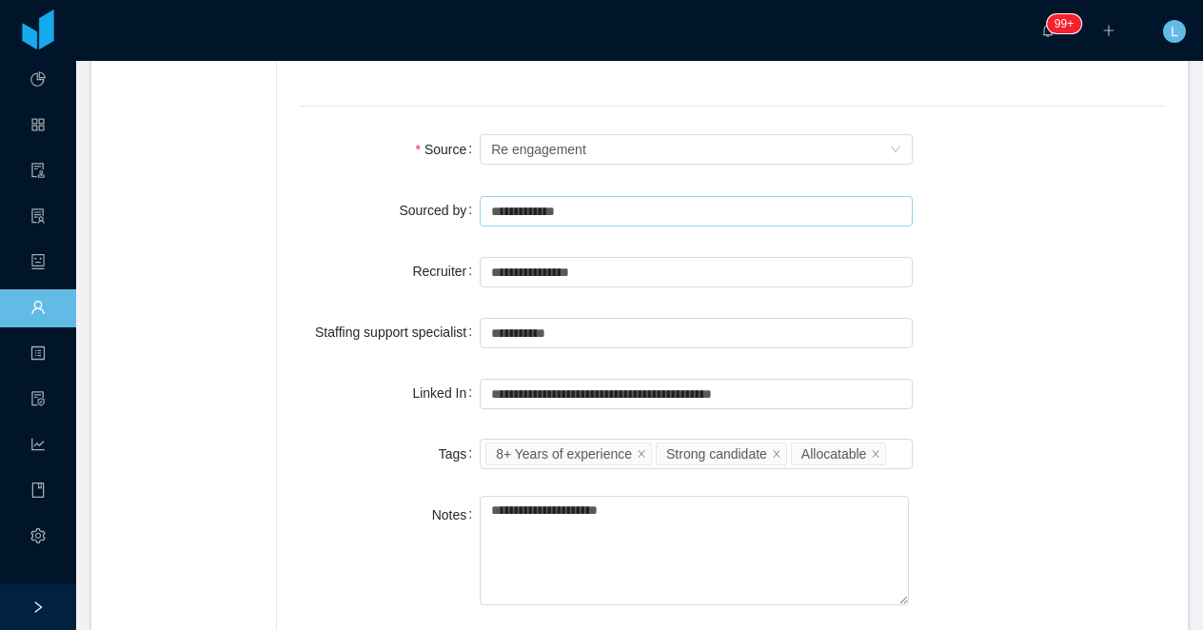
type input "**********"
click at [1059, 313] on div "**********" at bounding box center [732, 332] width 865 height 38
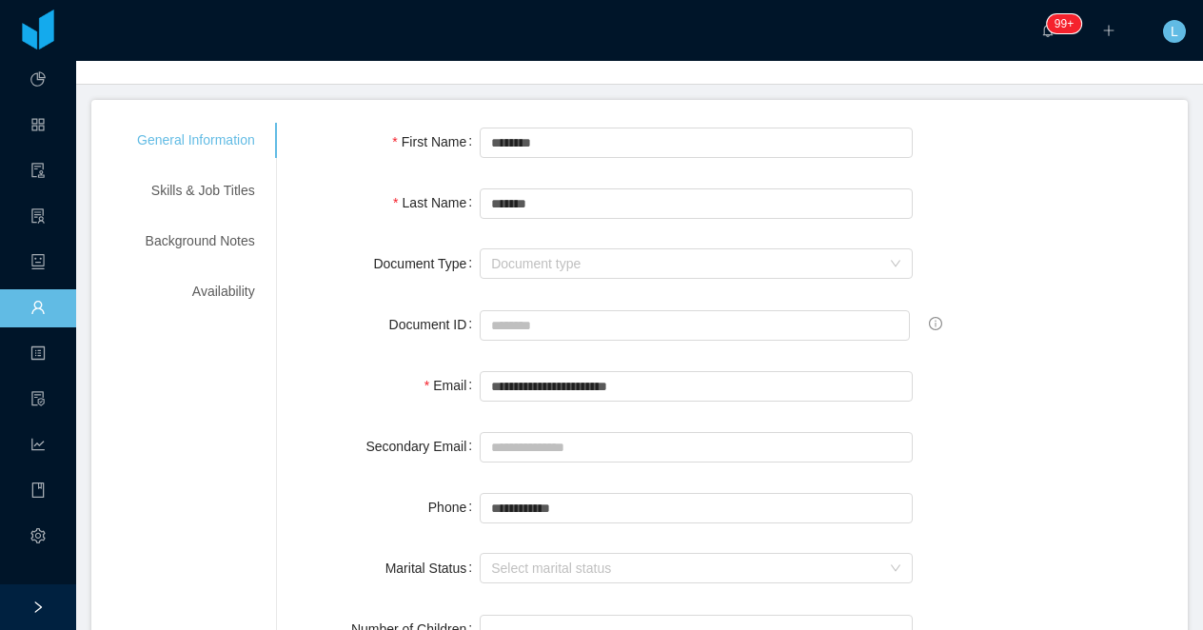
scroll to position [41, 0]
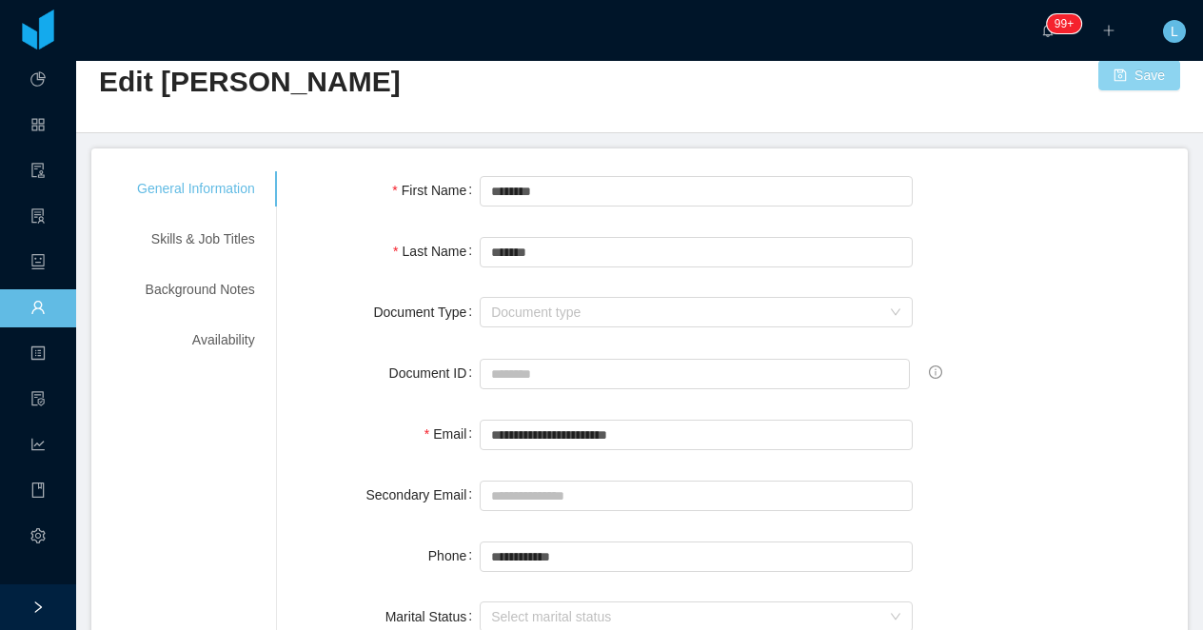
click at [1120, 69] on button "Save" at bounding box center [1139, 75] width 82 height 30
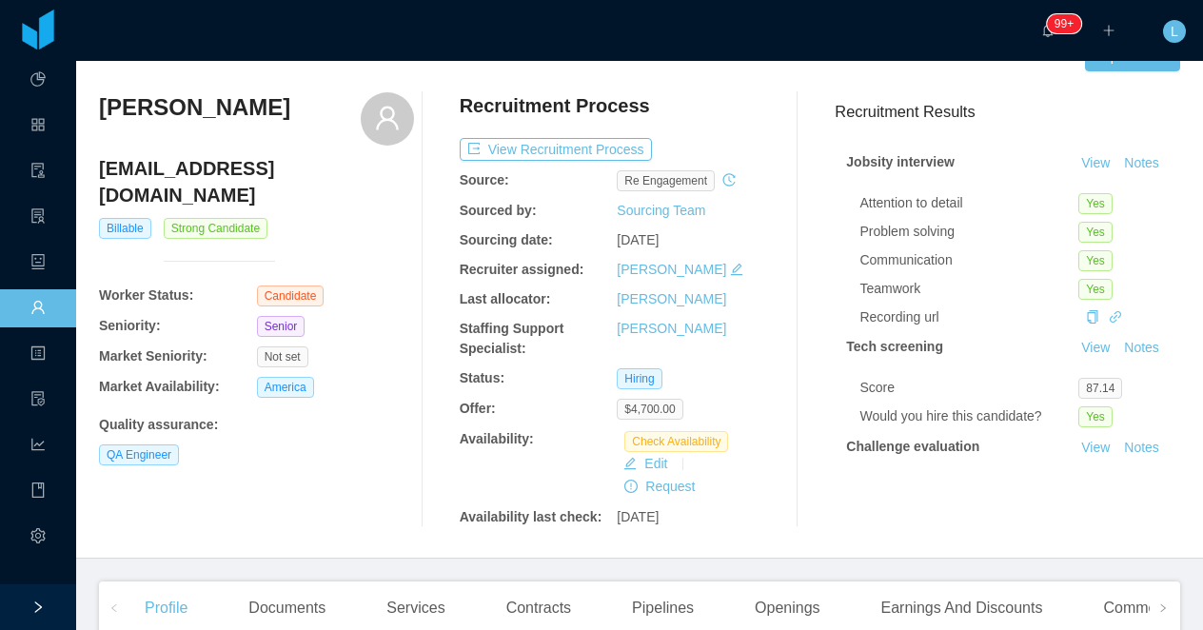
scroll to position [96, 0]
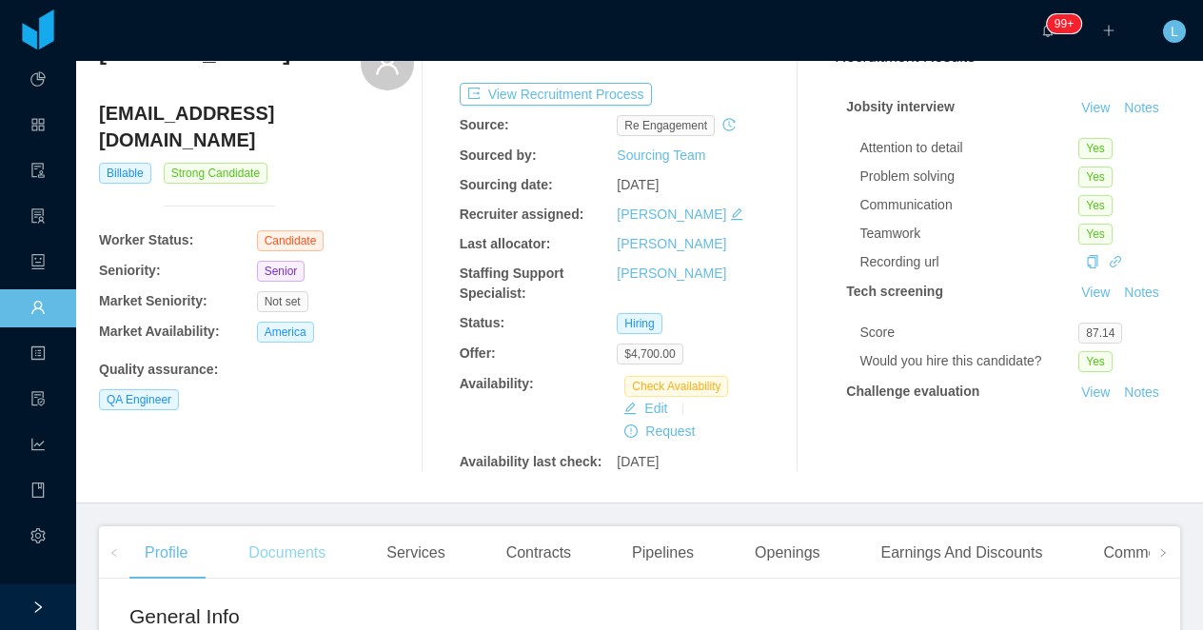
click at [272, 543] on div "Documents" at bounding box center [287, 552] width 108 height 53
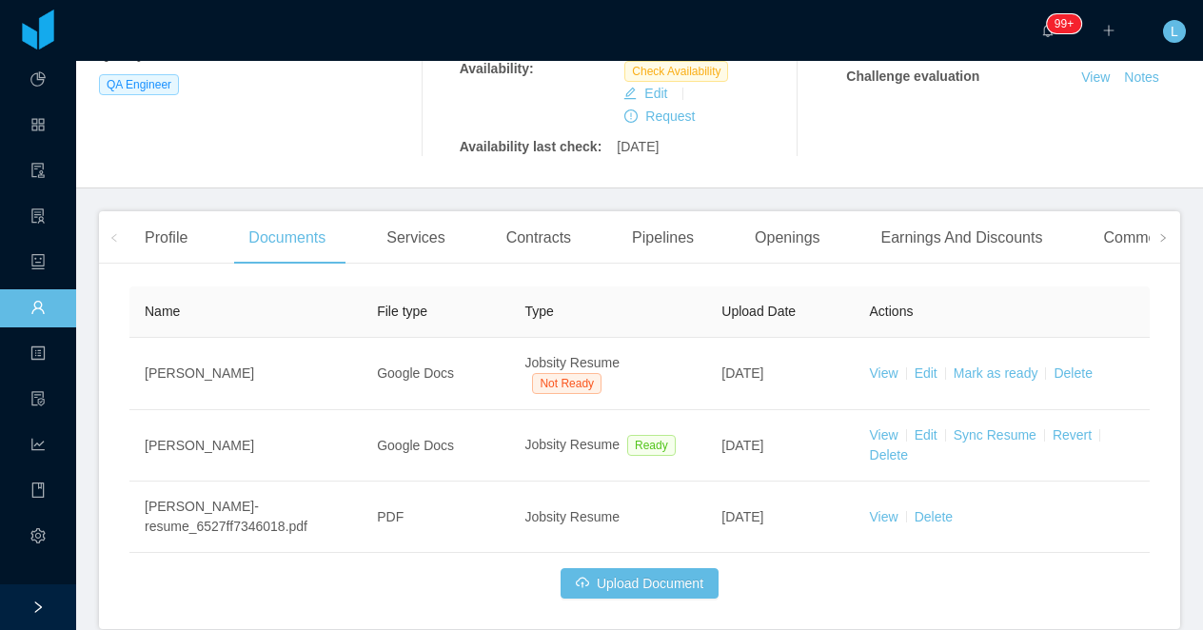
scroll to position [499, 0]
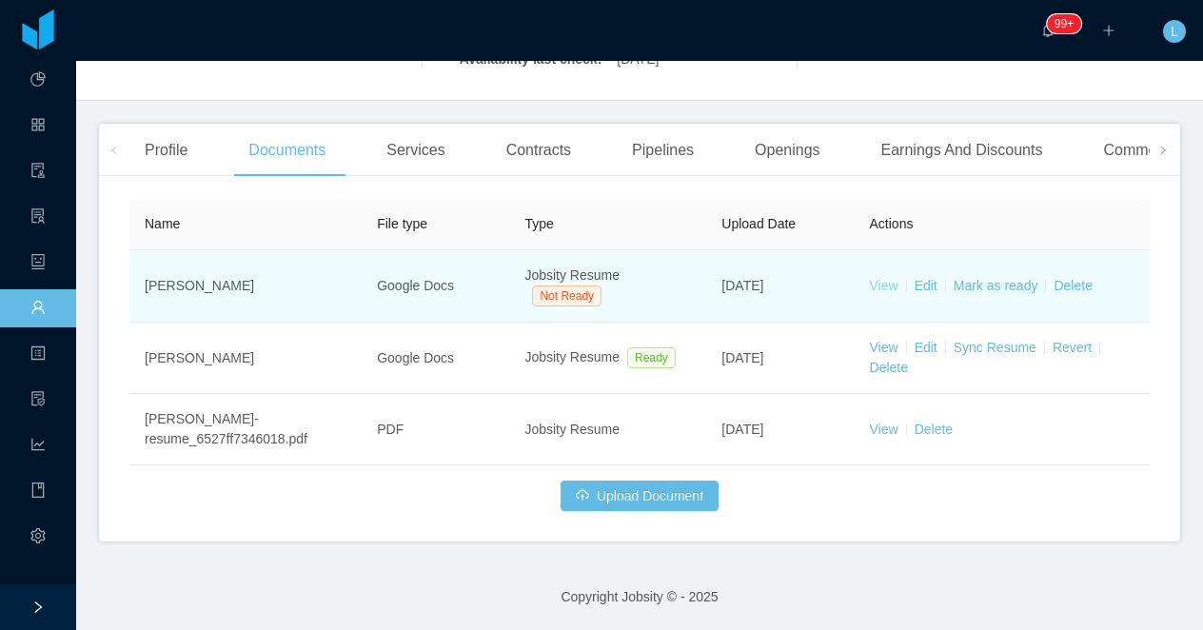
click at [886, 289] on link "View" at bounding box center [884, 285] width 29 height 15
click at [1000, 286] on link "Mark as ready" at bounding box center [996, 285] width 85 height 15
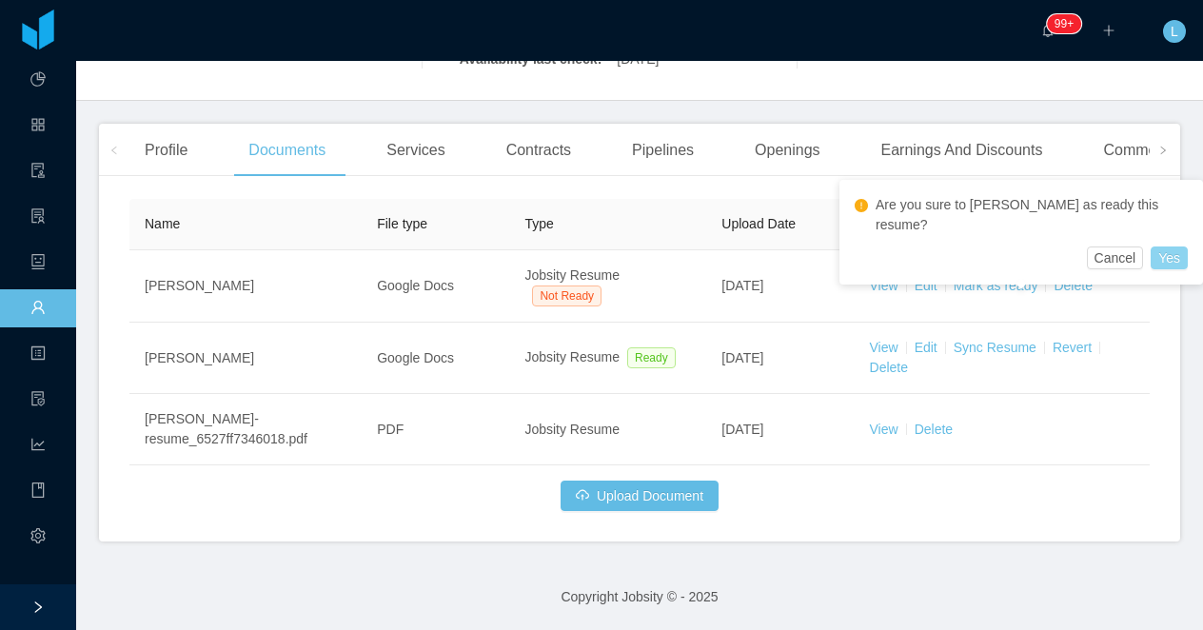
click at [1151, 246] on button "Yes" at bounding box center [1169, 257] width 37 height 23
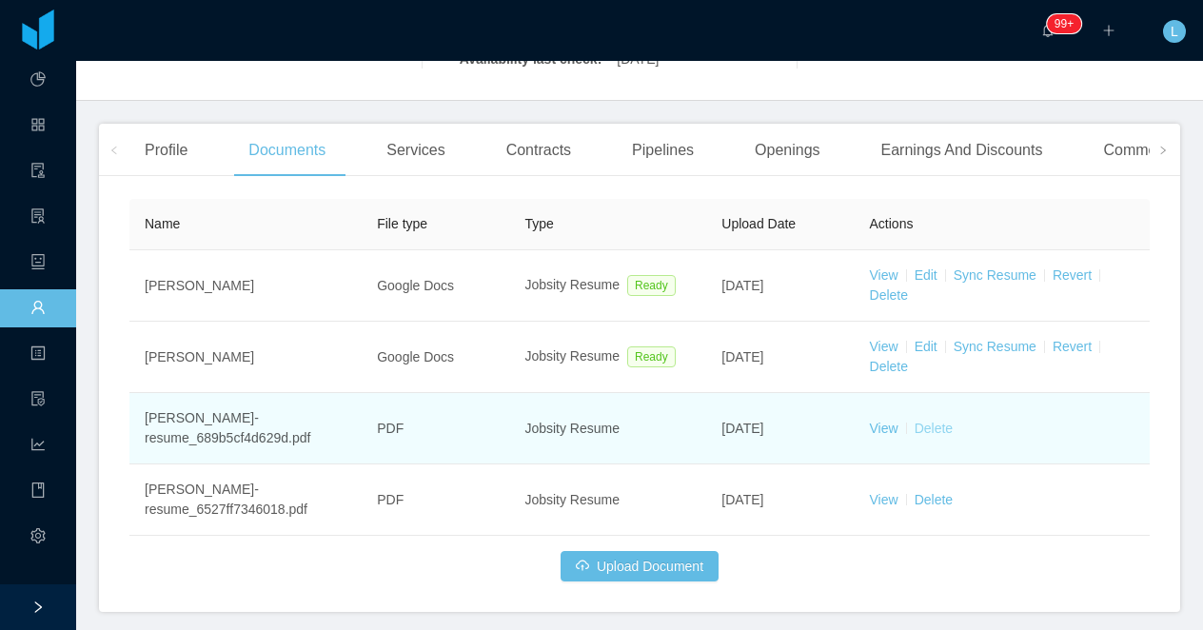
click at [942, 430] on link "Delete" at bounding box center [934, 428] width 38 height 15
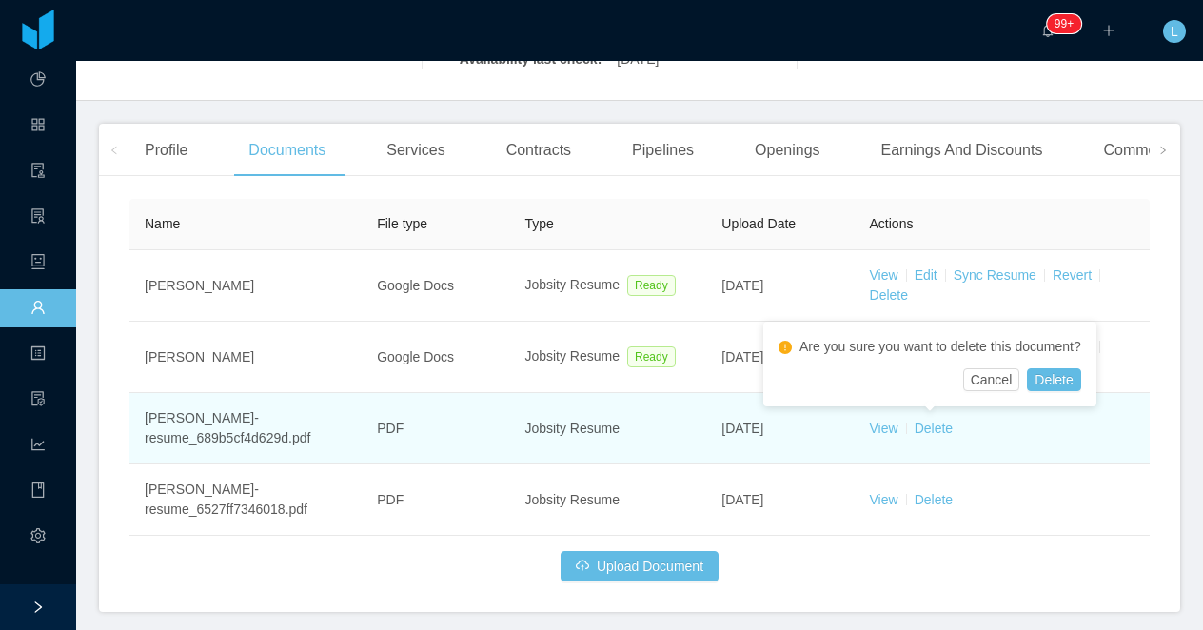
click at [1034, 452] on td "View Delete" at bounding box center [1002, 428] width 295 height 71
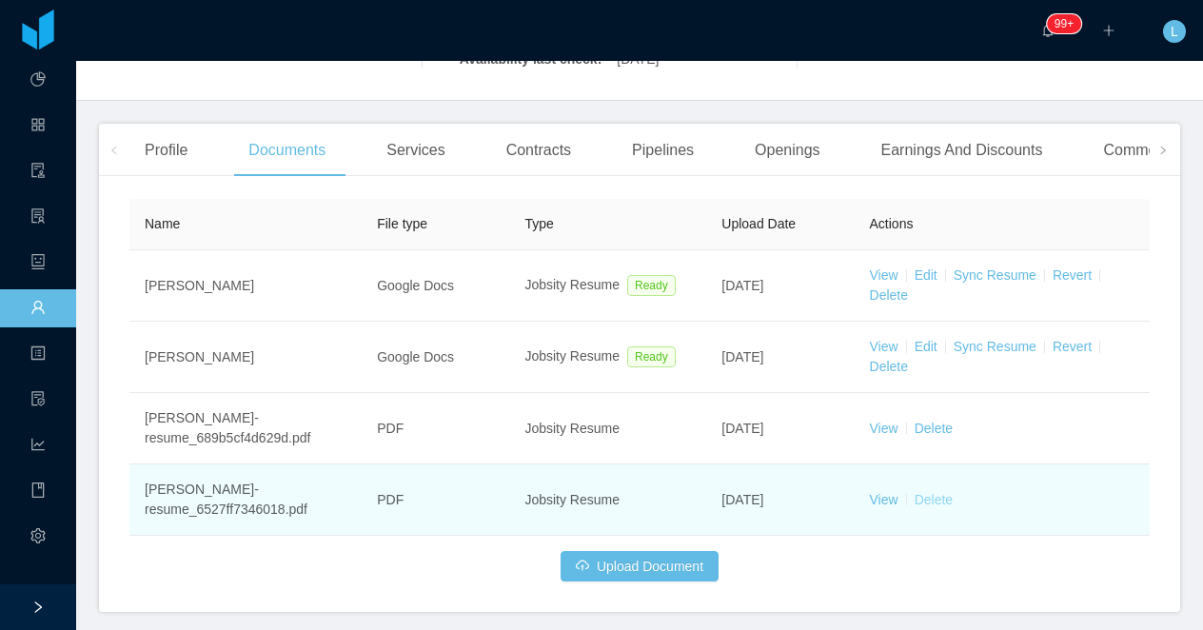
click at [949, 499] on link "Delete" at bounding box center [934, 499] width 38 height 15
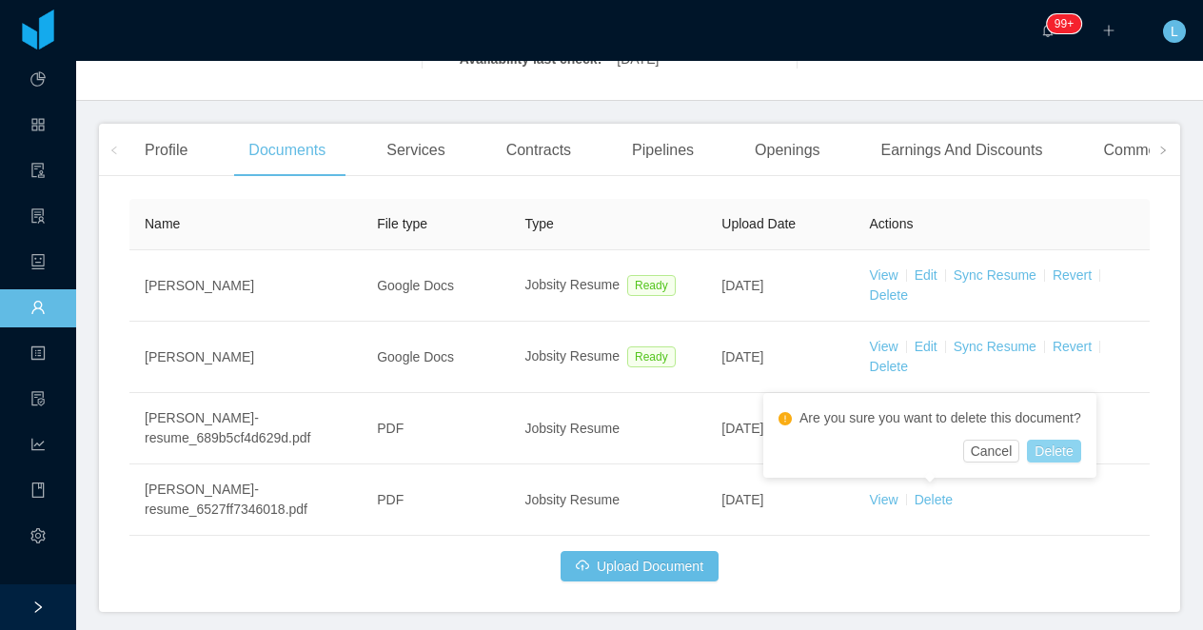
click at [1072, 445] on button "Delete" at bounding box center [1053, 451] width 53 height 23
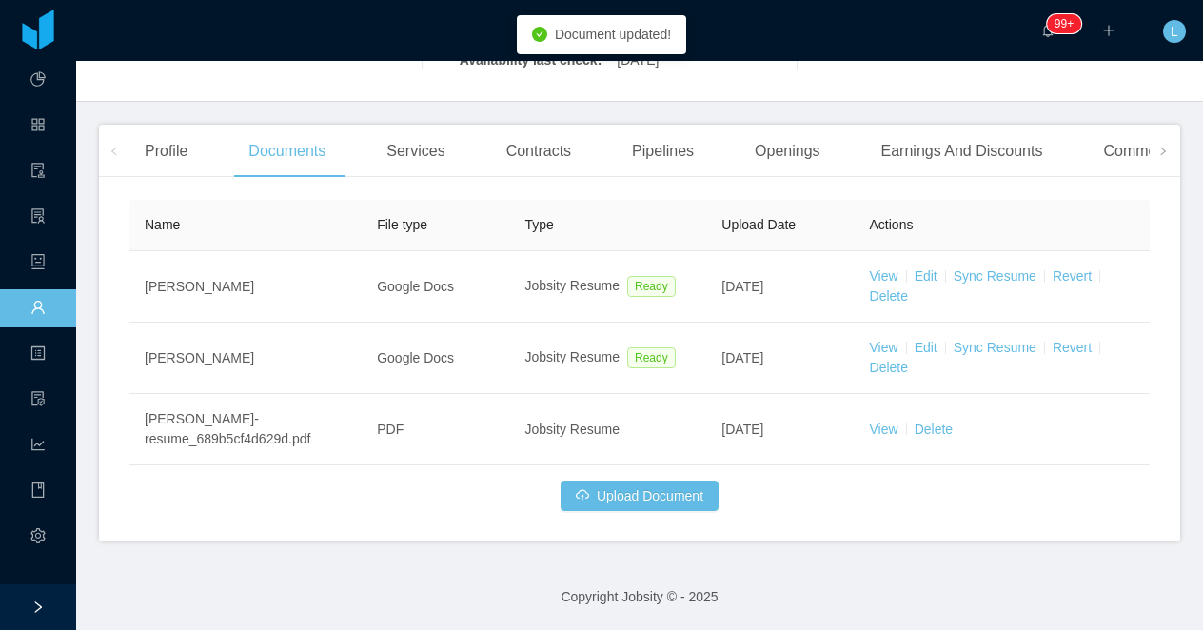
scroll to position [498, 0]
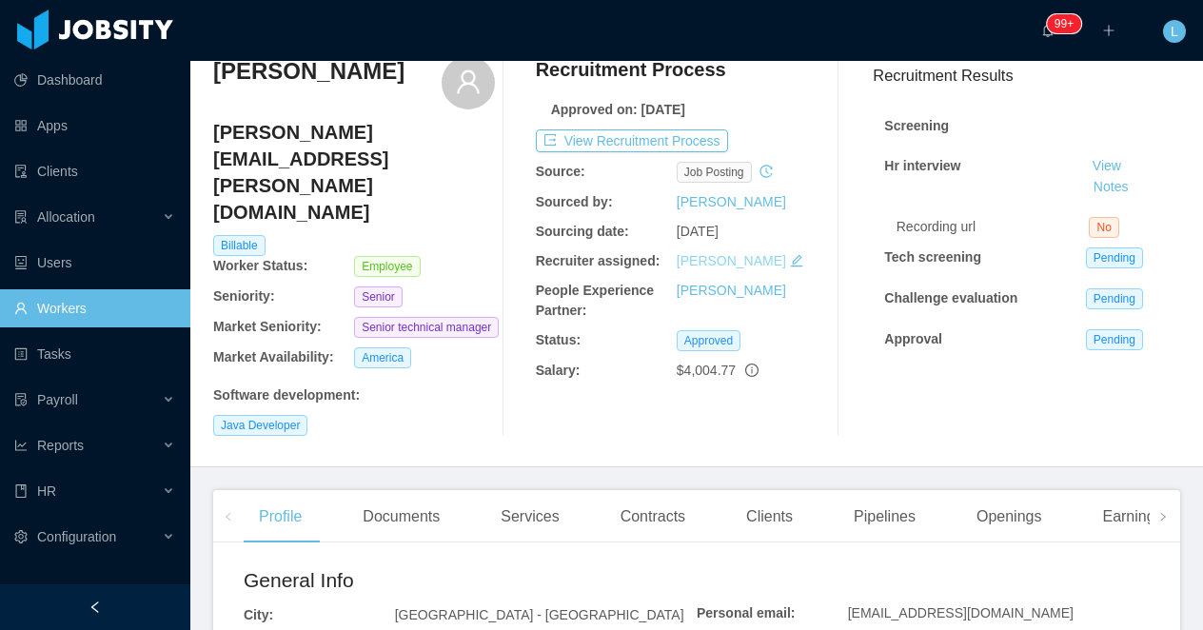
scroll to position [104, 0]
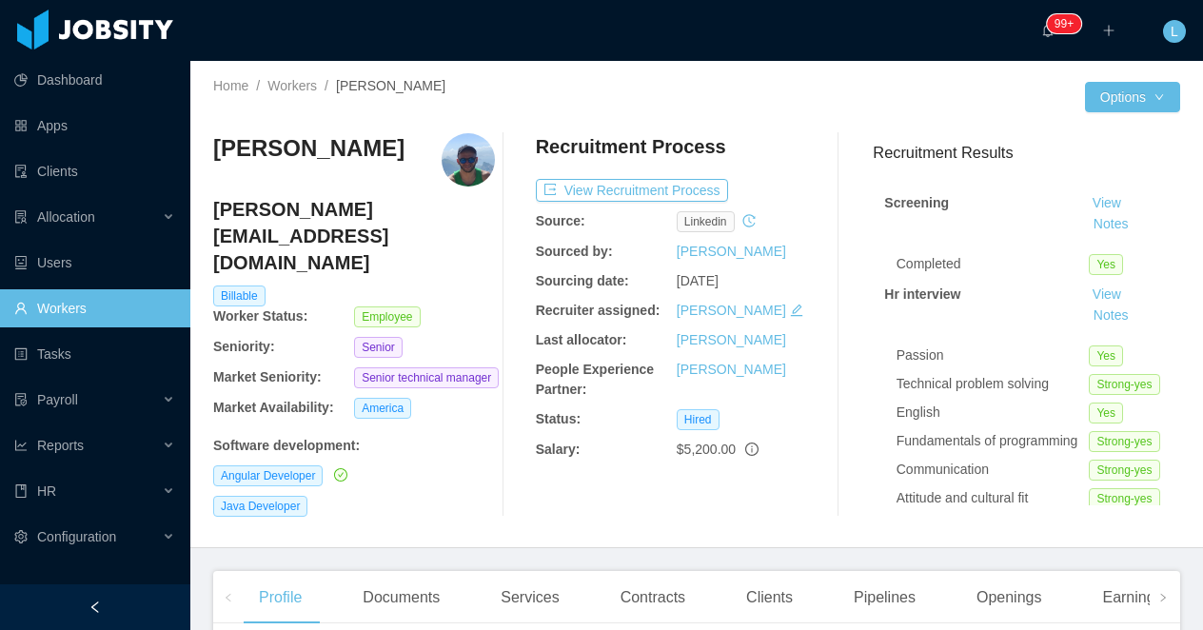
scroll to position [9, 0]
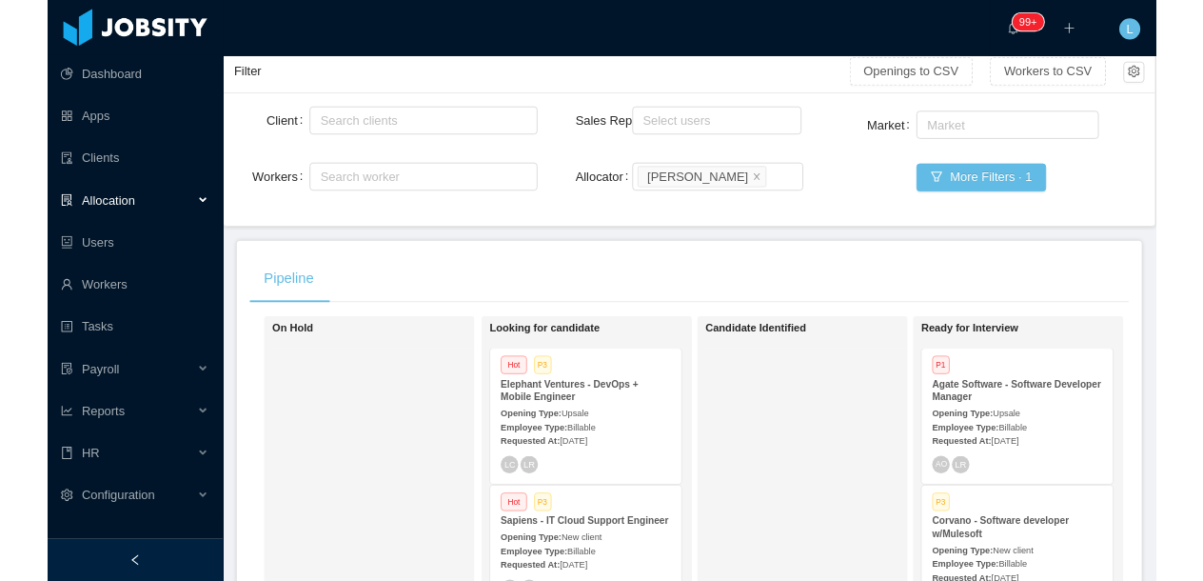
scroll to position [133, 0]
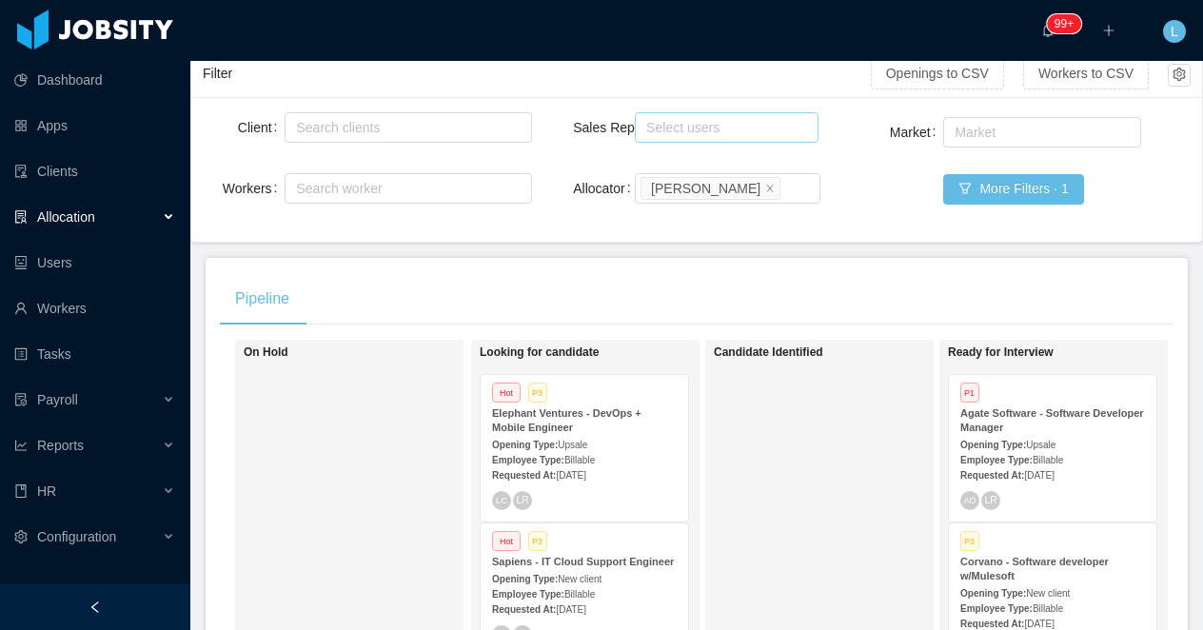
click at [671, 128] on div "Select users" at bounding box center [722, 127] width 152 height 19
type input "*****"
click at [706, 169] on li "[PERSON_NAME]" at bounding box center [727, 164] width 184 height 30
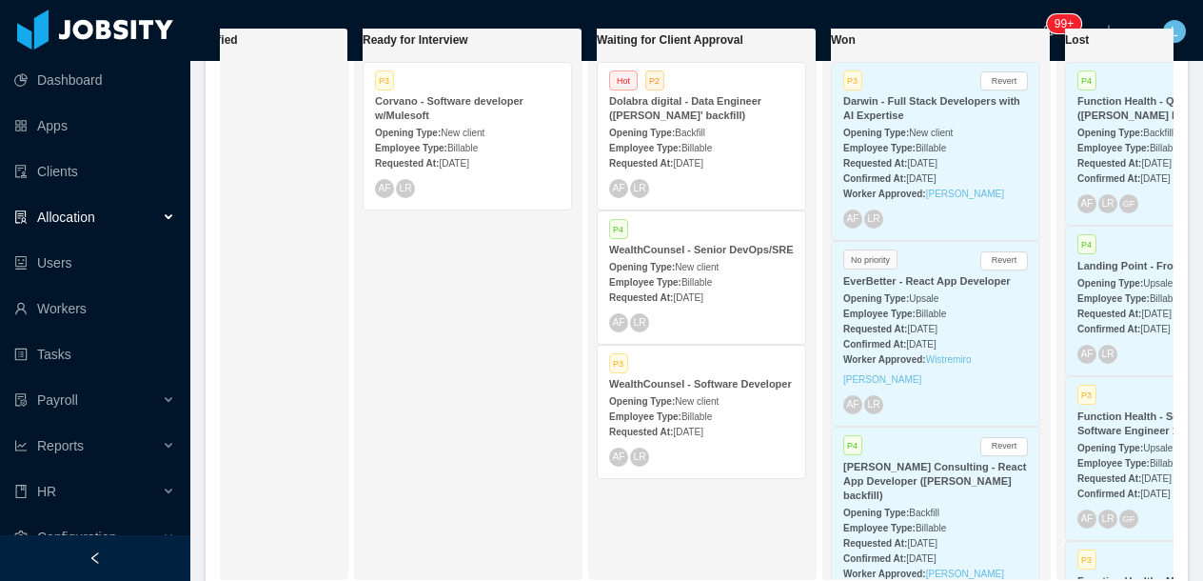
scroll to position [0, 568]
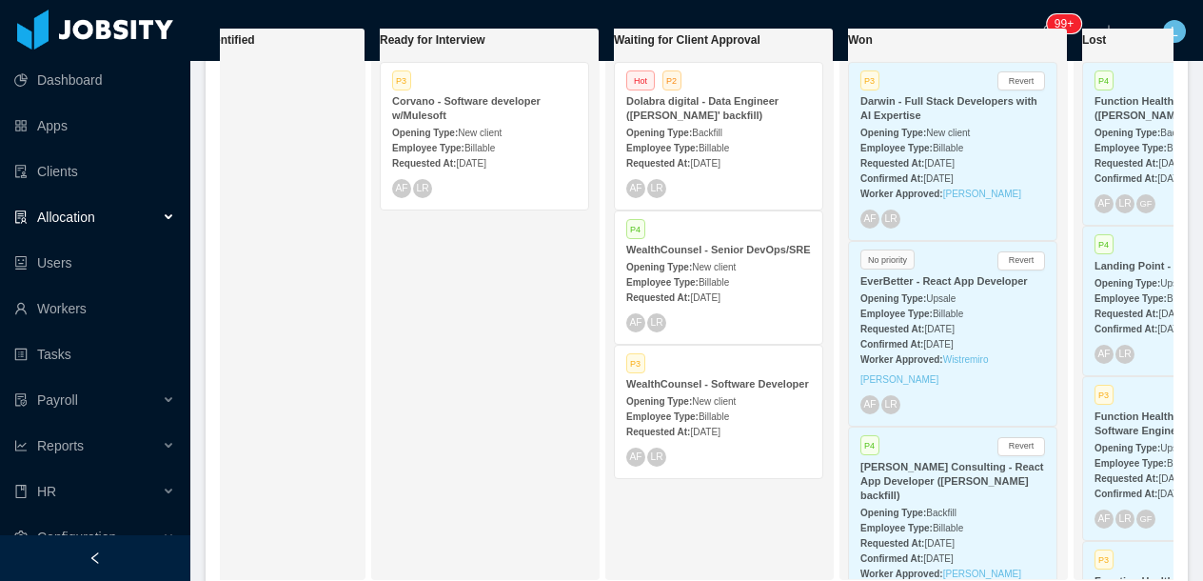
click at [499, 117] on div "Corvano - Software developer w/Mulesoft" at bounding box center [484, 108] width 185 height 29
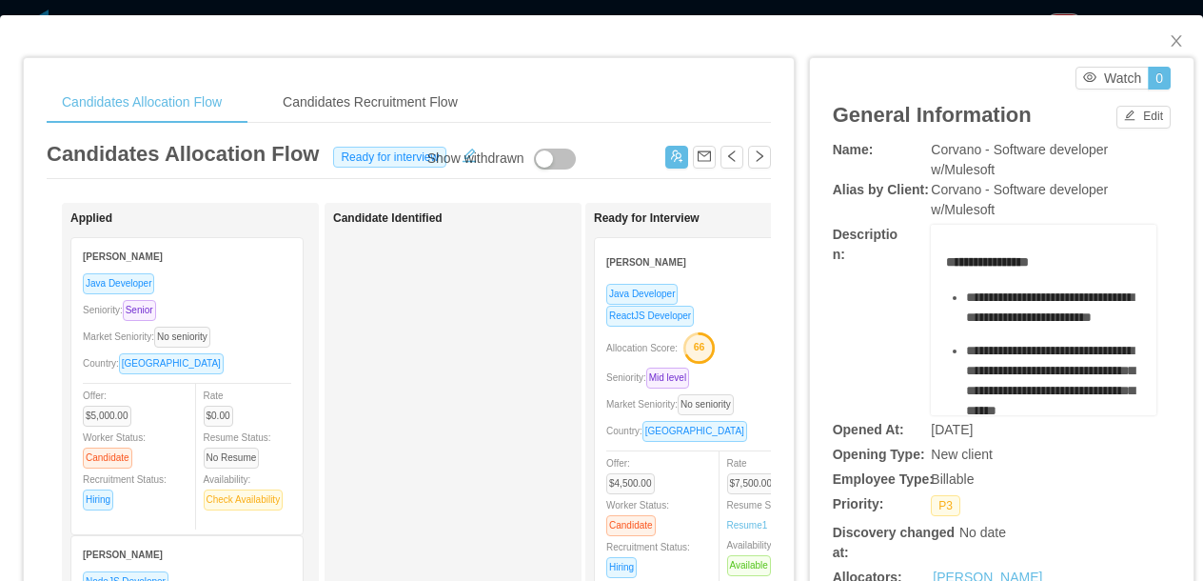
click at [578, 8] on div "Candidates Allocation Flow Candidates Recruitment Flow Candidates Allocation Fl…" at bounding box center [601, 290] width 1203 height 581
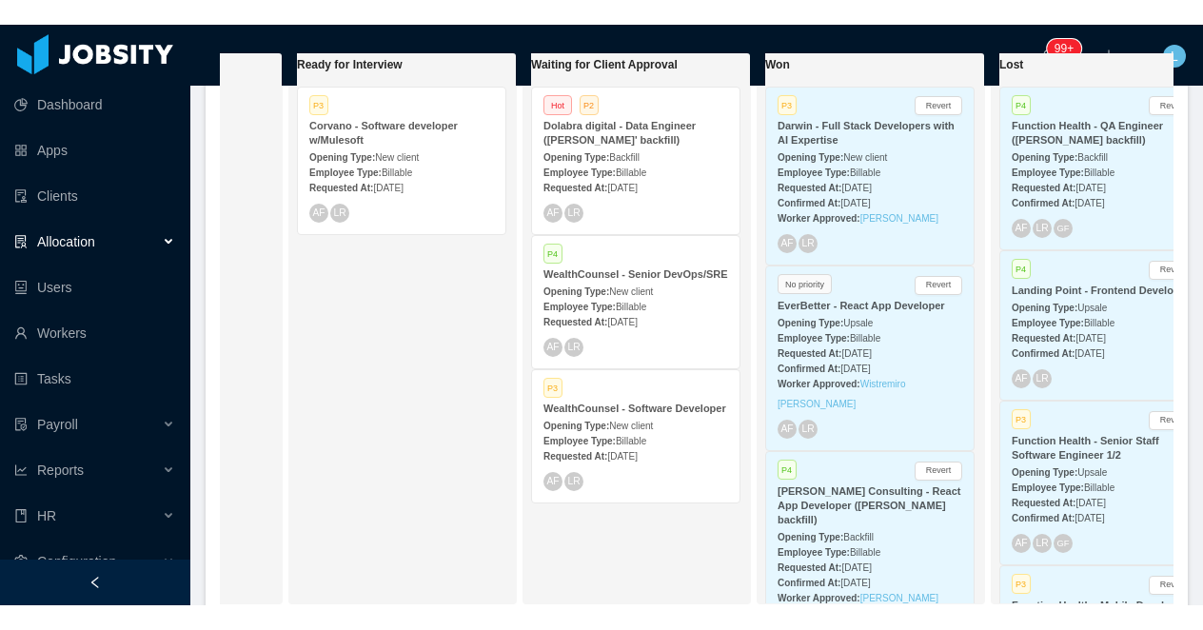
scroll to position [0, 652]
